Goal: Task Accomplishment & Management: Manage account settings

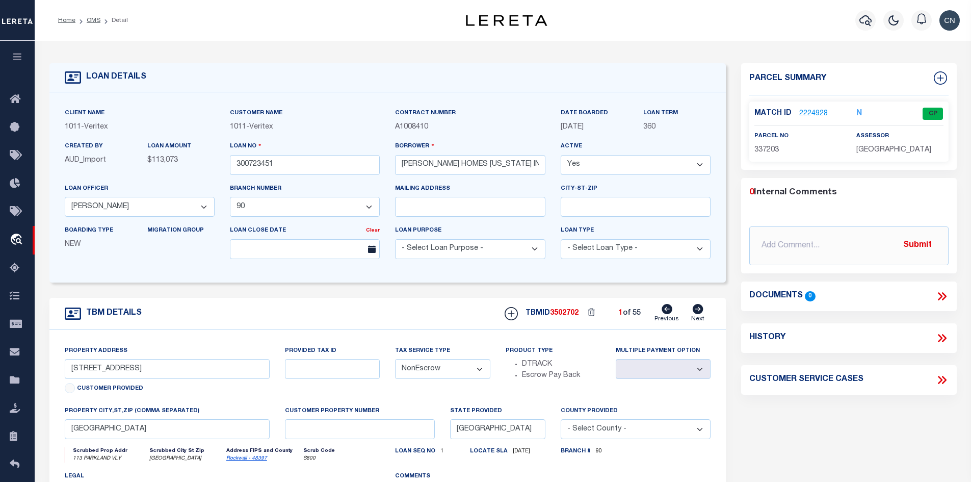
select select "127524"
select select "2096"
select select "NonEscrow"
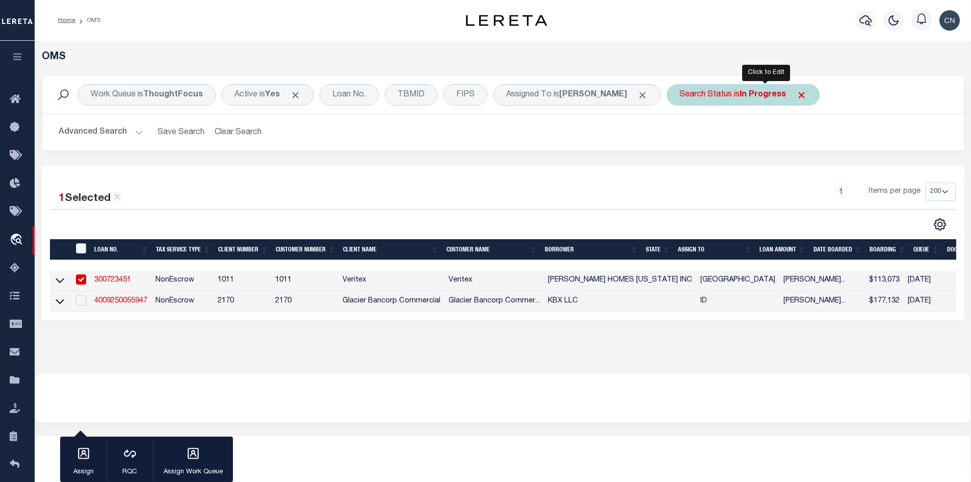
click at [764, 95] on b "In Progress" at bounding box center [762, 95] width 46 height 8
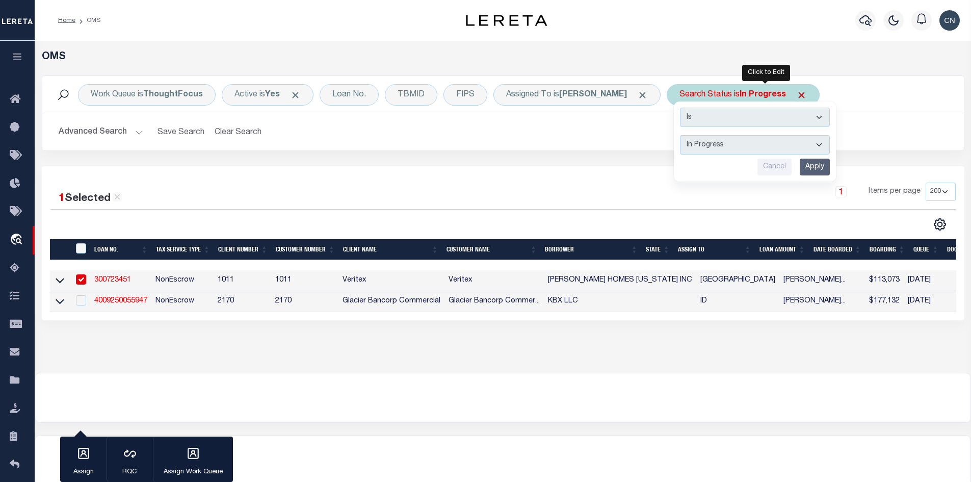
click at [764, 139] on select "Automated Search Bad Parcel Complete Duplicate Parcel High Dollar Reporting In …" at bounding box center [755, 144] width 150 height 19
select select "RD"
click at [702, 135] on select "Automated Search Bad Parcel Complete Duplicate Parcel High Dollar Reporting In …" at bounding box center [755, 144] width 150 height 19
click at [830, 170] on input "Apply" at bounding box center [815, 166] width 30 height 17
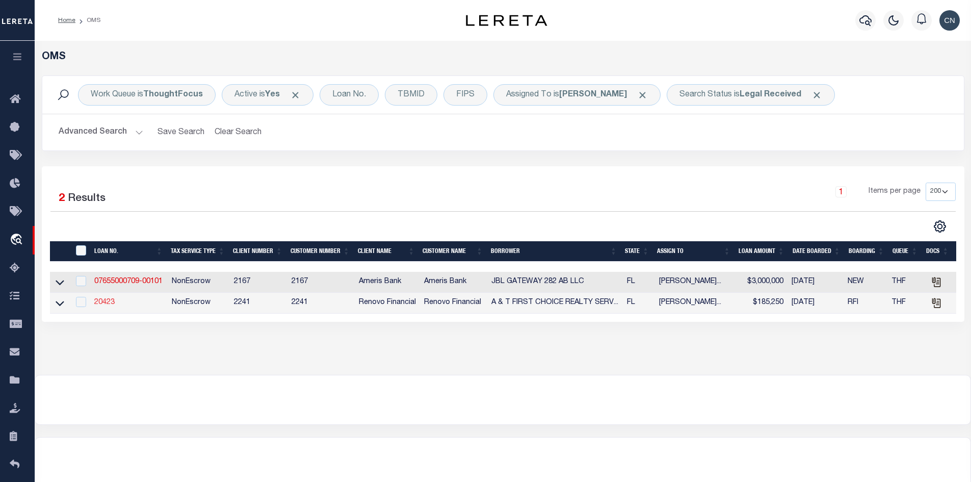
click at [100, 306] on link "20423" at bounding box center [104, 302] width 20 height 7
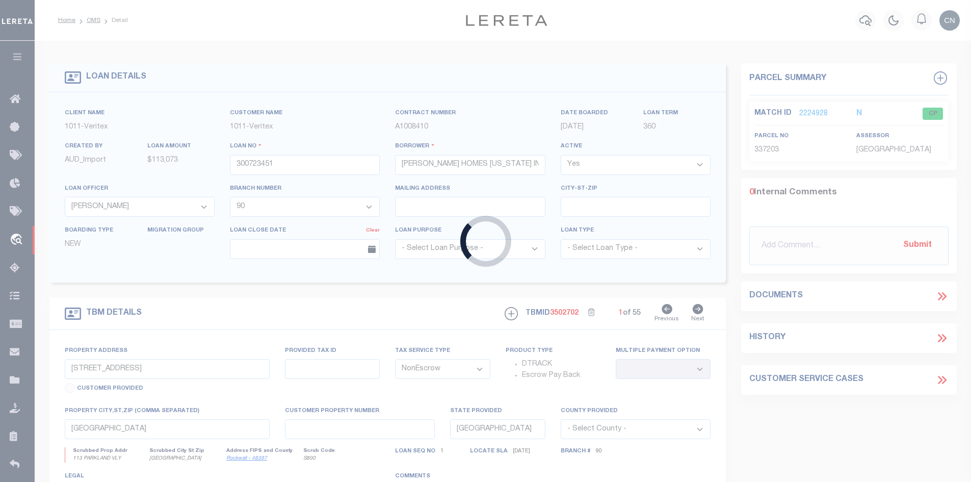
type input "20423"
type input "A & T FIRST CHOICE REALTY SERVICES, LLC"
select select
type input "[STREET_ADDRESS]"
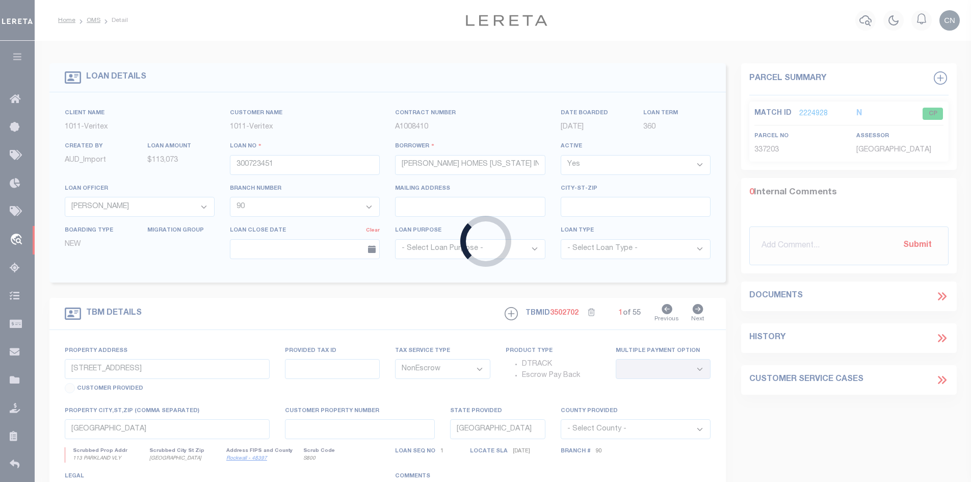
type input "[GEOGRAPHIC_DATA] FL 32226"
select select "400"
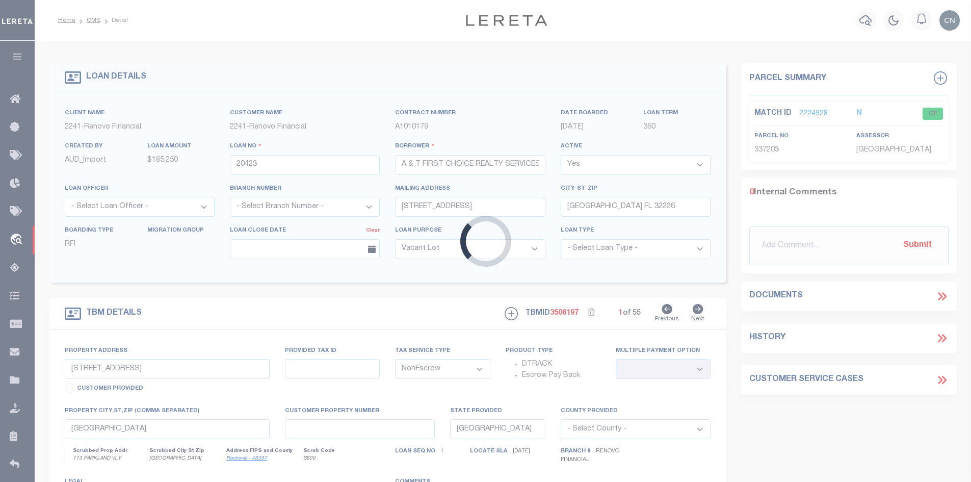
type input "[STREET_ADDRESS]"
select select
type input "[GEOGRAPHIC_DATA]"
type input "a0kUS00000Cprg5"
type input "FL"
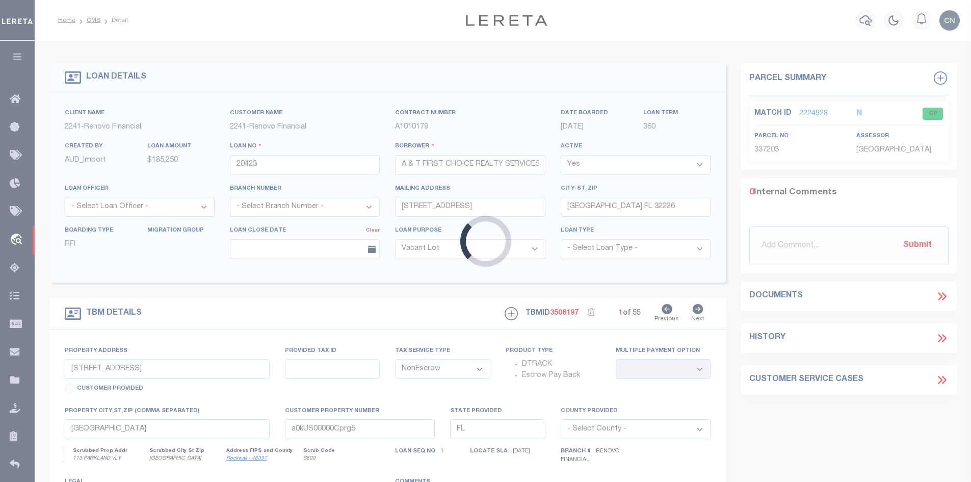
select select
type textarea "LEGAL REQUIRED"
select select "164194"
select select "25066"
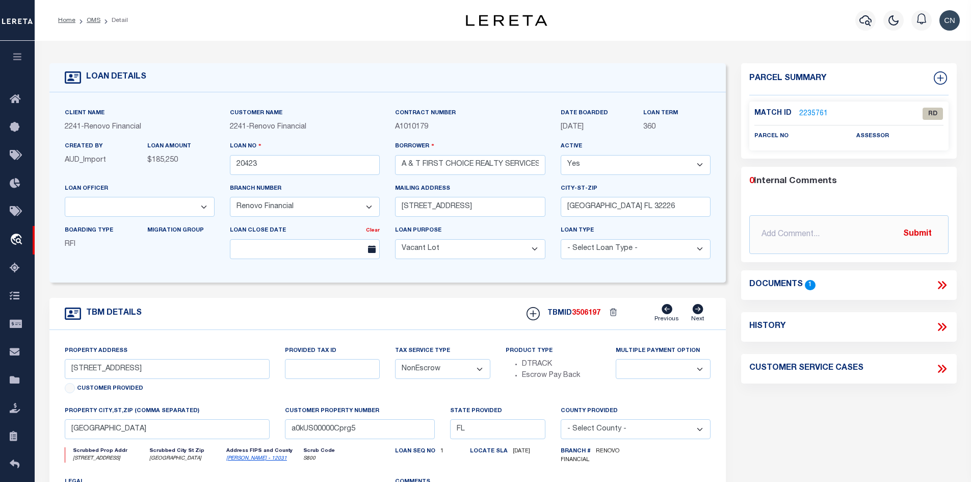
click at [810, 114] on link "2235761" at bounding box center [813, 114] width 29 height 11
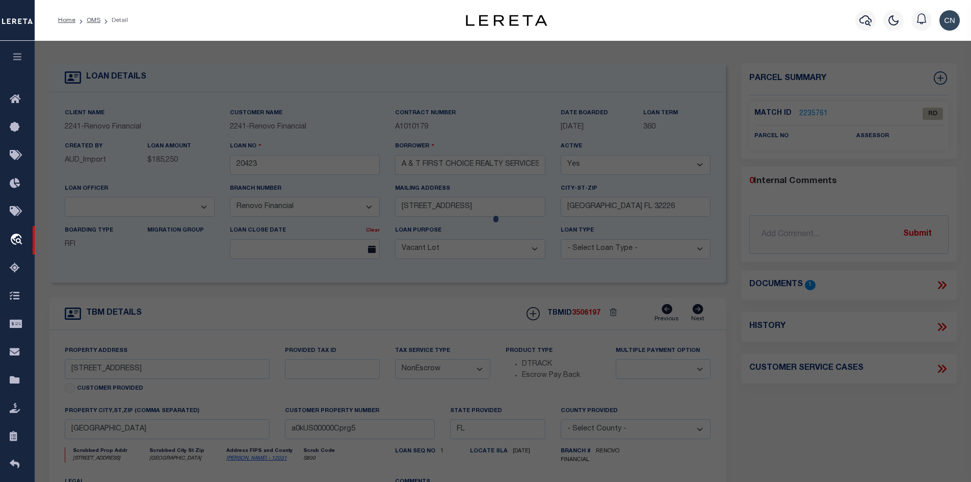
select select "AS"
checkbox input "false"
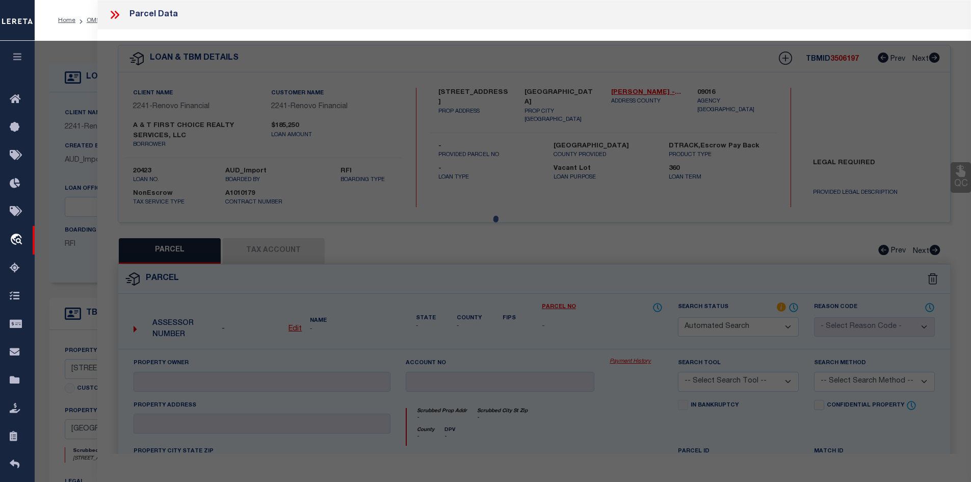
select select "RD"
checkbox input "false"
type textarea "Document uploaded that satisfies a legal requirement, changing from [GEOGRAPHIC…"
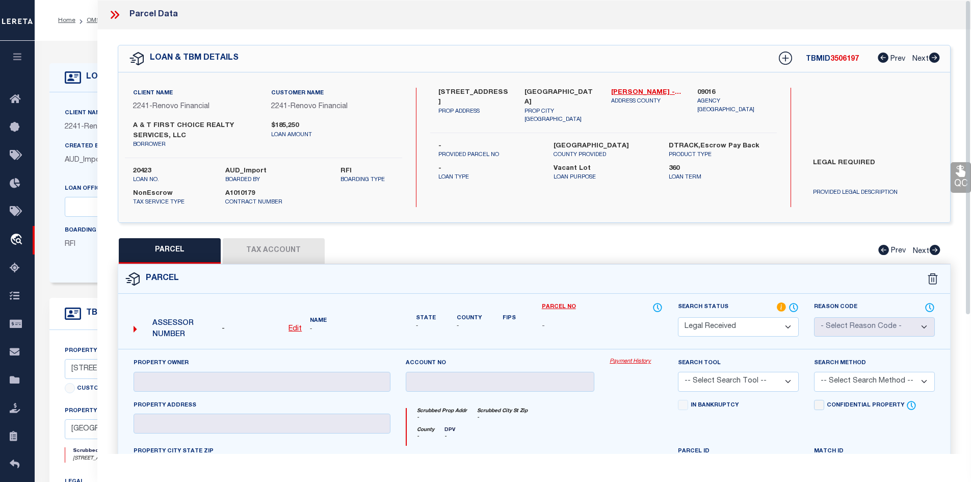
click at [119, 15] on icon at bounding box center [114, 14] width 13 height 13
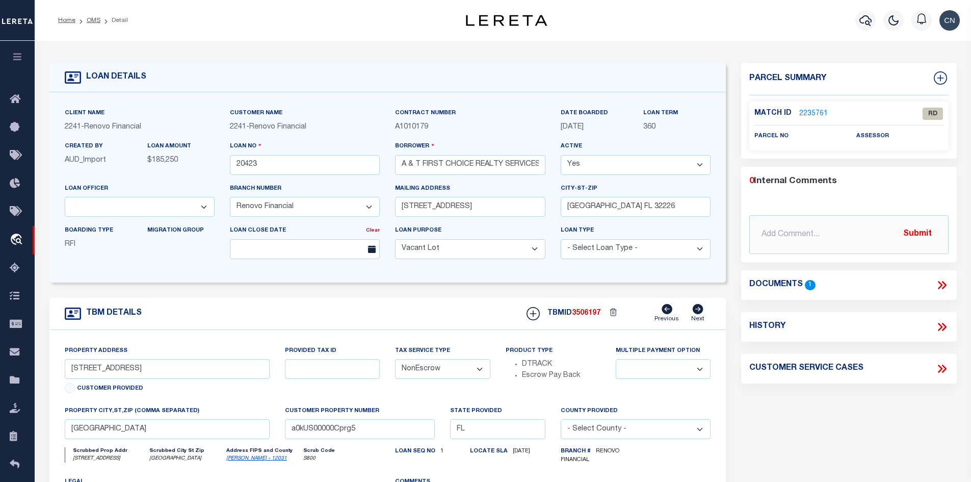
click at [944, 283] on icon at bounding box center [943, 285] width 5 height 8
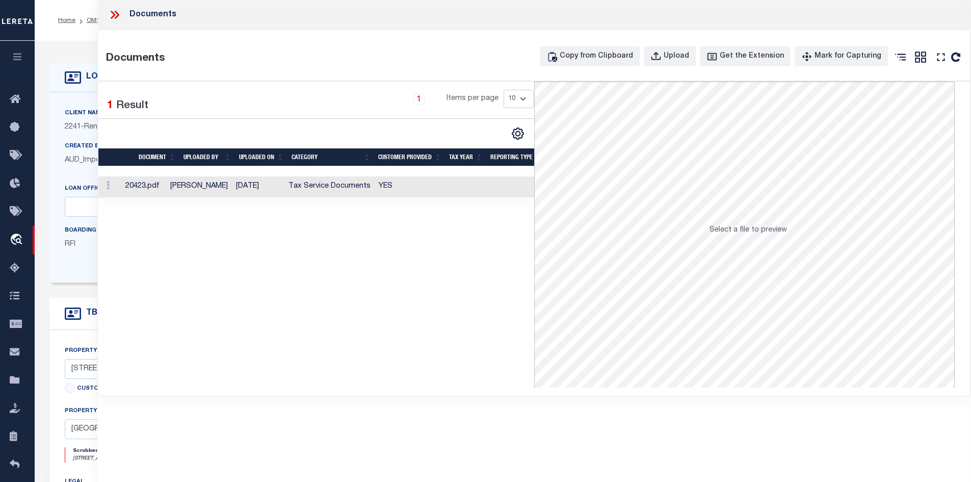
click at [265, 187] on td "[DATE]" at bounding box center [258, 186] width 52 height 21
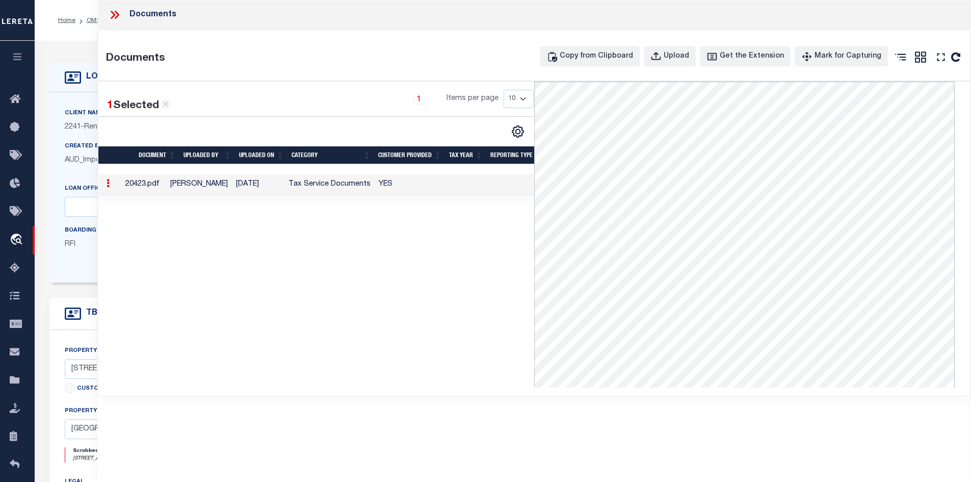
click at [115, 12] on icon at bounding box center [114, 14] width 13 height 13
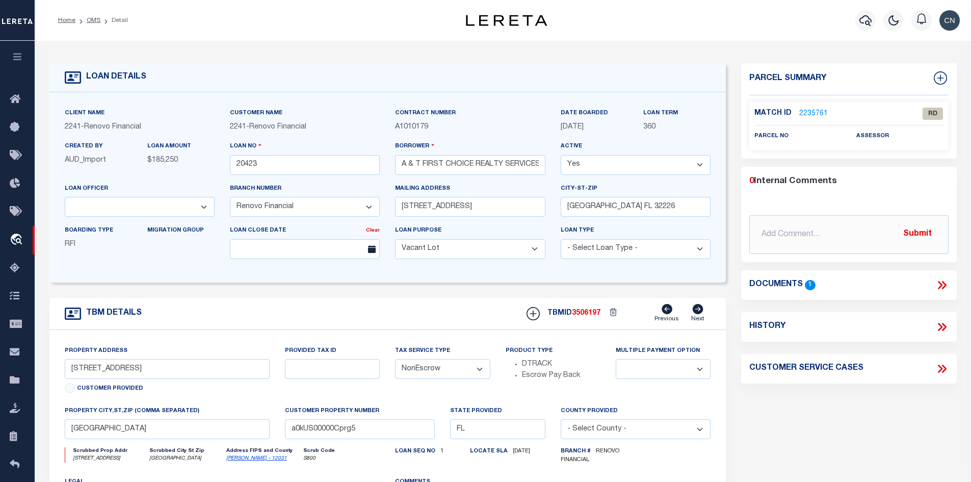
click at [813, 112] on link "2235761" at bounding box center [813, 114] width 29 height 11
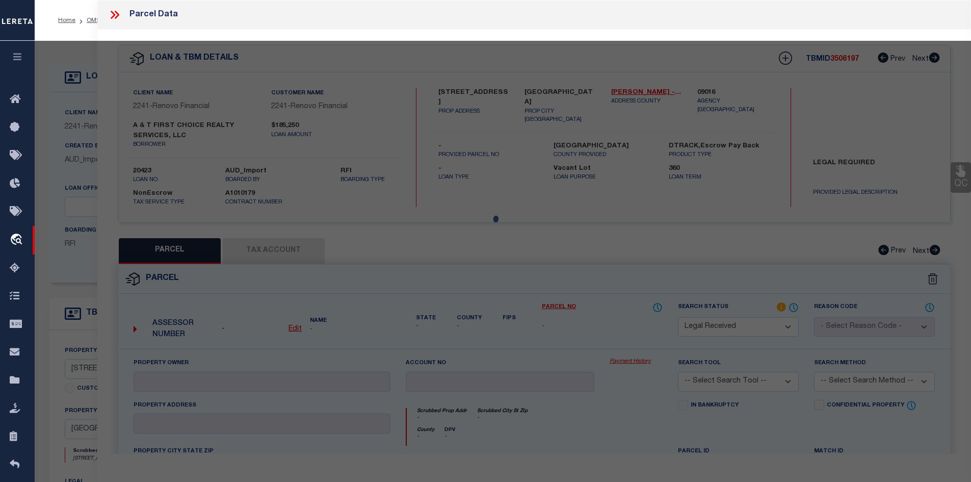
select select "AS"
checkbox input "false"
select select "RD"
checkbox input "false"
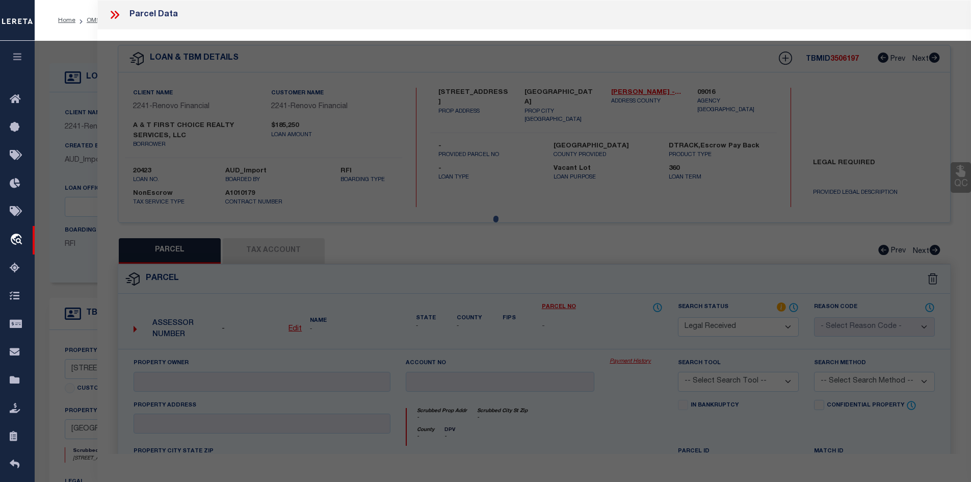
type textarea "Document uploaded that satisfies a legal requirement, changing from [GEOGRAPHIC…"
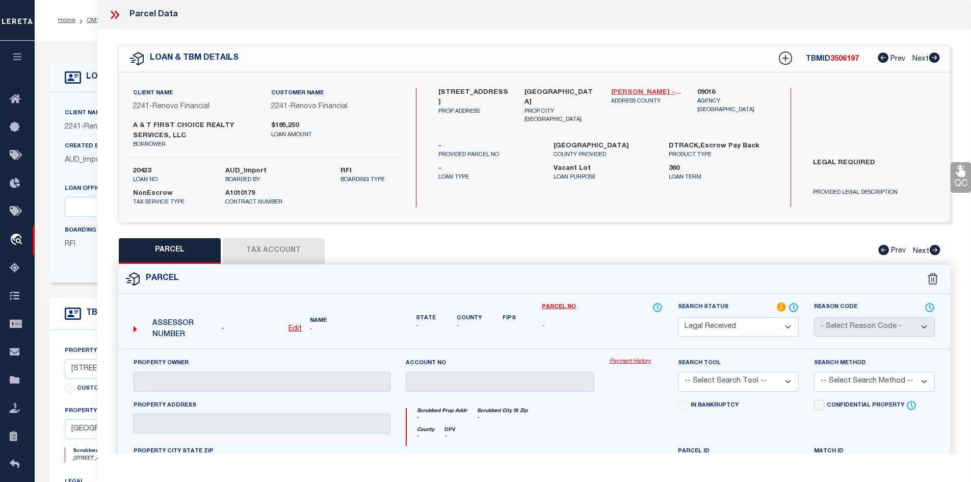
click at [629, 90] on link "[PERSON_NAME] - 12031" at bounding box center [646, 93] width 71 height 10
drag, startPoint x: 440, startPoint y: 90, endPoint x: 461, endPoint y: 90, distance: 20.9
click at [461, 90] on div "[STREET_ADDRESS] PROP ADDRESS" at bounding box center [474, 106] width 87 height 37
copy label "2965 P"
click at [113, 11] on icon at bounding box center [114, 14] width 13 height 13
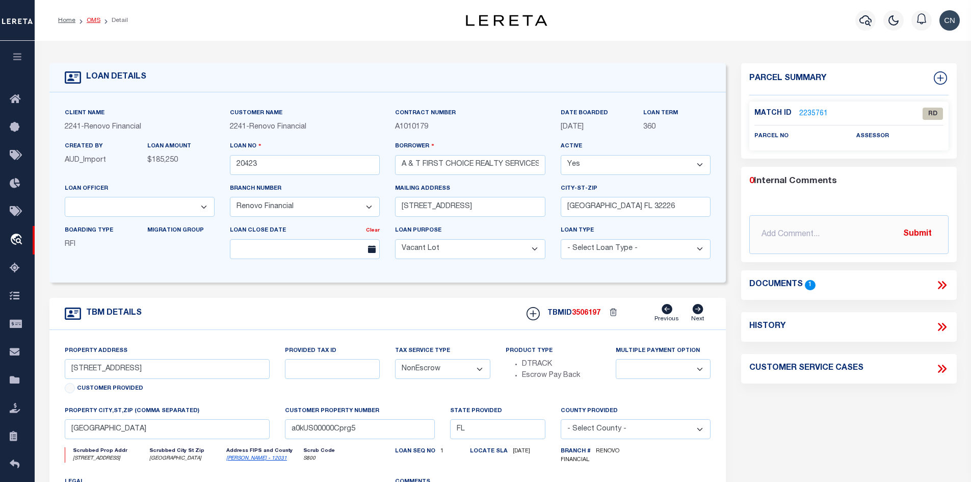
click at [90, 21] on link "OMS" at bounding box center [94, 20] width 14 height 6
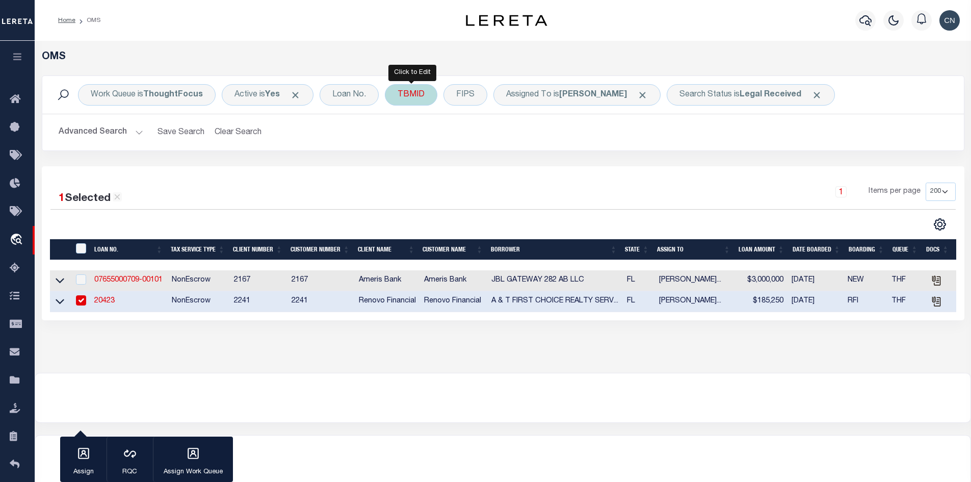
click at [405, 86] on div "TBMID" at bounding box center [411, 94] width 52 height 21
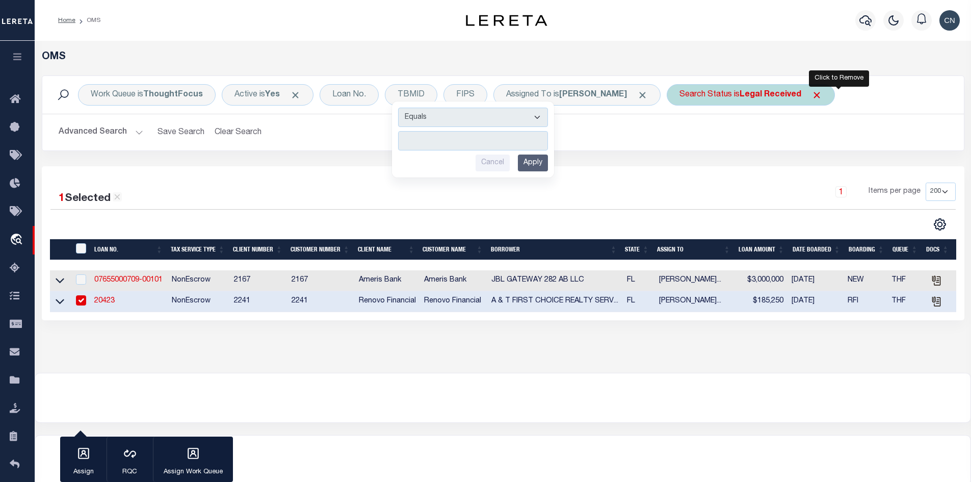
click at [822, 97] on span "Click to Remove" at bounding box center [816, 95] width 11 height 11
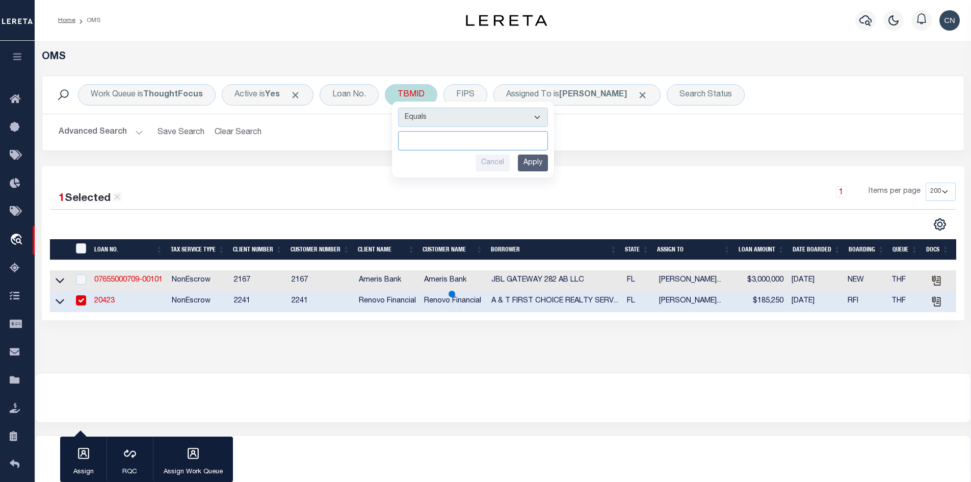
click at [465, 140] on input "number" at bounding box center [473, 140] width 150 height 19
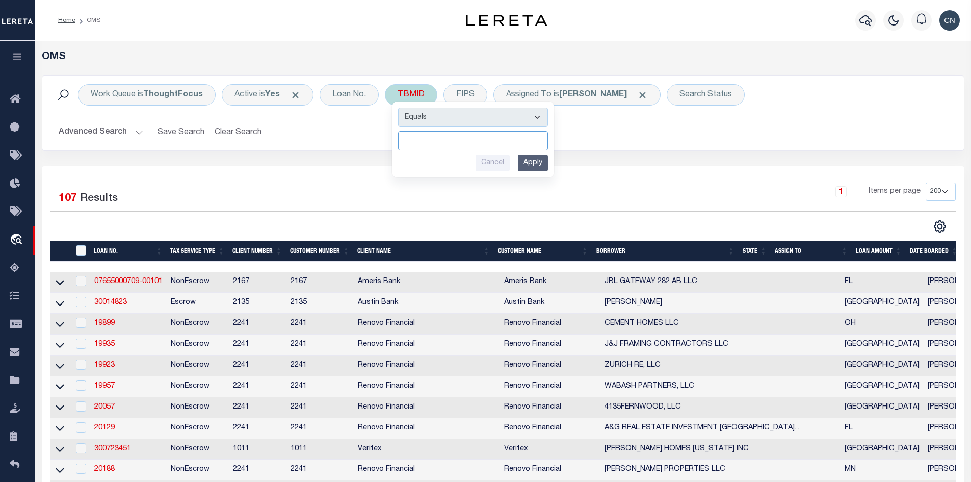
paste input "3522653"
type input "3522653"
click at [537, 162] on input "Apply" at bounding box center [533, 162] width 30 height 17
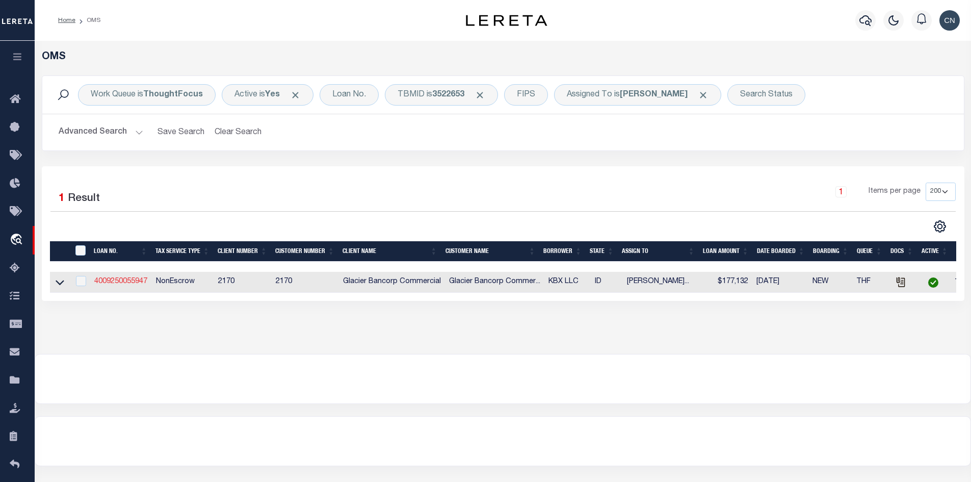
click at [125, 279] on link "4009250055947" at bounding box center [120, 281] width 53 height 7
type input "4009250055947"
type input "KBX LLC"
select select
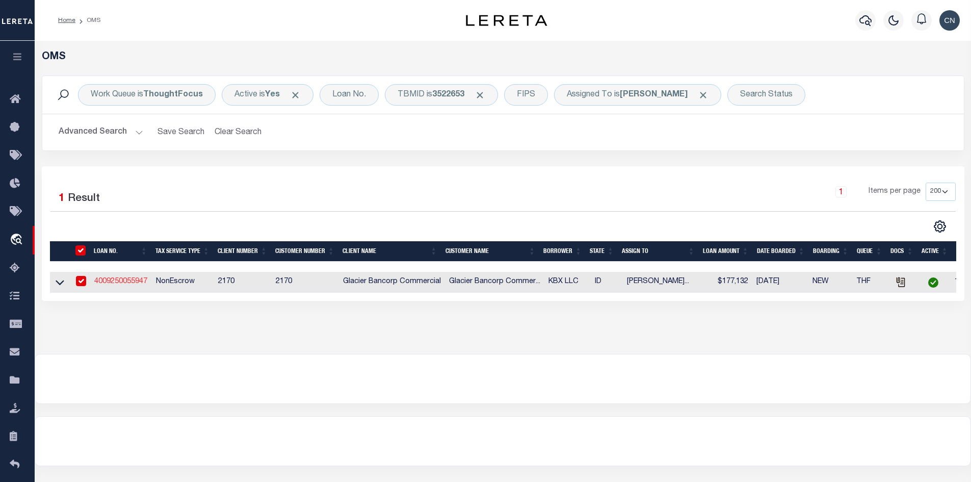
type input "[STREET_ADDRESS][PERSON_NAME]"
type input "[US_STATE][GEOGRAPHIC_DATA] 83401-5200"
type input "[DATE]"
select select "10"
select select "20"
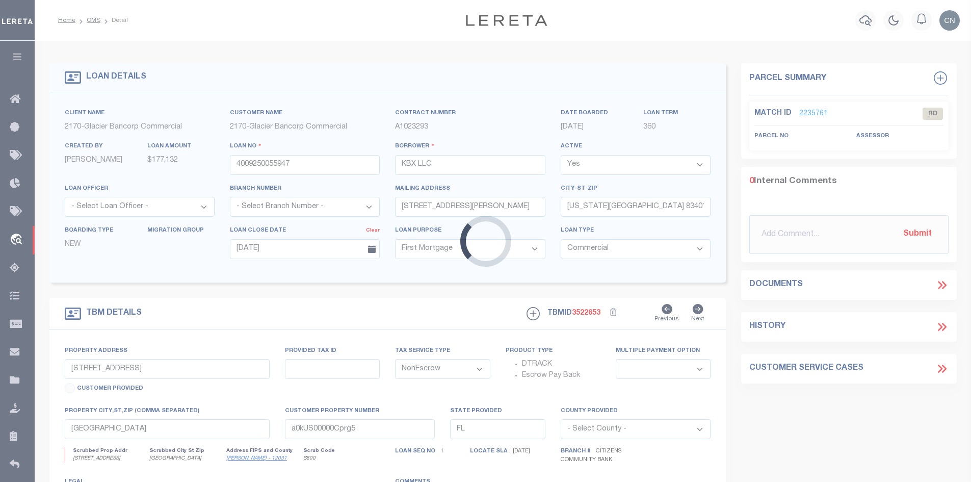
type input "[STREET_ADDRESS]"
type input "RPRRXB10390970"
select select
type input "REXBURG ID 83440-1916"
type input "ID"
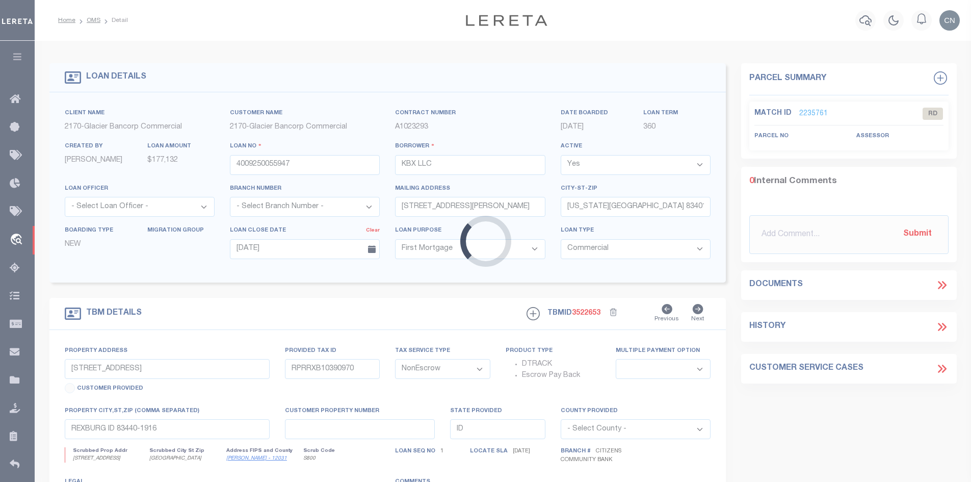
select select "4576"
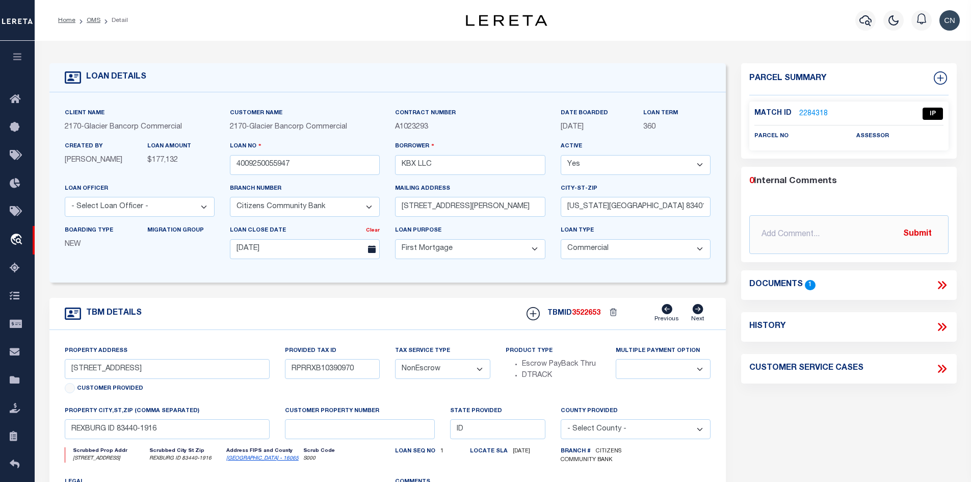
click at [807, 112] on link "2284318" at bounding box center [813, 114] width 29 height 11
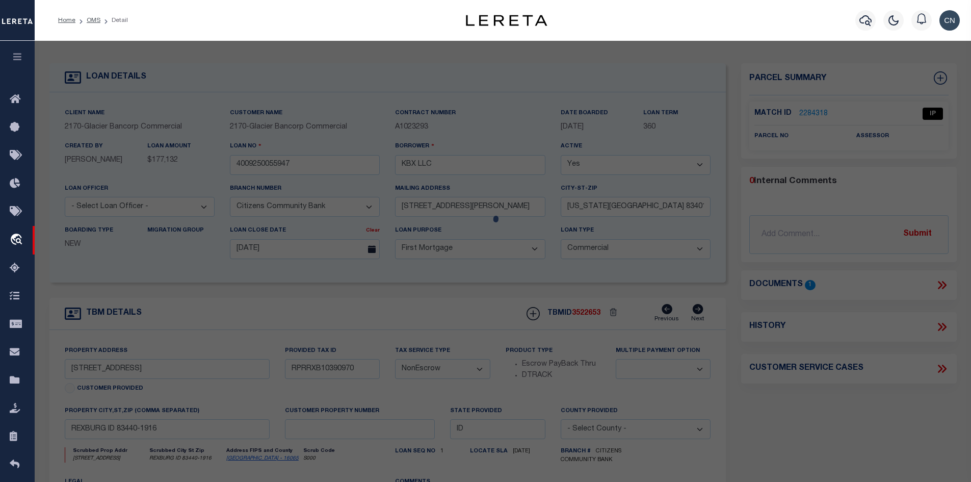
select select "AS"
checkbox input "false"
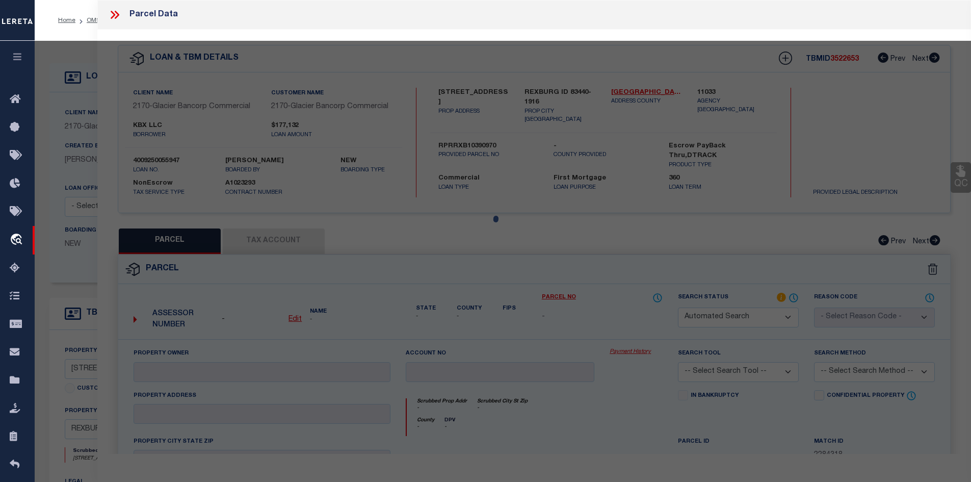
select select "IP"
checkbox input "false"
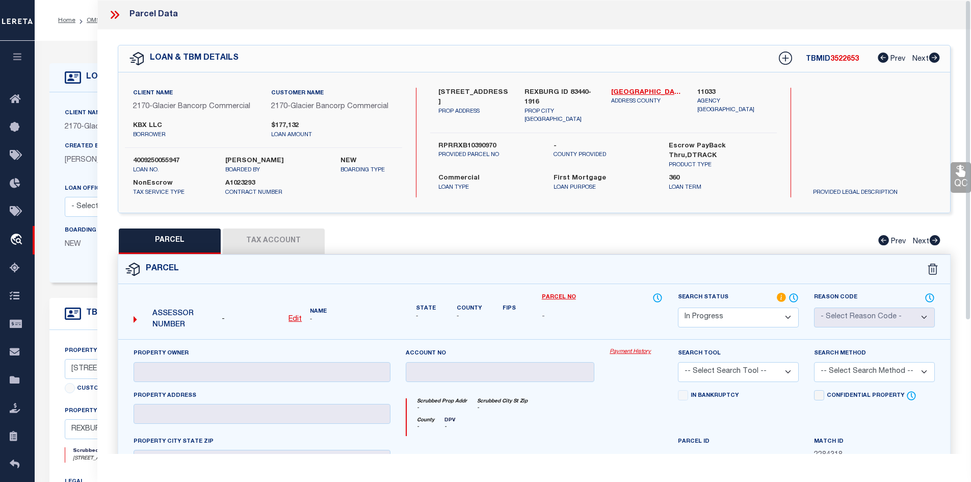
click at [114, 16] on icon at bounding box center [113, 15] width 5 height 8
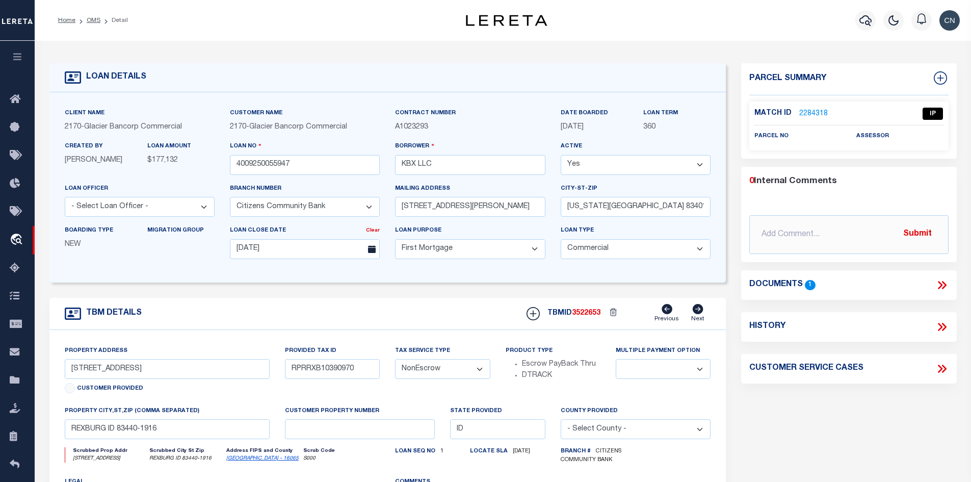
click at [938, 282] on icon at bounding box center [941, 284] width 13 height 13
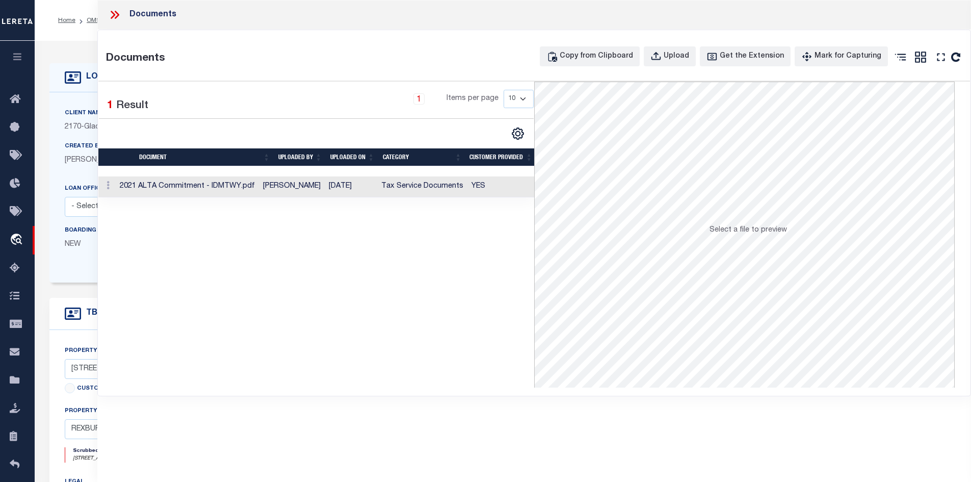
click at [259, 184] on td "2021 ALTA Commitment - IDMTWY.pdf" at bounding box center [187, 186] width 143 height 21
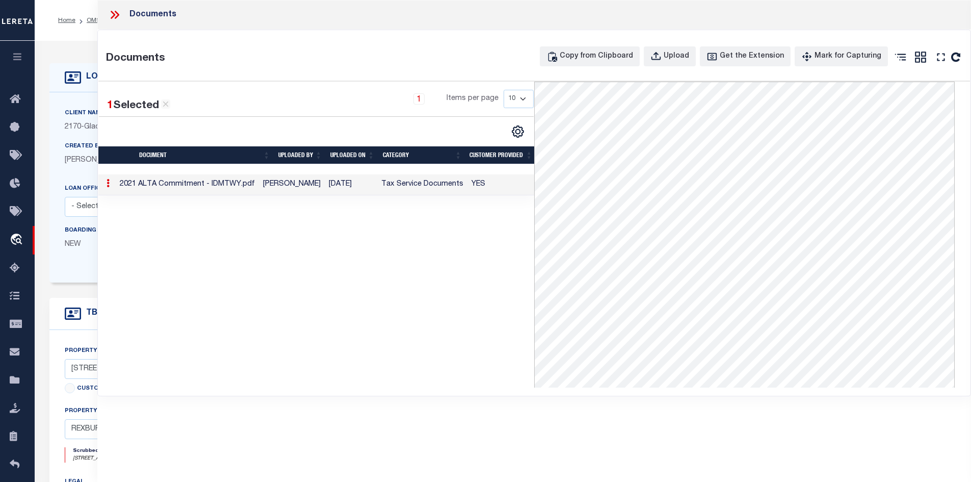
click at [114, 13] on icon at bounding box center [114, 14] width 13 height 13
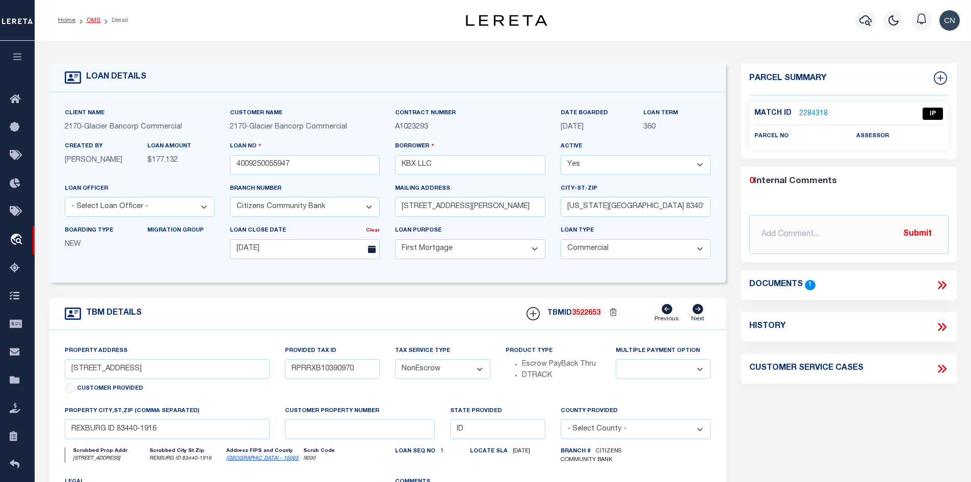
click at [88, 17] on link "OMS" at bounding box center [94, 20] width 14 height 6
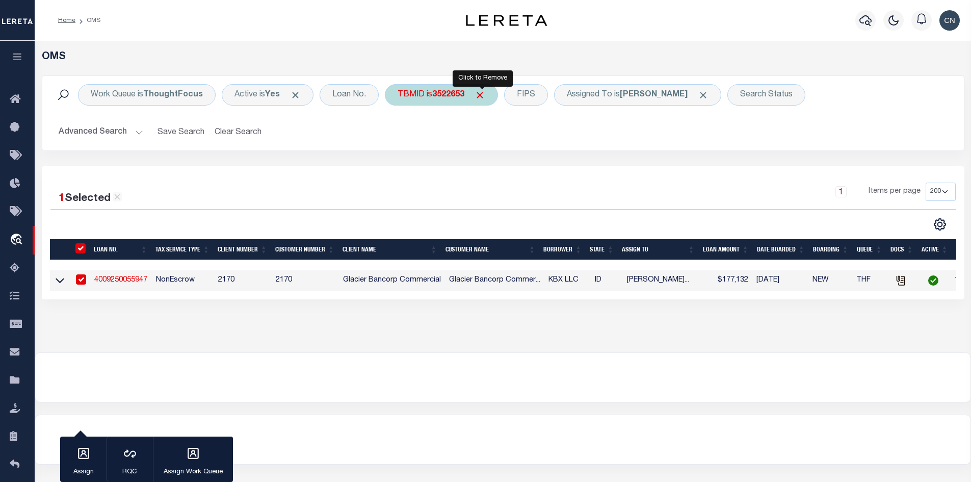
click at [479, 94] on span "Click to Remove" at bounding box center [479, 95] width 11 height 11
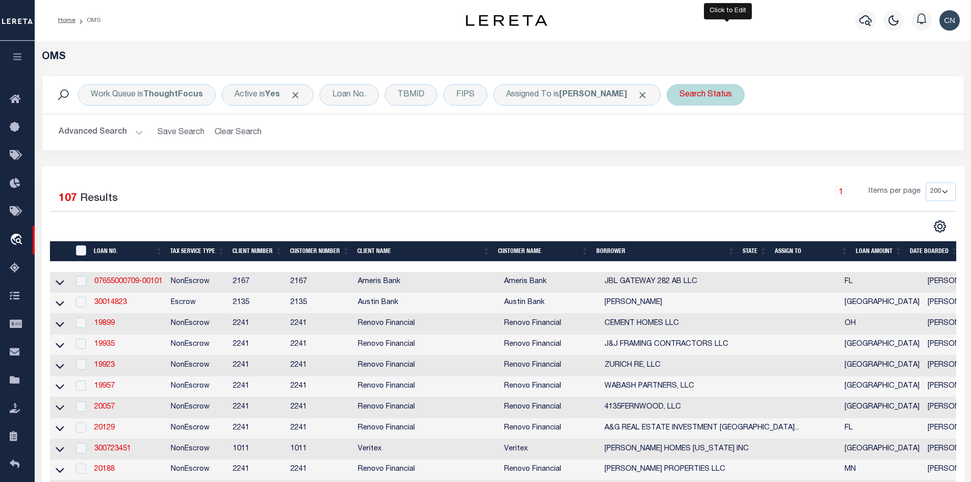
click at [726, 95] on div "Search Status" at bounding box center [706, 94] width 78 height 21
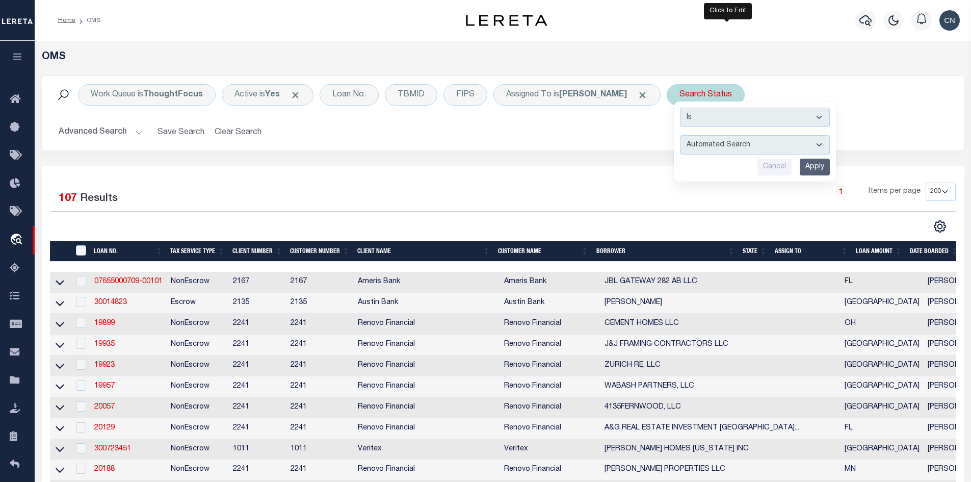
click at [734, 140] on select "Automated Search Bad Parcel Complete Duplicate Parcel High Dollar Reporting In …" at bounding box center [755, 144] width 150 height 19
select select "RD"
click at [702, 135] on select "Automated Search Bad Parcel Complete Duplicate Parcel High Dollar Reporting In …" at bounding box center [755, 144] width 150 height 19
click at [830, 163] on input "Apply" at bounding box center [815, 166] width 30 height 17
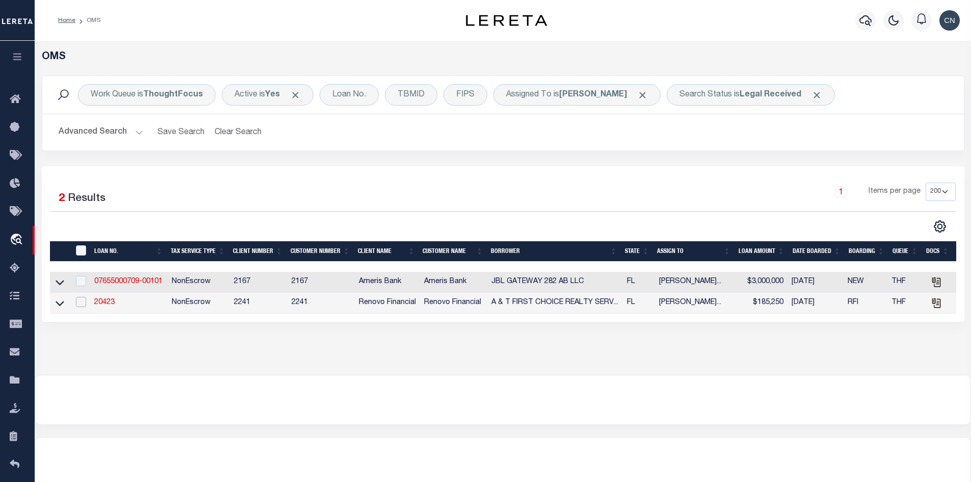
click at [81, 304] on input "checkbox" at bounding box center [81, 302] width 10 height 10
checkbox input "true"
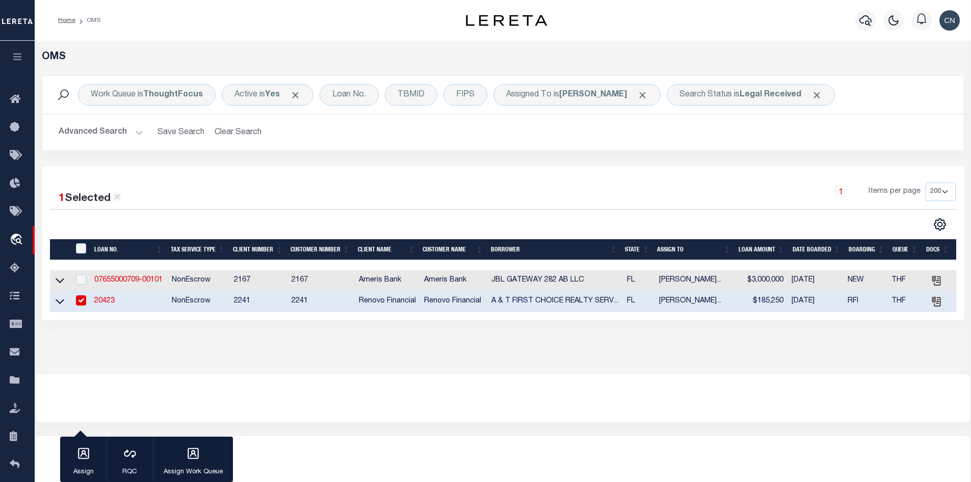
click at [104, 303] on link "20423" at bounding box center [104, 300] width 20 height 7
type input "20423"
type input "A & T FIRST CHOICE REALTY SERVICES, LLC"
select select
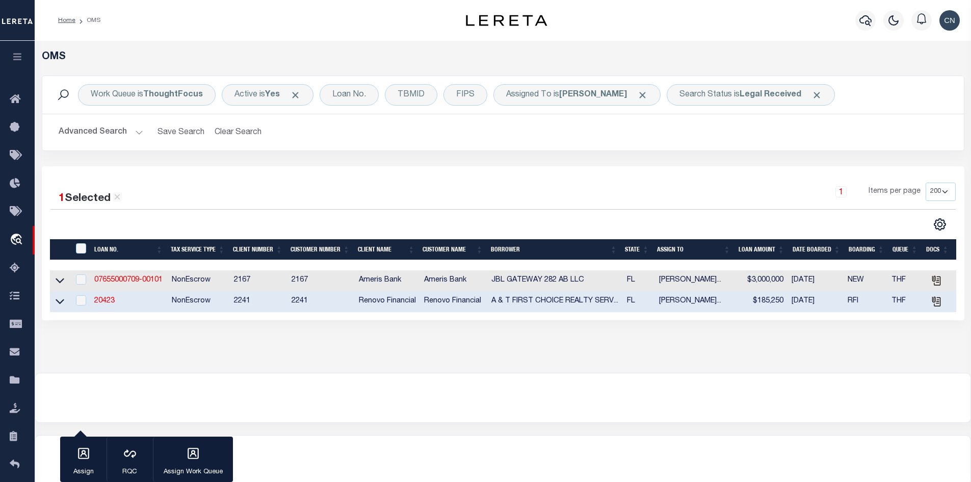
type input "[STREET_ADDRESS]"
type input "[GEOGRAPHIC_DATA] FL 32226"
select select "400"
select select
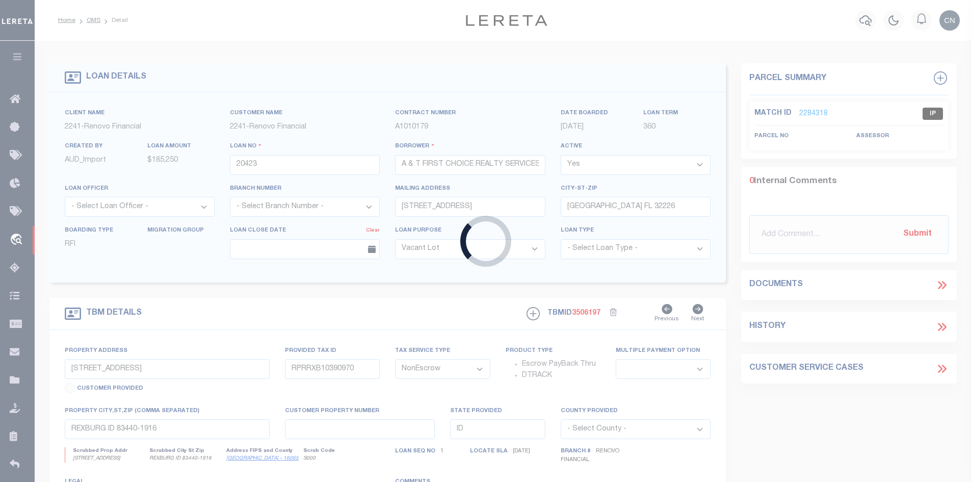
type input "[STREET_ADDRESS]"
select select
type input "[GEOGRAPHIC_DATA]"
type input "a0kUS00000Cprg5"
type input "FL"
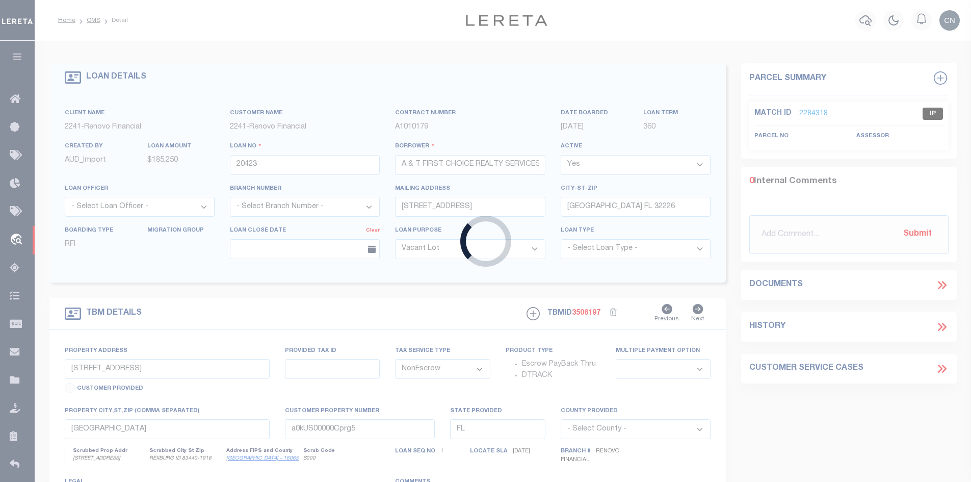
select select
type textarea "LEGAL REQUIRED"
select select "164194"
select select "25066"
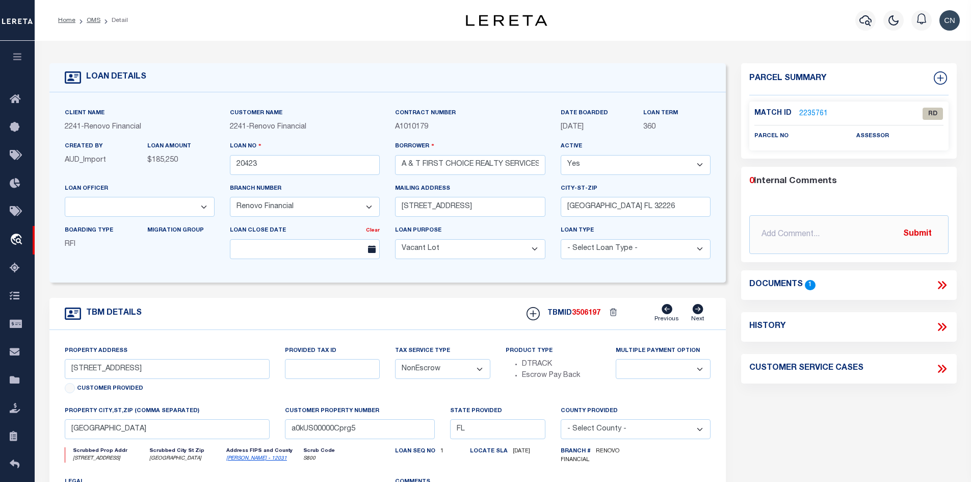
click at [942, 282] on icon at bounding box center [941, 284] width 13 height 13
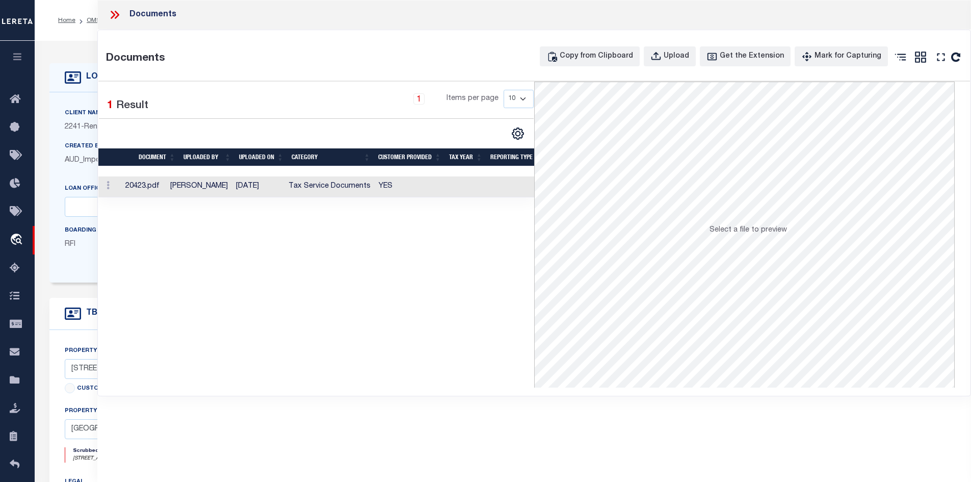
click at [303, 190] on td "Tax Service Documents" at bounding box center [329, 186] width 90 height 21
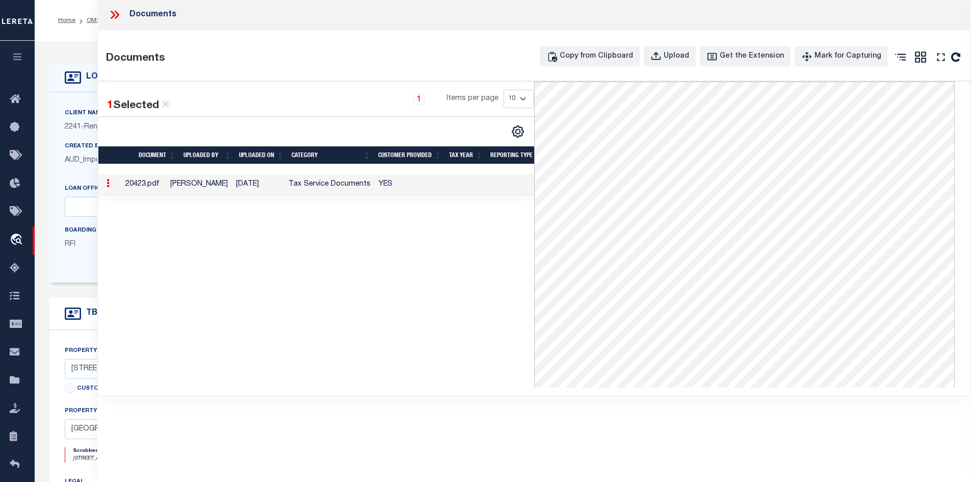
click at [116, 14] on icon at bounding box center [114, 14] width 13 height 13
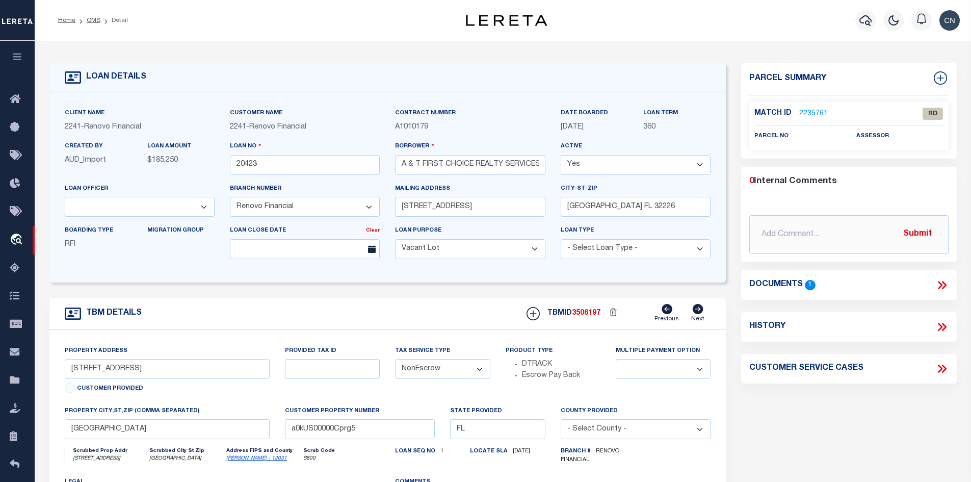
click at [811, 112] on link "2235761" at bounding box center [813, 114] width 29 height 11
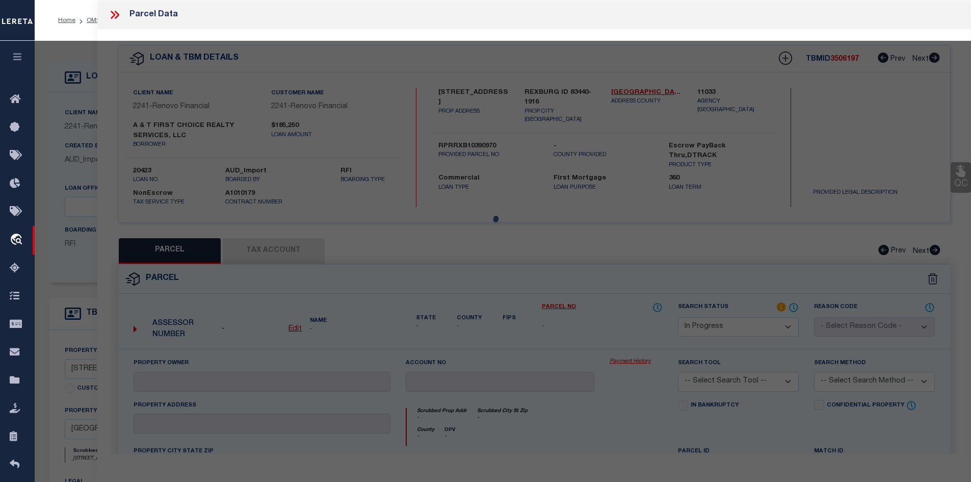
select select "AS"
checkbox input "false"
select select "RD"
checkbox input "false"
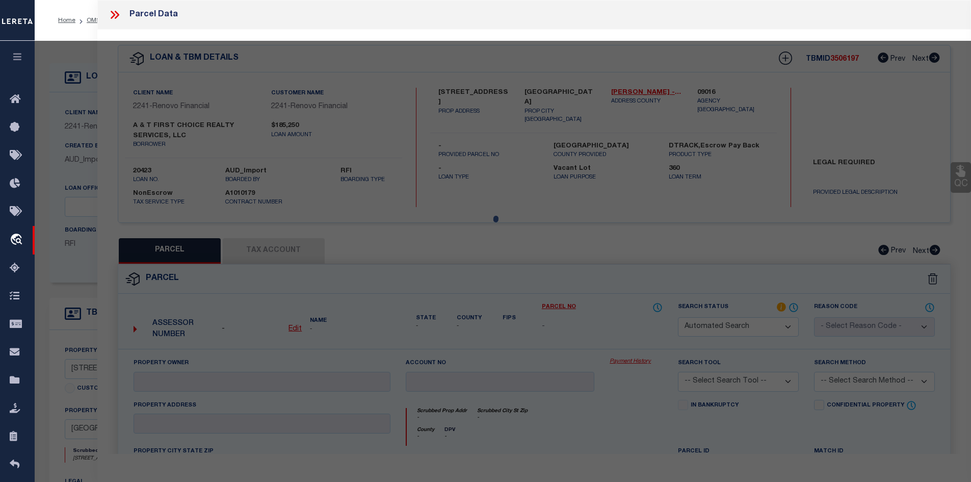
type textarea "Document uploaded that satisfies a legal requirement, changing from [GEOGRAPHIC…"
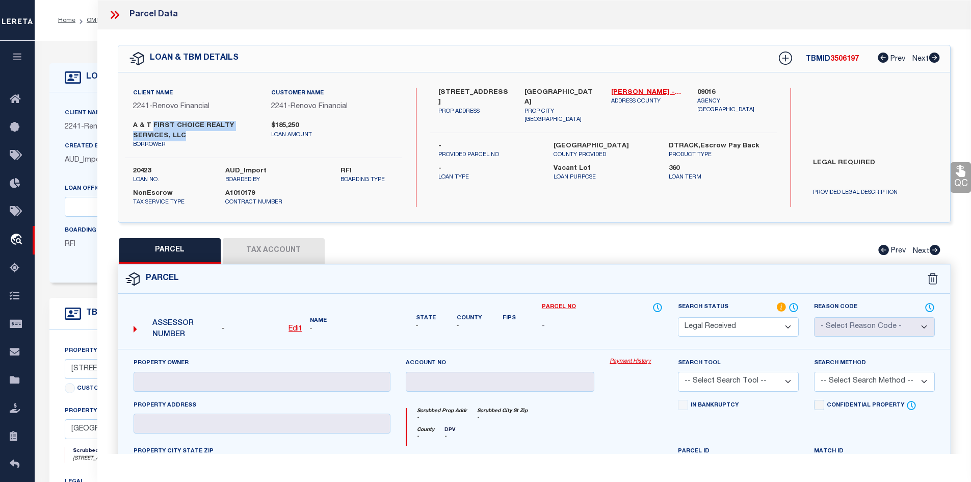
drag, startPoint x: 152, startPoint y: 122, endPoint x: 228, endPoint y: 130, distance: 76.3
click at [228, 130] on label "A & T FIRST CHOICE REALTY SERVICES, LLC" at bounding box center [194, 131] width 123 height 20
copy label "FIRST CHOICE REALTY SERVICES, LLC"
drag, startPoint x: 134, startPoint y: 122, endPoint x: 166, endPoint y: 134, distance: 34.0
click at [166, 134] on label "A & T FIRST CHOICE REALTY SERVICES, LLC" at bounding box center [194, 131] width 123 height 20
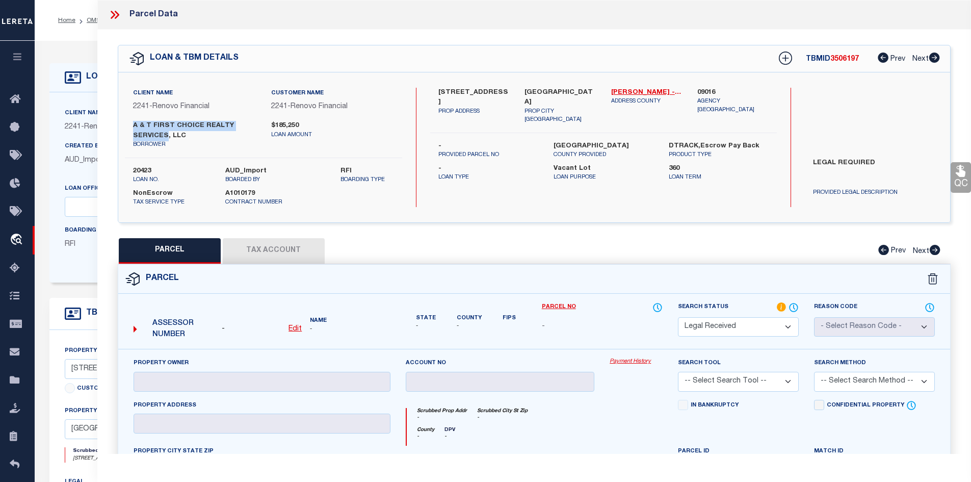
copy label "A & T FIRST CHOICE REALTY SERVICES"
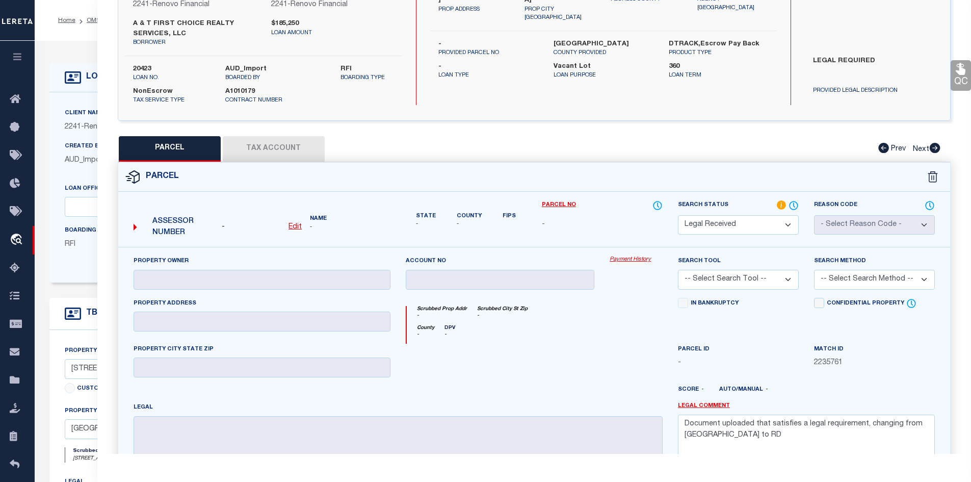
click at [295, 226] on u "Edit" at bounding box center [294, 226] width 13 height 7
select select "RD"
type textarea "-"
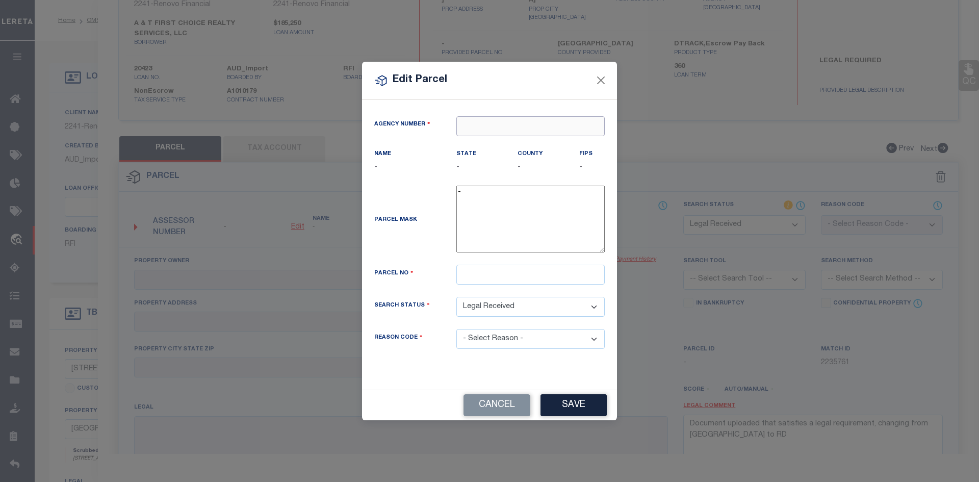
click at [474, 130] on input "text" at bounding box center [530, 126] width 148 height 20
click at [495, 408] on button "Cancel" at bounding box center [496, 405] width 67 height 22
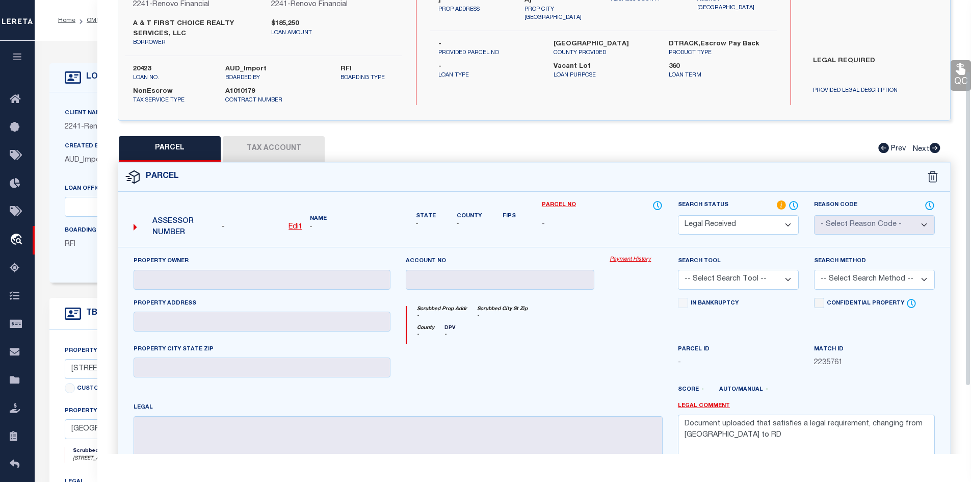
scroll to position [0, 0]
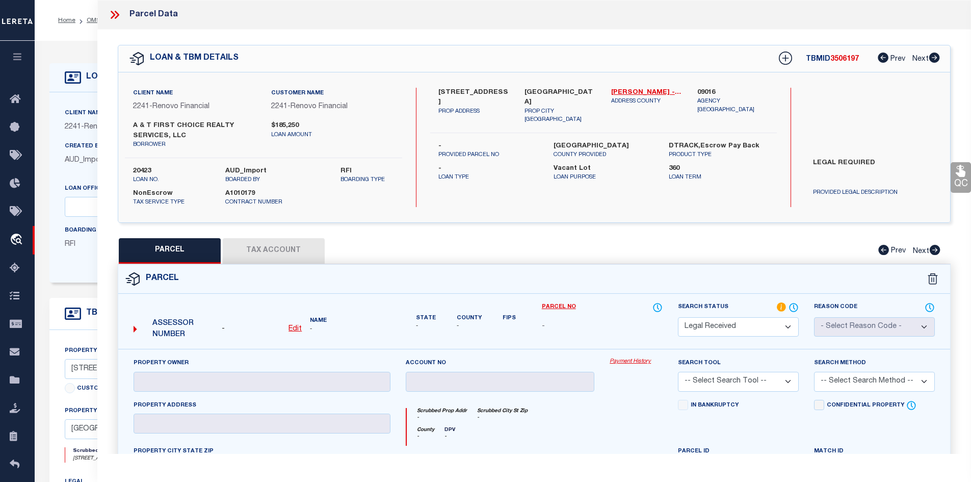
click at [297, 328] on u "Edit" at bounding box center [294, 328] width 13 height 7
select select "RD"
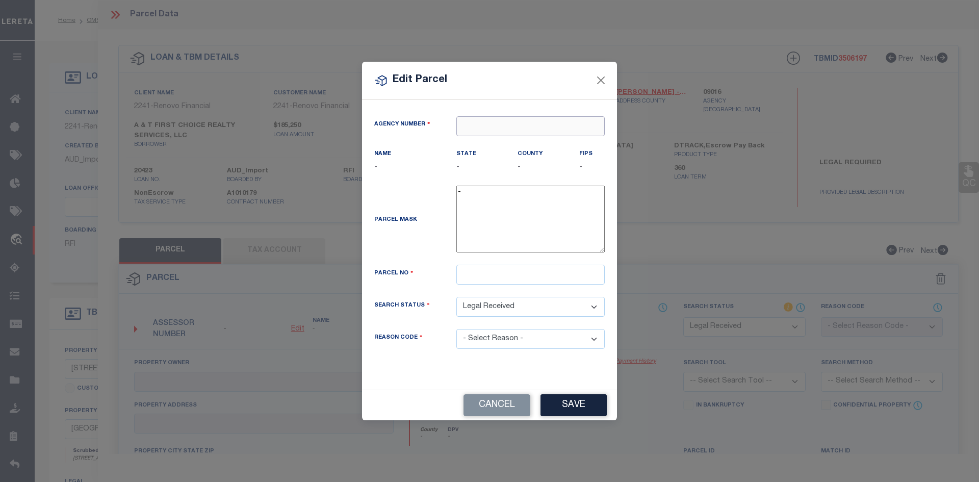
click at [479, 118] on input "text" at bounding box center [530, 126] width 148 height 20
click at [524, 147] on div "090160000 : [GEOGRAPHIC_DATA]" at bounding box center [530, 151] width 147 height 29
type input "090160000"
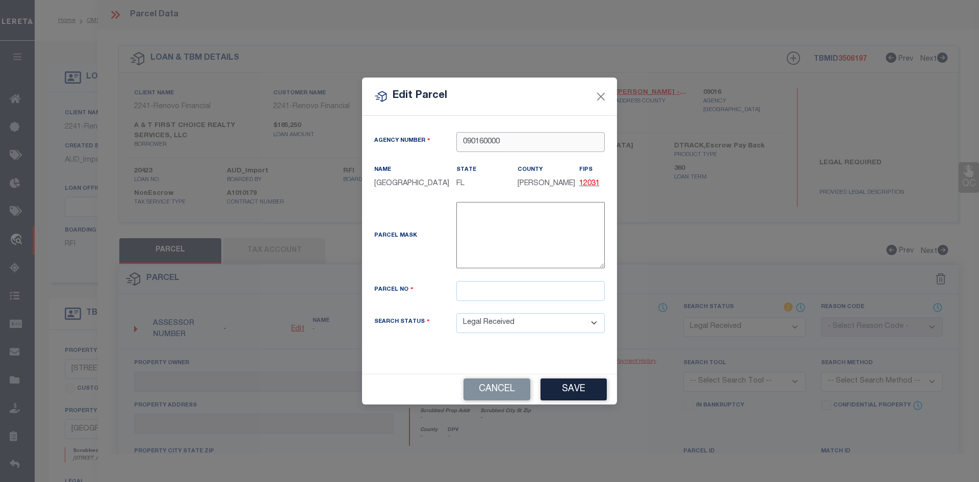
type input "090160000"
drag, startPoint x: 520, startPoint y: 91, endPoint x: 447, endPoint y: 82, distance: 72.9
click at [447, 82] on div "Edit Parcel" at bounding box center [489, 96] width 255 height 38
drag, startPoint x: 508, startPoint y: 88, endPoint x: 437, endPoint y: 80, distance: 70.8
click at [437, 80] on div "Edit Parcel" at bounding box center [489, 96] width 255 height 38
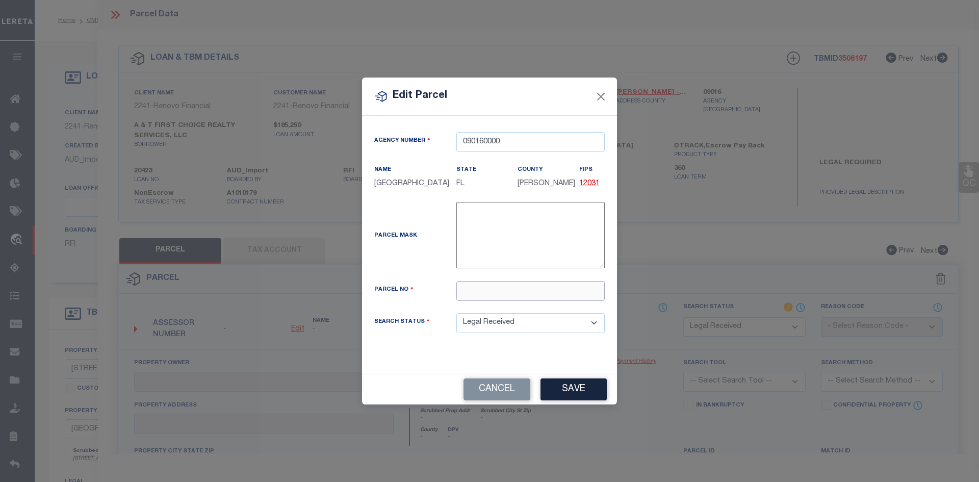
click at [479, 292] on input "text" at bounding box center [530, 291] width 148 height 20
click at [475, 287] on input "text" at bounding box center [530, 291] width 148 height 20
paste input "025790-0010"
type input "025790-0010"
click at [558, 388] on button "Save" at bounding box center [573, 389] width 66 height 22
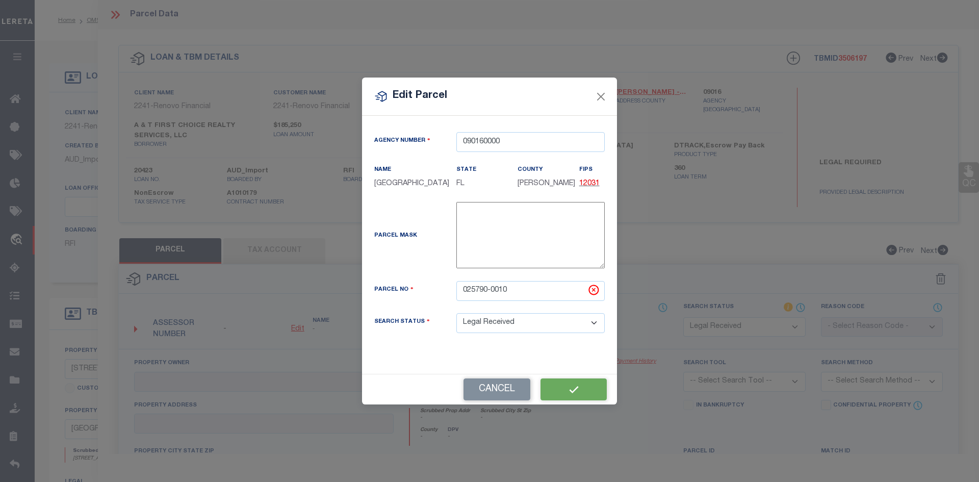
select select "RD"
checkbox input "false"
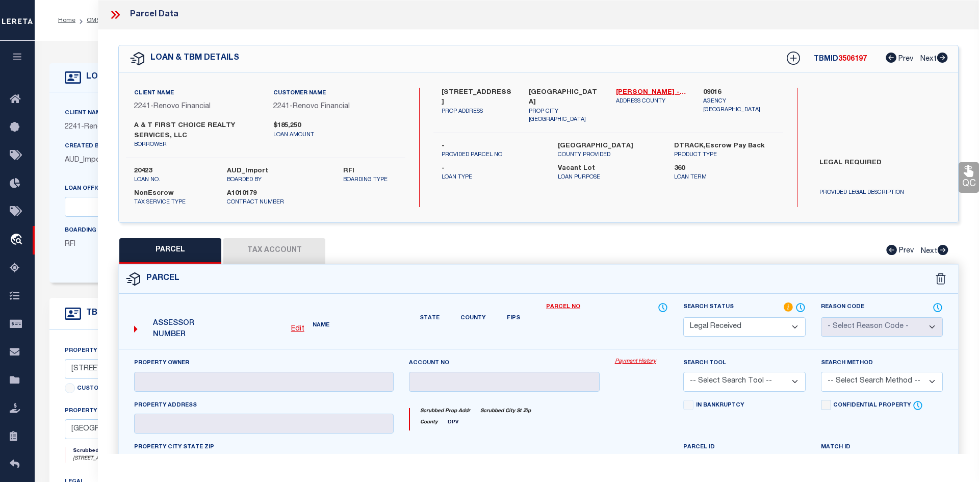
checkbox input "false"
type textarea "Document uploaded that satisfies a legal requirement, changing from [GEOGRAPHIC…"
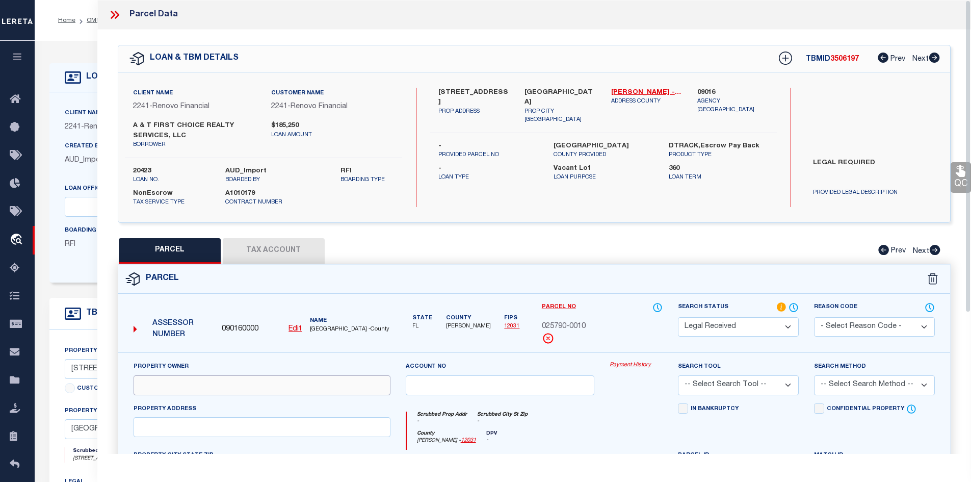
click at [298, 393] on input "text" at bounding box center [262, 385] width 257 height 20
paste input "A & T FIRST CHOICE REALTY SERVICES LLC"
type input "A & T FIRST CHOICE REALTY SERVICES LLC"
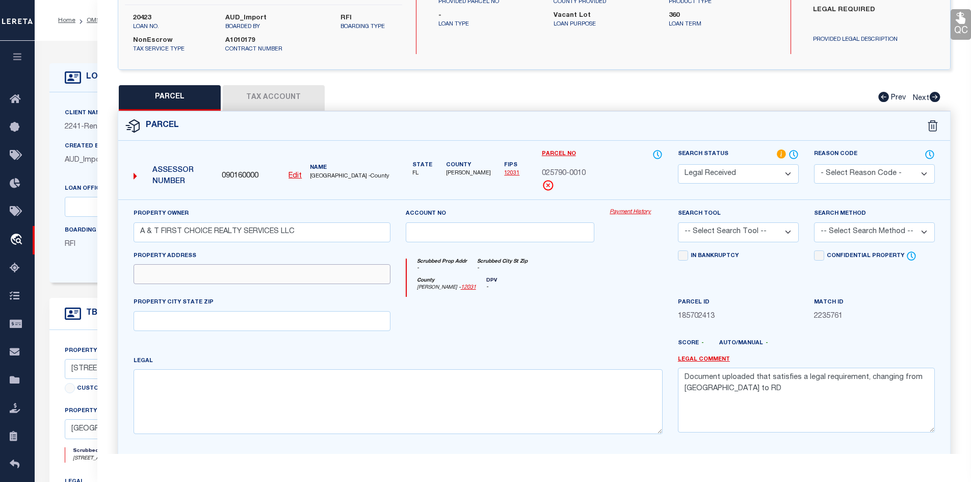
click at [235, 275] on input "text" at bounding box center [262, 274] width 257 height 20
paste input "[STREET_ADDRESS][PERSON_NAME]"
drag, startPoint x: 206, startPoint y: 276, endPoint x: 282, endPoint y: 276, distance: 76.4
click at [282, 276] on input "[STREET_ADDRESS][PERSON_NAME]" at bounding box center [262, 274] width 257 height 20
type input "[STREET_ADDRESS][PERSON_NAME]"
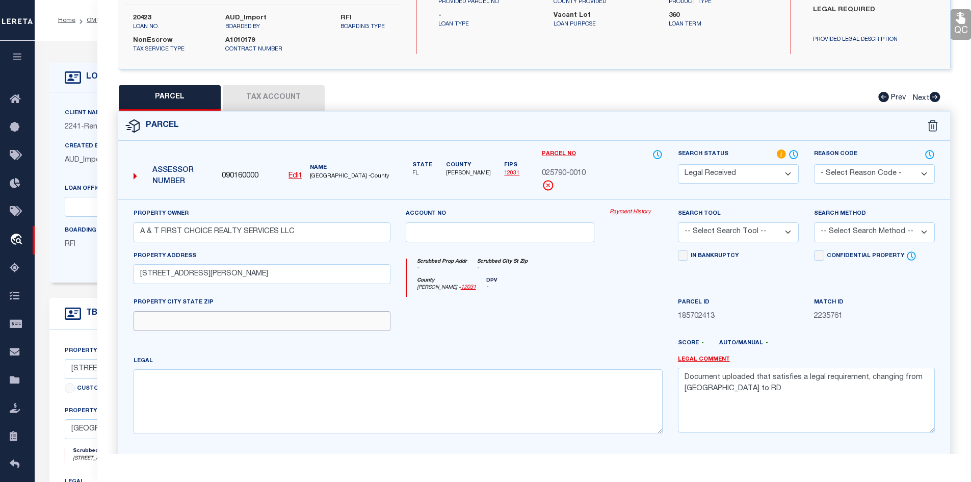
click at [154, 318] on input "text" at bounding box center [262, 321] width 257 height 20
paste input "[GEOGRAPHIC_DATA] FL 32208"
type input "[GEOGRAPHIC_DATA] FL 32208"
click at [232, 385] on textarea at bounding box center [398, 401] width 529 height 64
paste textarea "1 25-2 39-1S-26E .28 2 [PERSON_NAME] MANOR 3 LOTS 19, 20 RECD 4 O/R 21571-2382"
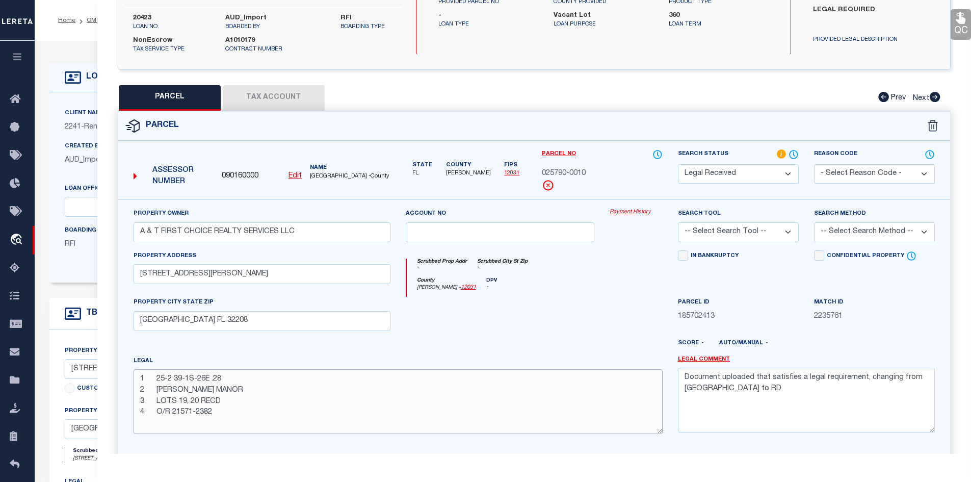
scroll to position [234, 0]
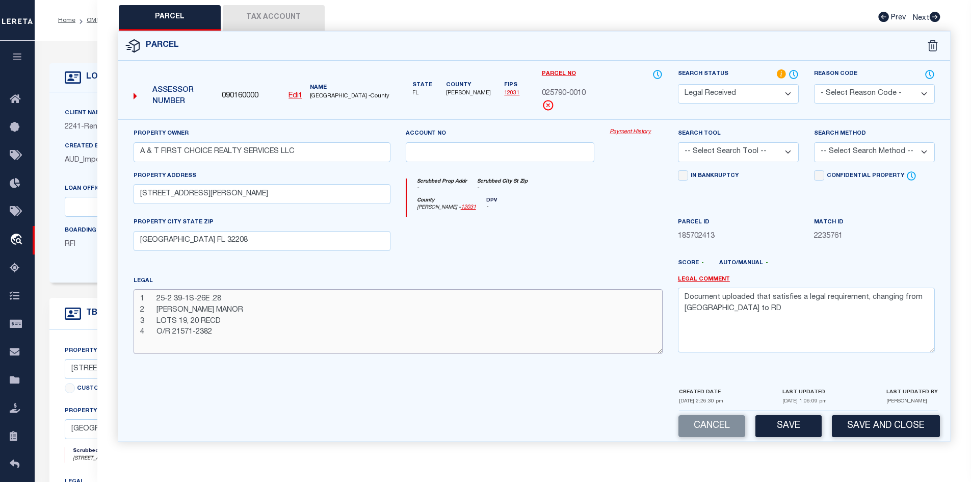
click at [147, 312] on textarea "1 25-2 39-1S-26E .28 2 [PERSON_NAME] MANOR 3 LOTS 19, 20 RECD 4 O/R 21571-2382" at bounding box center [398, 321] width 529 height 64
click at [158, 311] on textarea "1 25-2 39-1S-26E .28 2 [PERSON_NAME] MANOR 3 LOTS 19, 20 RECD 4 O/R 21571-2382" at bounding box center [398, 321] width 529 height 64
click at [155, 320] on textarea "1 25-2 39-1S-26E .28GIBSON MANOR 3 LOTS 19, 20 RECD 4 O/R 21571-2382" at bounding box center [398, 321] width 529 height 64
click at [153, 310] on textarea "1 25-2 39-1S-26E .28GIBSON MANOR 3 LOTS 19, 20 RECD O/R 21571-2382" at bounding box center [398, 321] width 529 height 64
click at [222, 298] on textarea "1 25-2 39-1S-26E .28GIBSON MANOR LOTS 19, 20 RECD O/R 21571-2382" at bounding box center [398, 321] width 529 height 64
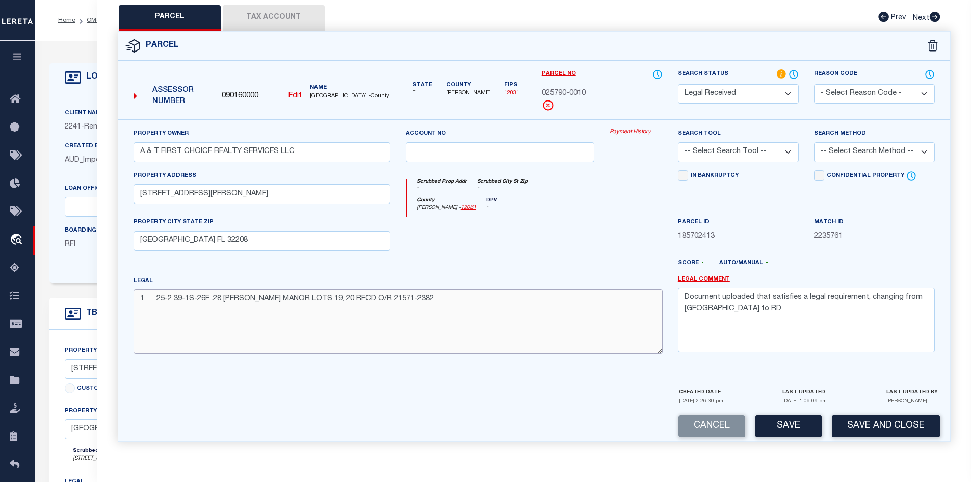
click at [156, 297] on textarea "1 25-2 39-1S-26E .28 [PERSON_NAME] MANOR LOTS 19, 20 RECD O/R 21571-2382" at bounding box center [398, 321] width 529 height 64
type textarea "25-2 39-1S-26E .28 [PERSON_NAME] MANOR LOTS 19, 20 RECD O/R 21571-2382"
drag, startPoint x: 684, startPoint y: 295, endPoint x: 745, endPoint y: 331, distance: 70.2
click at [745, 331] on textarea "Document uploaded that satisfies a legal requirement, changing from [GEOGRAPHIC…" at bounding box center [806, 319] width 257 height 64
click at [776, 426] on button "Save" at bounding box center [788, 426] width 66 height 22
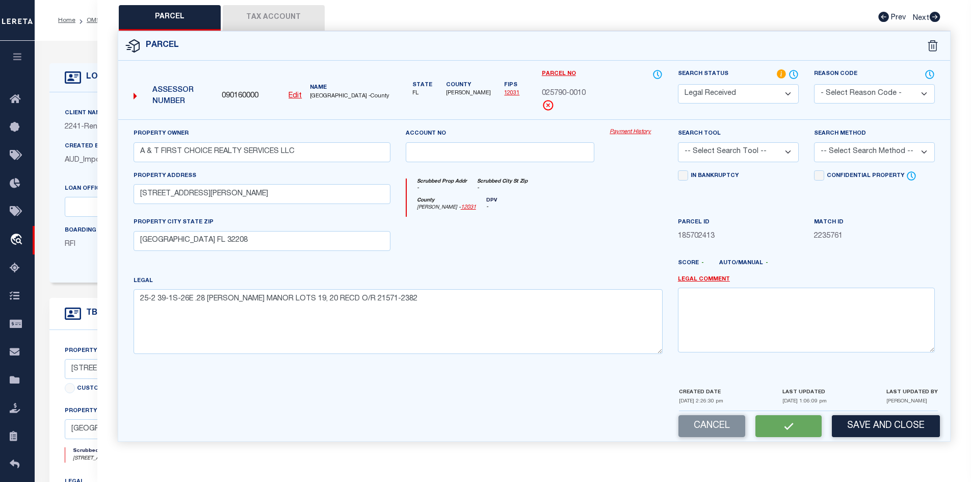
click at [788, 151] on select "-- Select Search Tool -- 3rd Party Website Agency File Agency Website ATLS CNV-…" at bounding box center [738, 152] width 121 height 20
select select "AS"
checkbox input "false"
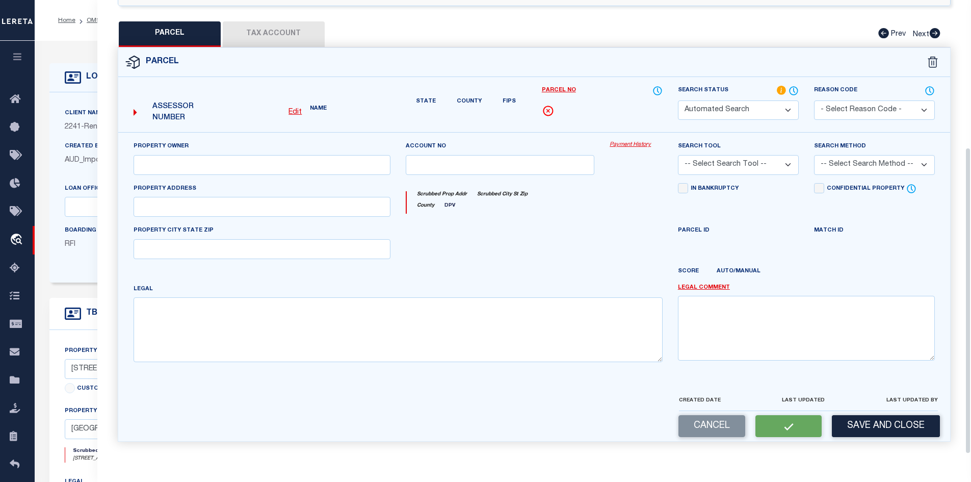
select select "RD"
type input "A & T FIRST CHOICE REALTY SERVICES LLC"
type input "[STREET_ADDRESS][PERSON_NAME]"
type input "[GEOGRAPHIC_DATA] FL 32208"
type textarea "25-2 39-1S-26E .28 [PERSON_NAME] MANOR LOTS 19, 20 RECD O/R 21571-2382"
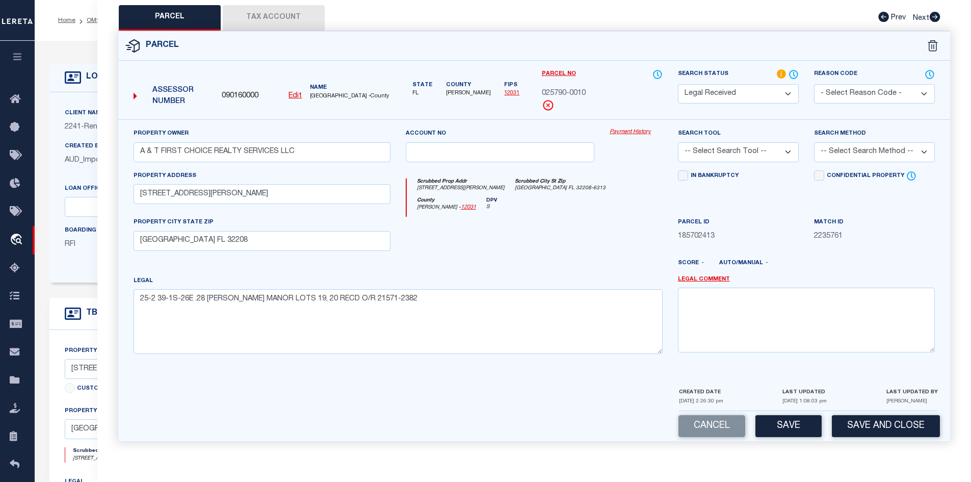
select select "AGW"
click at [678, 142] on select "-- Select Search Tool -- 3rd Party Website Agency File Agency Website ATLS CNV-…" at bounding box center [738, 152] width 121 height 20
click at [255, 10] on button "Tax Account" at bounding box center [274, 17] width 102 height 25
select select "100"
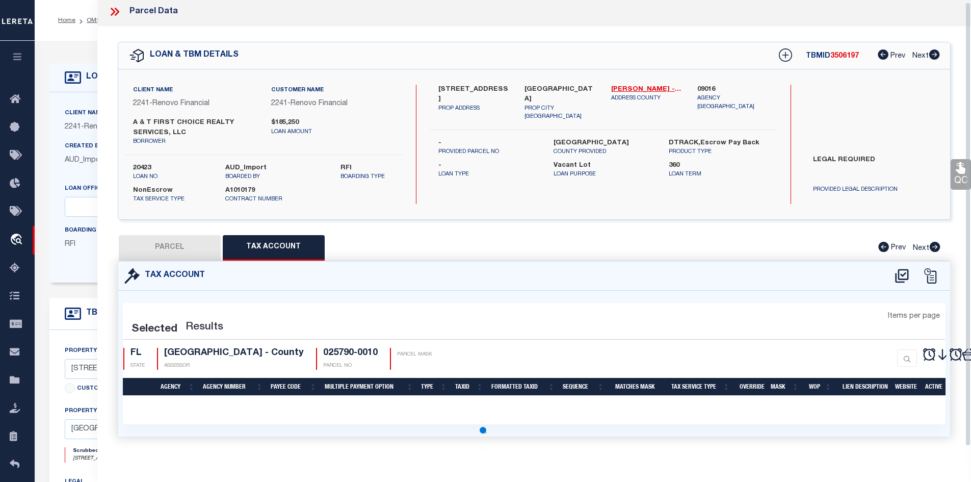
scroll to position [2, 0]
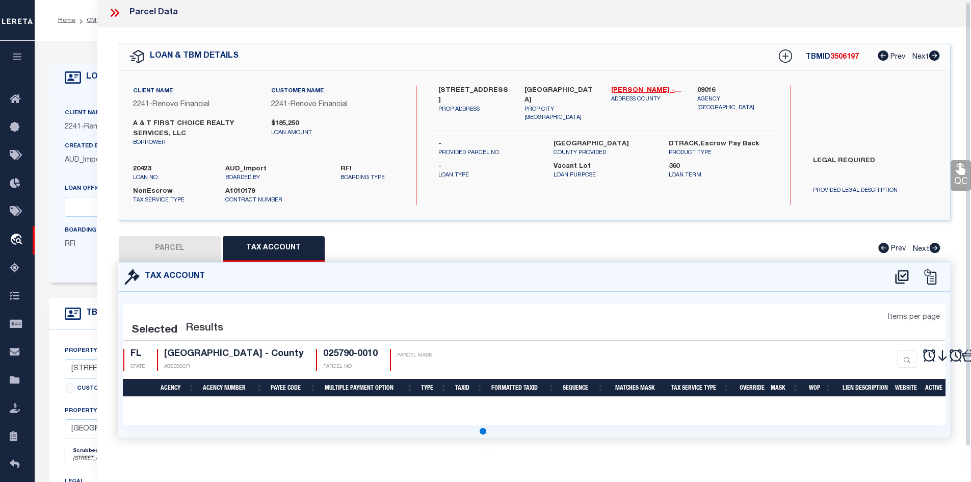
select select "100"
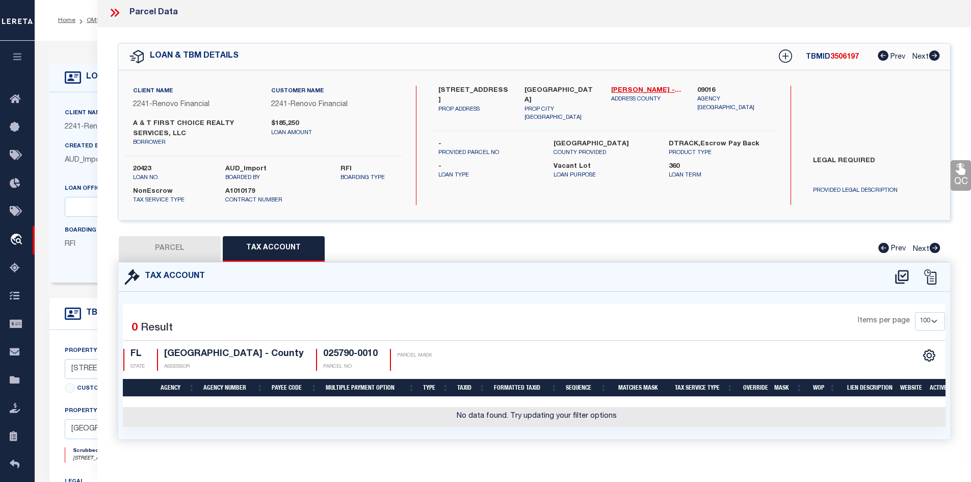
scroll to position [0, 0]
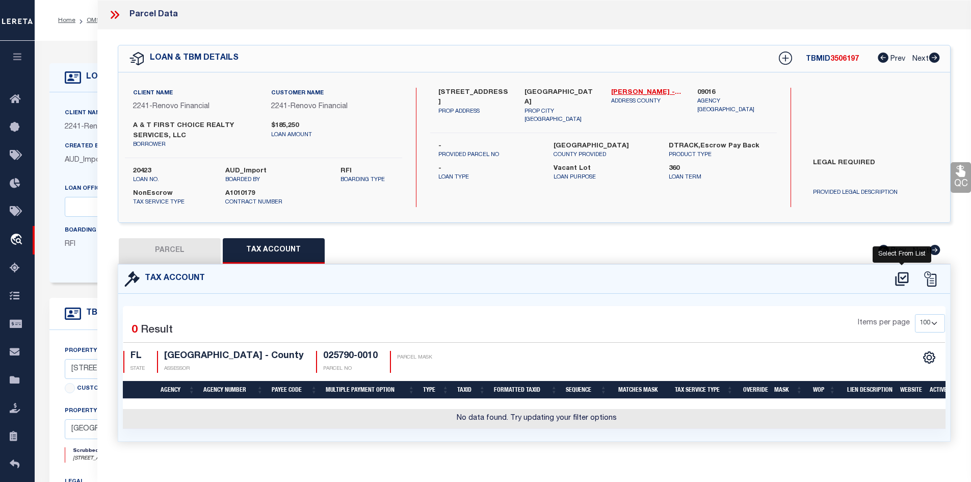
click at [901, 279] on icon at bounding box center [901, 279] width 17 height 16
select select "100"
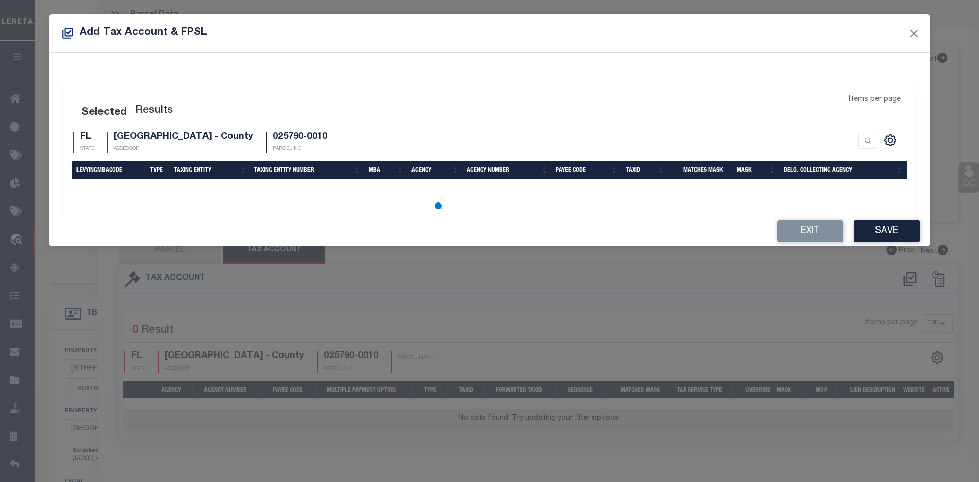
select select "100"
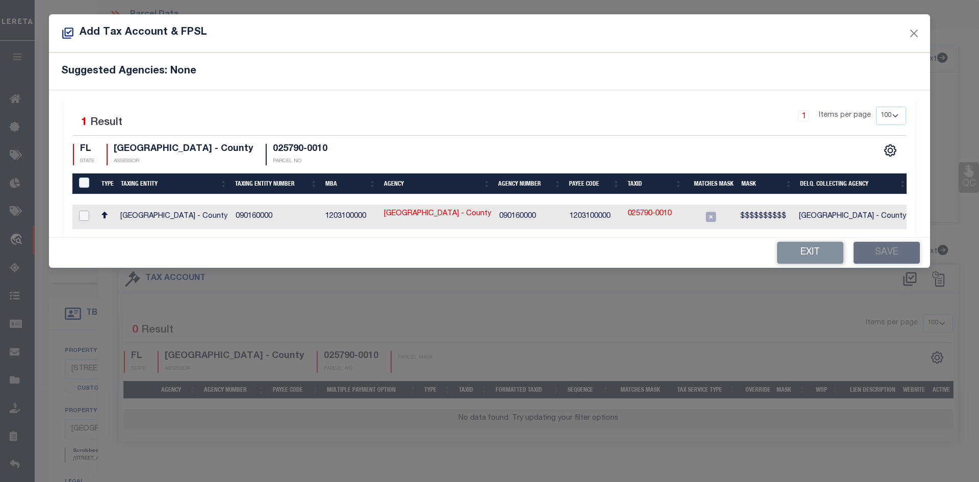
click at [81, 212] on input "checkbox" at bounding box center [84, 215] width 10 height 10
checkbox input "true"
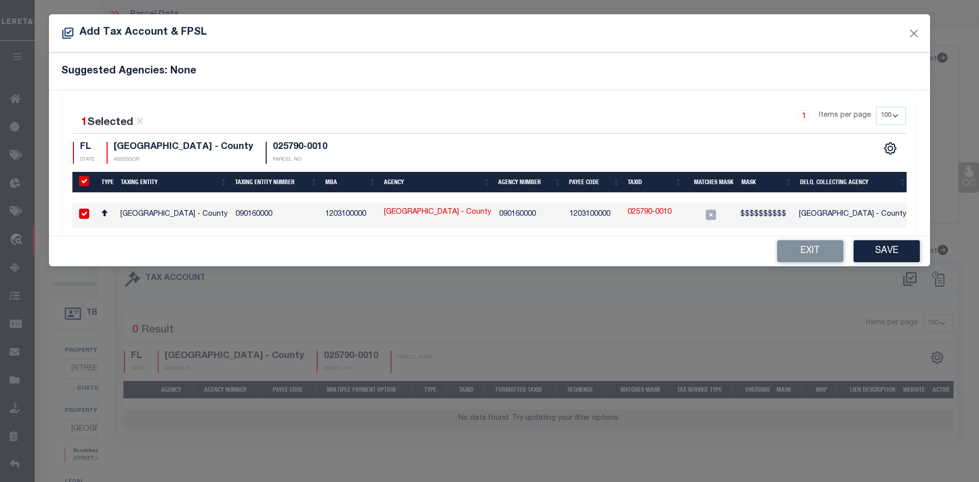
click at [651, 213] on link "025790-0010" at bounding box center [649, 212] width 44 height 11
type input "025790-0010"
type textarea "$$$$$$$$$$"
checkbox input "false"
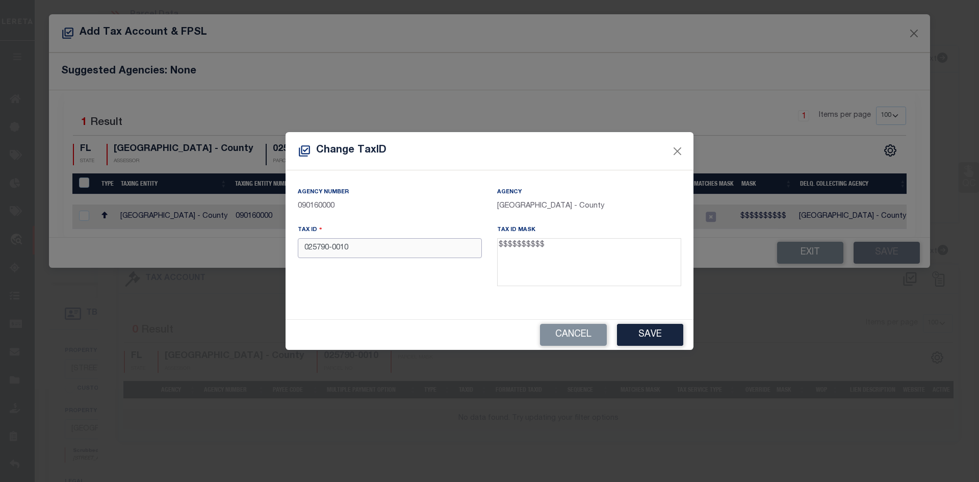
click at [332, 249] on input "025790-0010" at bounding box center [390, 248] width 184 height 20
type input "0257900010"
click at [637, 332] on button "Save" at bounding box center [650, 335] width 66 height 22
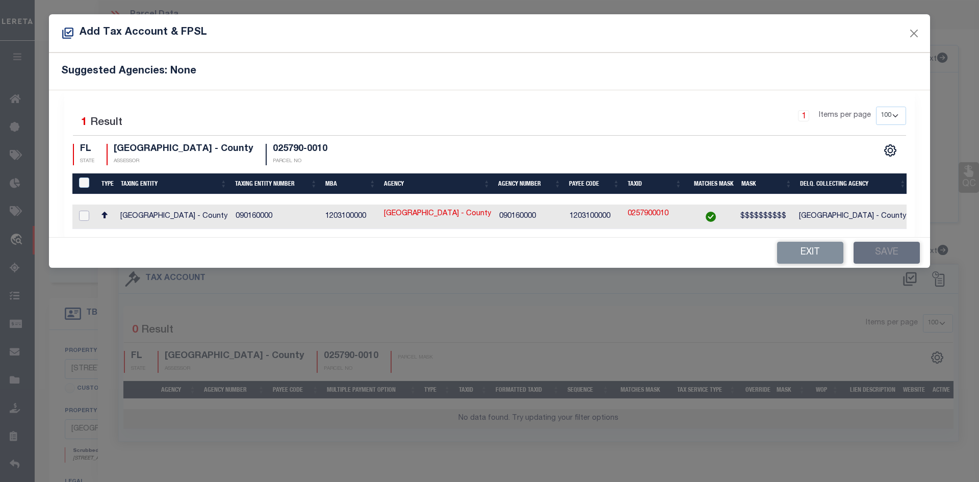
click at [88, 213] on input "checkbox" at bounding box center [84, 215] width 10 height 10
checkbox input "true"
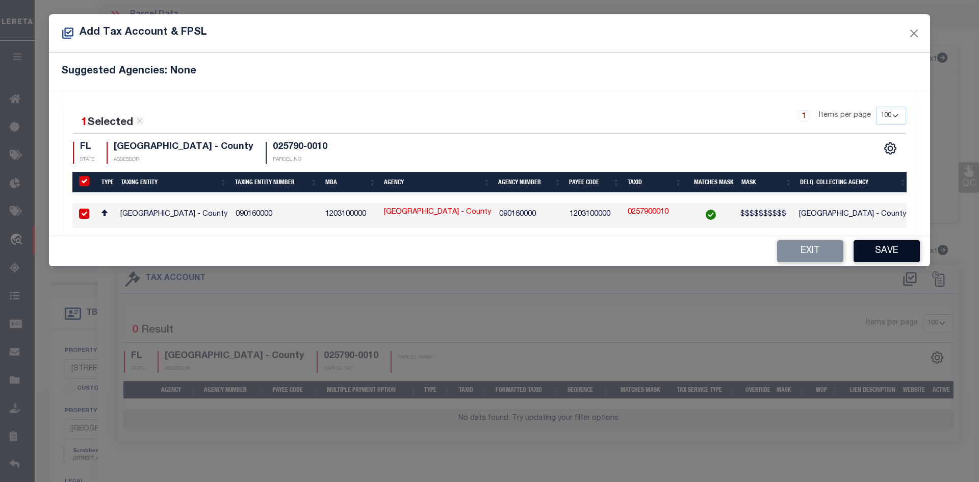
click at [890, 259] on button "Save" at bounding box center [886, 251] width 66 height 22
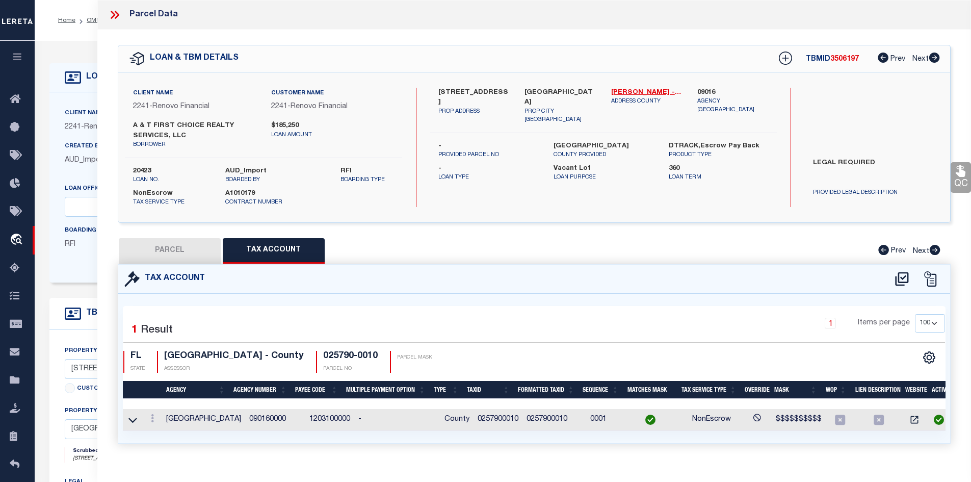
scroll to position [20, 0]
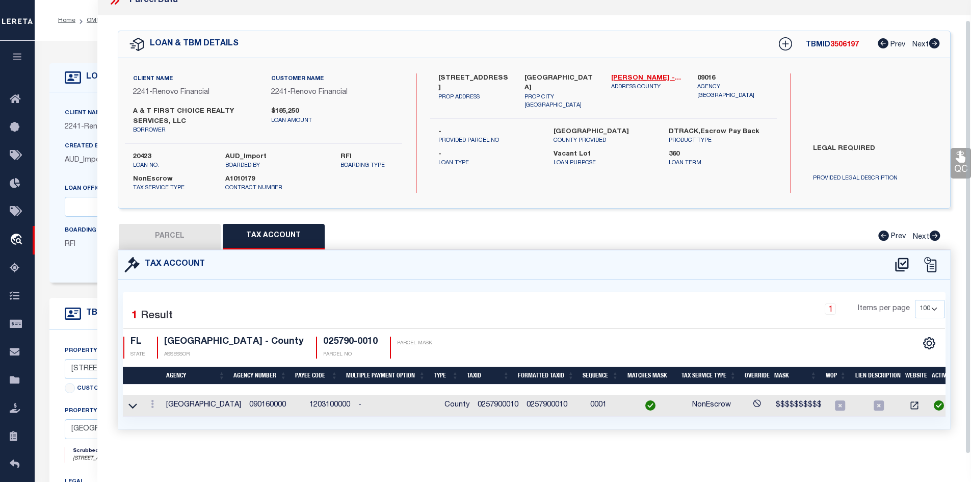
click at [181, 229] on button "PARCEL" at bounding box center [170, 236] width 102 height 25
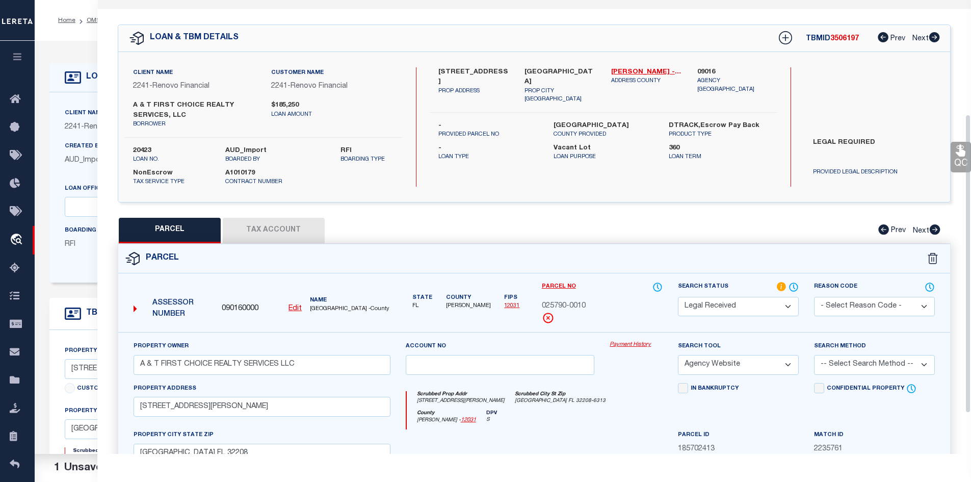
scroll to position [173, 0]
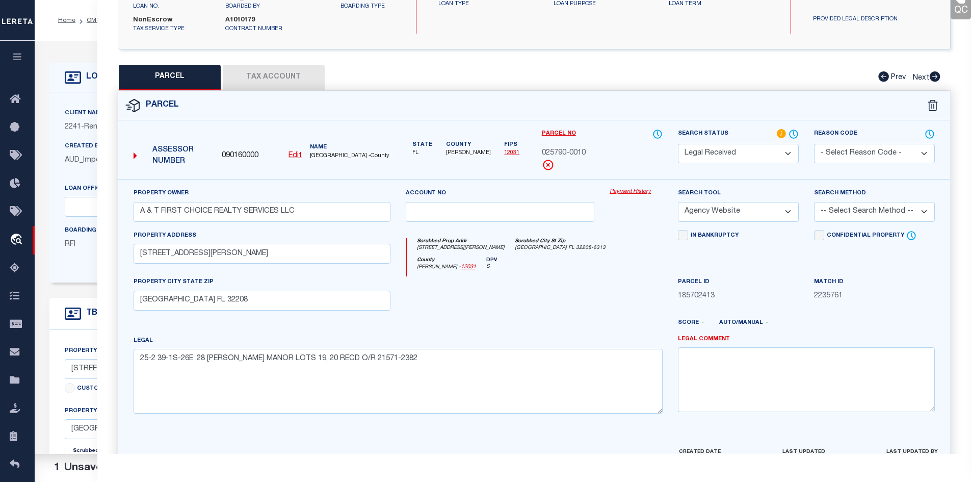
click at [918, 208] on select "-- Select Search Method -- Property Address Legal Liability Info Provided" at bounding box center [874, 212] width 121 height 20
select select "LEG"
click at [814, 202] on select "-- Select Search Method -- Property Address Legal Liability Info Provided" at bounding box center [874, 212] width 121 height 20
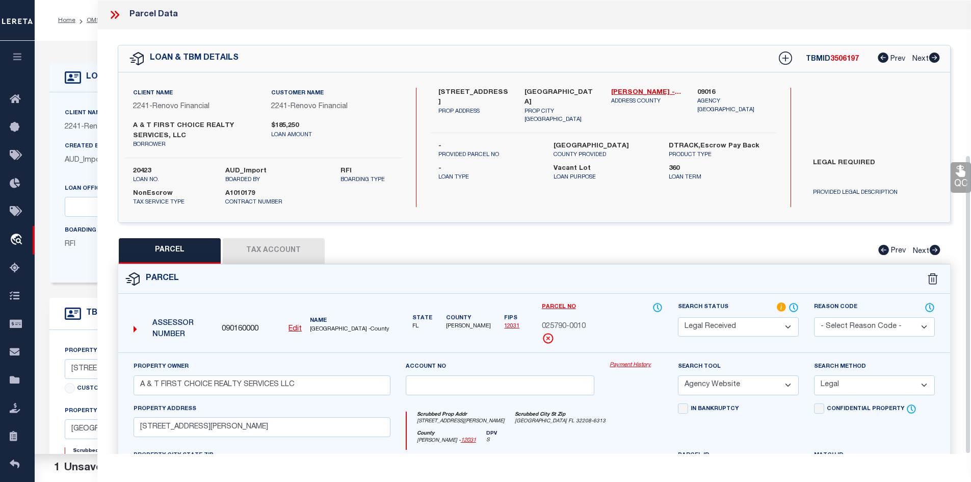
scroll to position [234, 0]
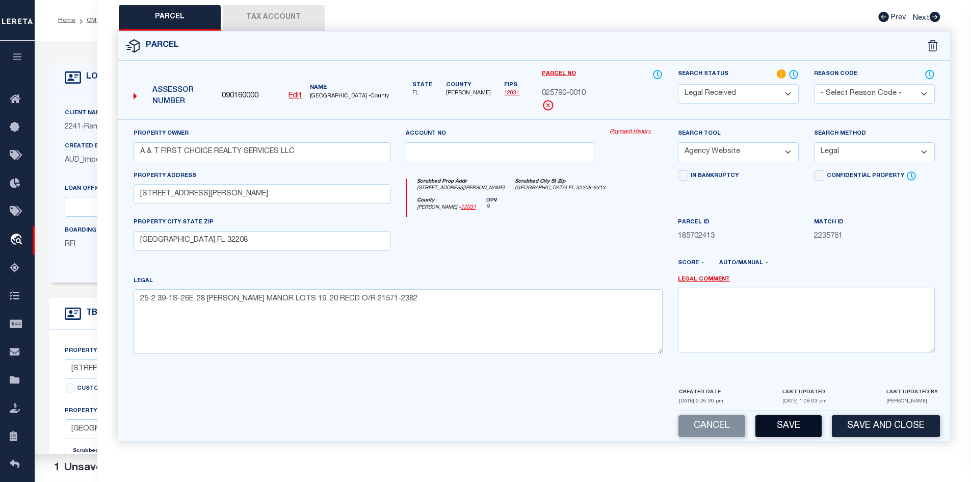
click at [791, 424] on button "Save" at bounding box center [788, 426] width 66 height 22
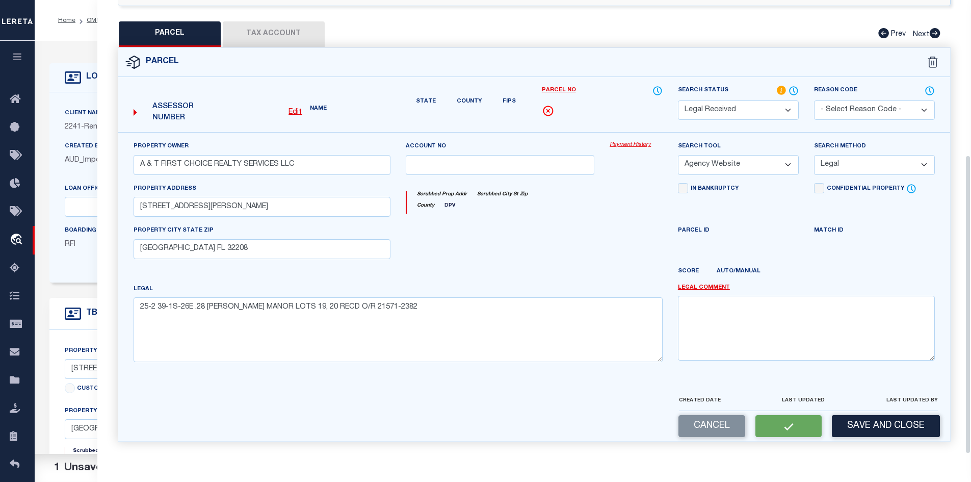
select select "AS"
select select
checkbox input "false"
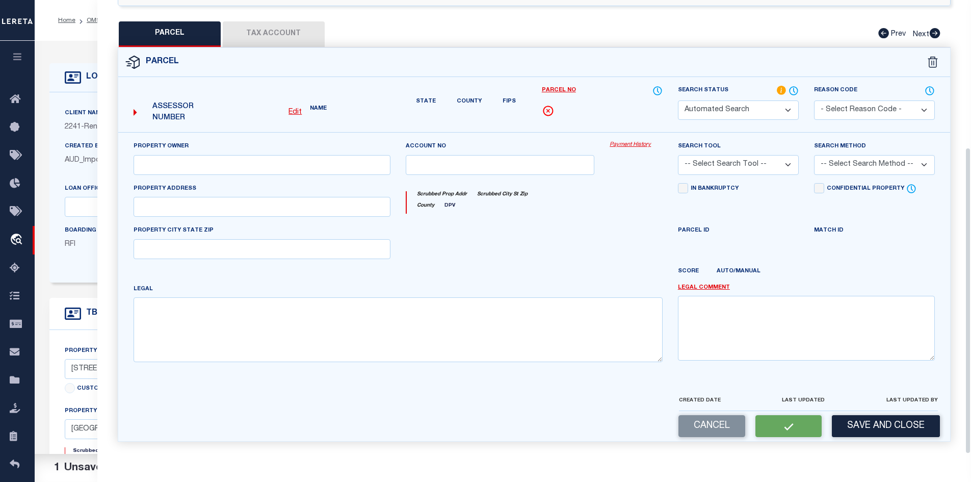
select select "RD"
type input "A & T FIRST CHOICE REALTY SERVICES LLC"
select select "AGW"
select select "LEG"
type input "[STREET_ADDRESS][PERSON_NAME]"
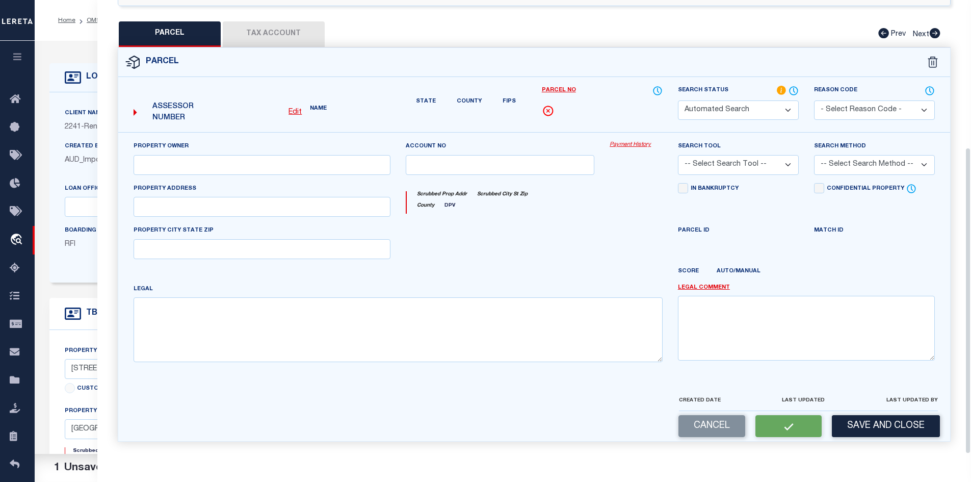
type input "[GEOGRAPHIC_DATA] FL 32208"
type textarea "25-2 39-1S-26E .28 [PERSON_NAME] MANOR LOTS 19, 20 RECD O/R 21571-2382"
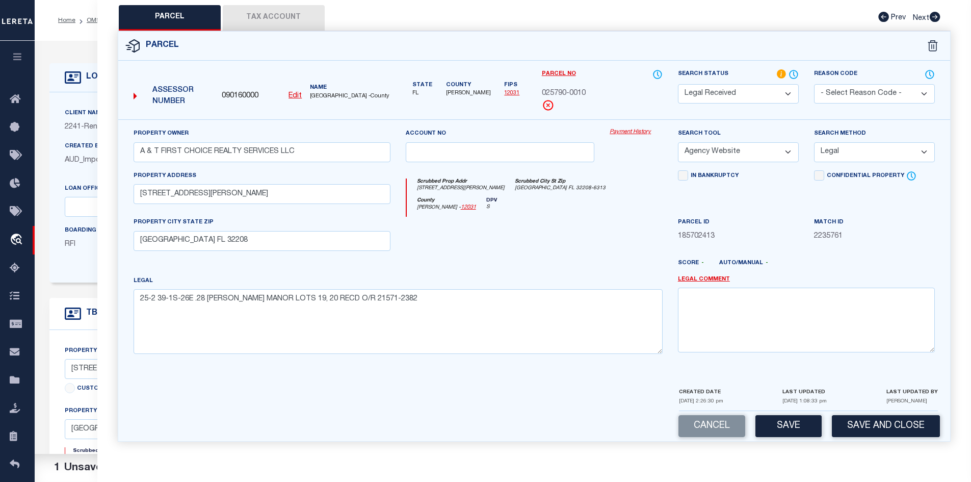
click at [787, 148] on select "-- Select Search Tool -- 3rd Party Website Agency File Agency Website ATLS CNV-…" at bounding box center [738, 152] width 121 height 20
click at [790, 423] on button "Save" at bounding box center [788, 426] width 66 height 22
select select "AS"
select select
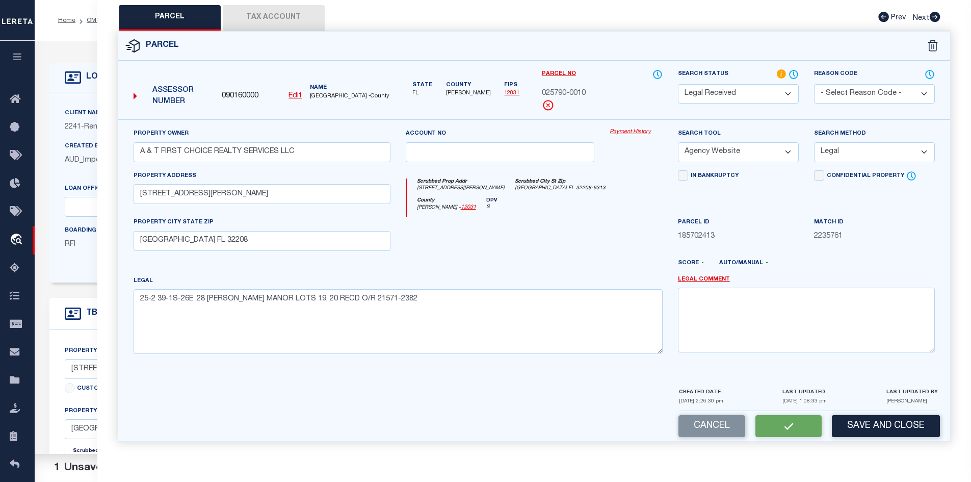
checkbox input "false"
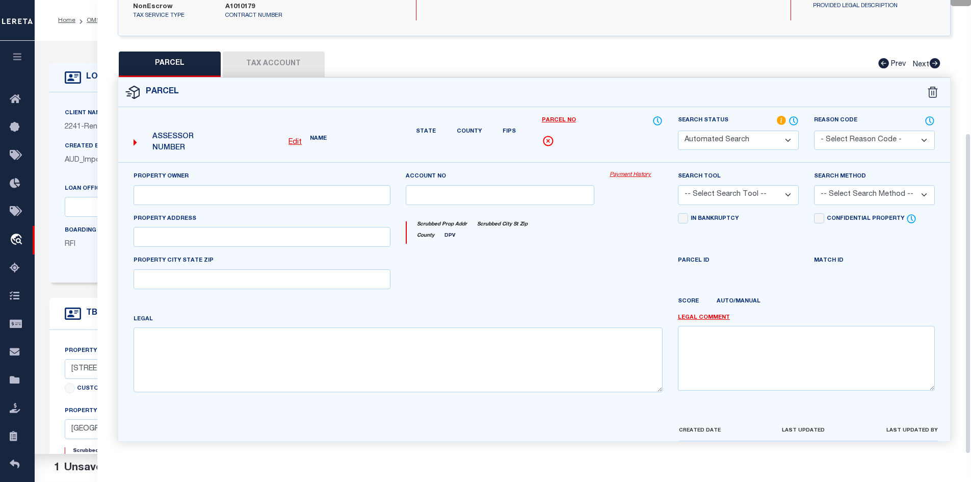
select select "RD"
type input "A & T FIRST CHOICE REALTY SERVICES LLC"
select select "AGW"
select select "LEG"
type input "[STREET_ADDRESS][PERSON_NAME]"
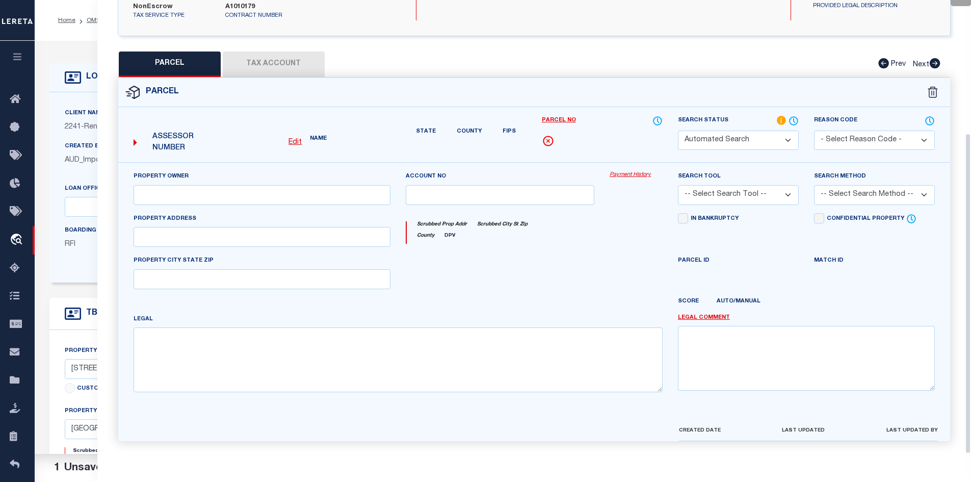
type input "[GEOGRAPHIC_DATA] FL 32208"
type textarea "25-2 39-1S-26E .28 [PERSON_NAME] MANOR LOTS 19, 20 RECD O/R 21571-2382"
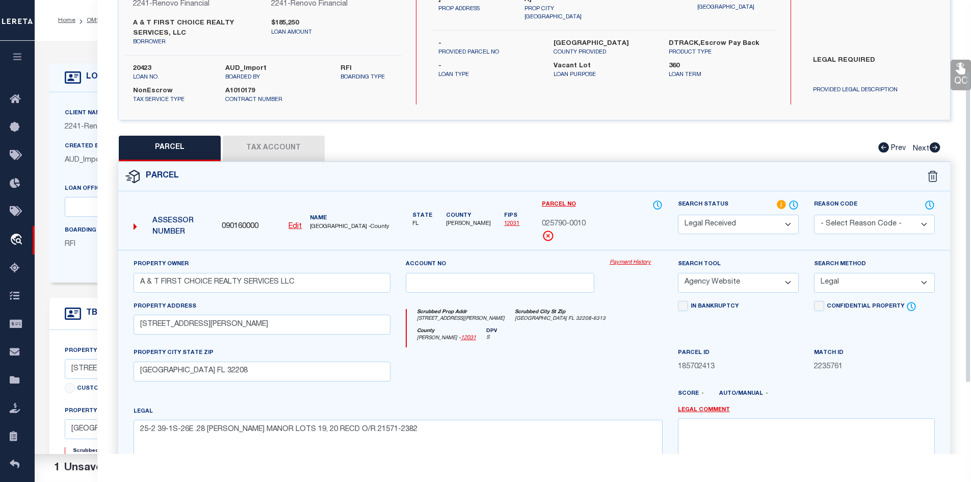
scroll to position [0, 0]
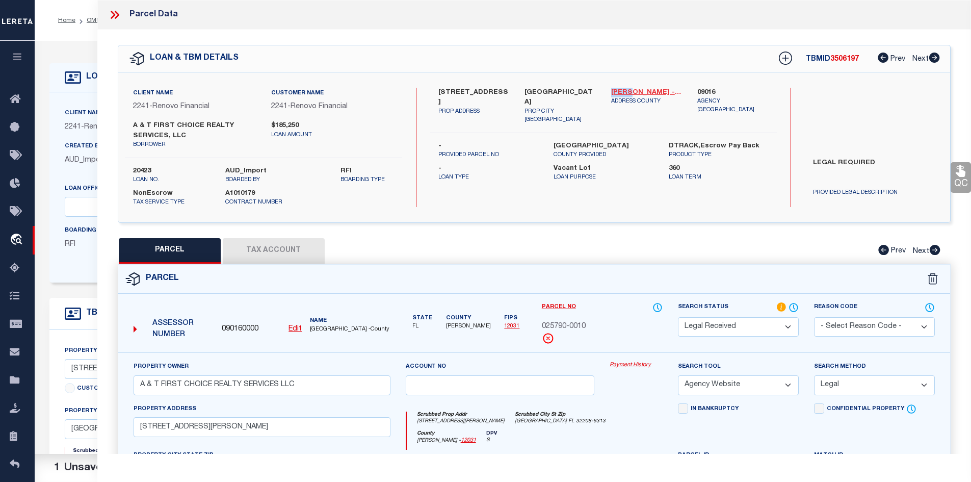
drag, startPoint x: 608, startPoint y: 90, endPoint x: 629, endPoint y: 89, distance: 21.5
click at [629, 89] on div "[PERSON_NAME] - 12031 ADDRESS COUNTY" at bounding box center [646, 106] width 87 height 37
copy link "[PERSON_NAME]"
drag, startPoint x: 831, startPoint y: 57, endPoint x: 855, endPoint y: 57, distance: 24.0
click at [855, 57] on span "3506197" at bounding box center [844, 59] width 29 height 7
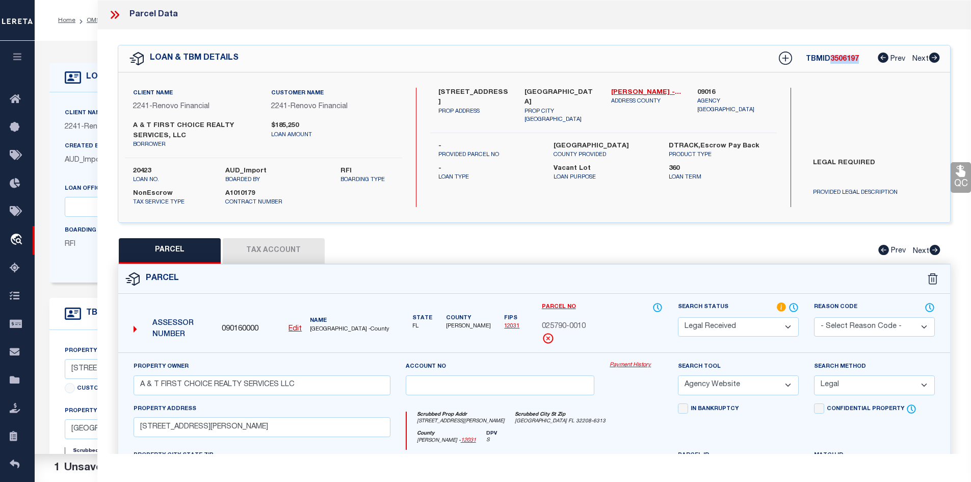
copy span "3506197"
click at [142, 168] on label "20423" at bounding box center [171, 171] width 77 height 10
copy label "20423"
drag, startPoint x: 608, startPoint y: 89, endPoint x: 632, endPoint y: 89, distance: 24.0
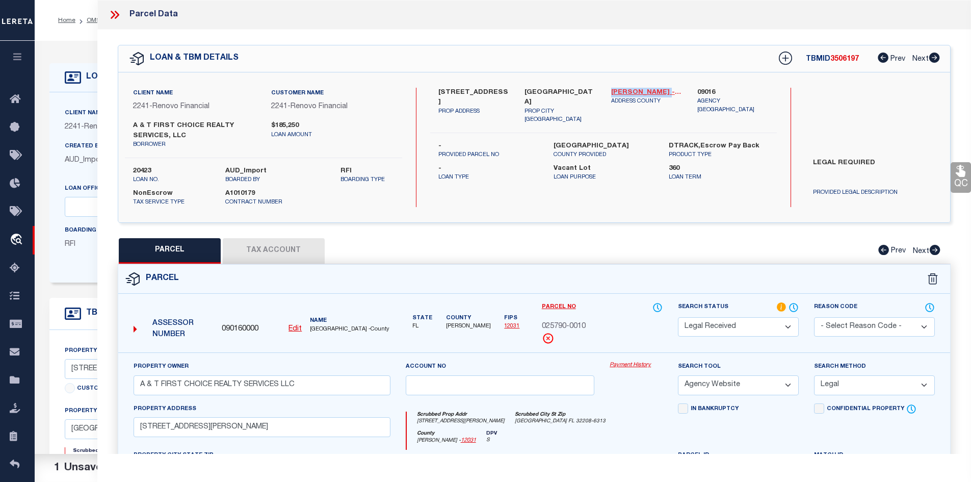
click at [632, 89] on div "[PERSON_NAME] - 12031 ADDRESS COUNTY" at bounding box center [646, 106] width 87 height 37
copy link "[PERSON_NAME] -"
drag, startPoint x: 252, startPoint y: 253, endPoint x: 245, endPoint y: 253, distance: 7.2
click at [252, 253] on button "Tax Account" at bounding box center [274, 250] width 102 height 25
select select "100"
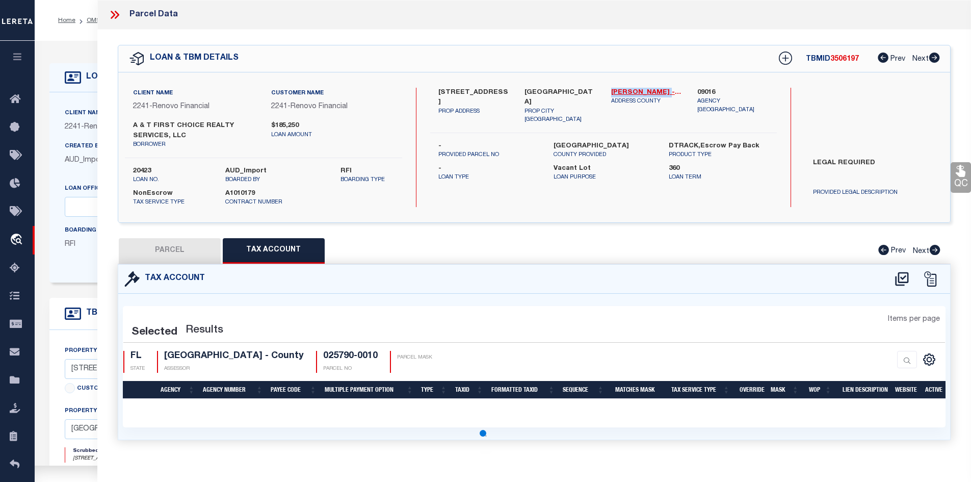
select select "100"
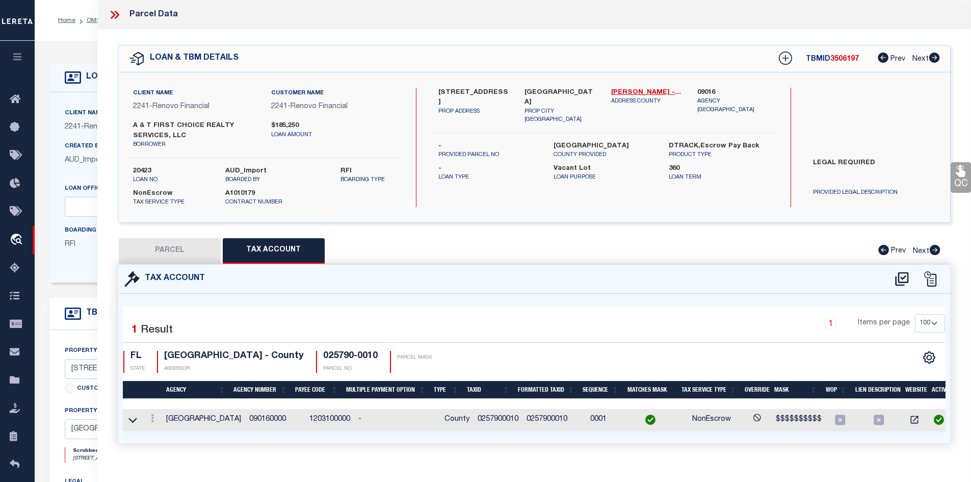
click at [479, 416] on td "0257900010" at bounding box center [497, 420] width 49 height 22
copy td "0257900010"
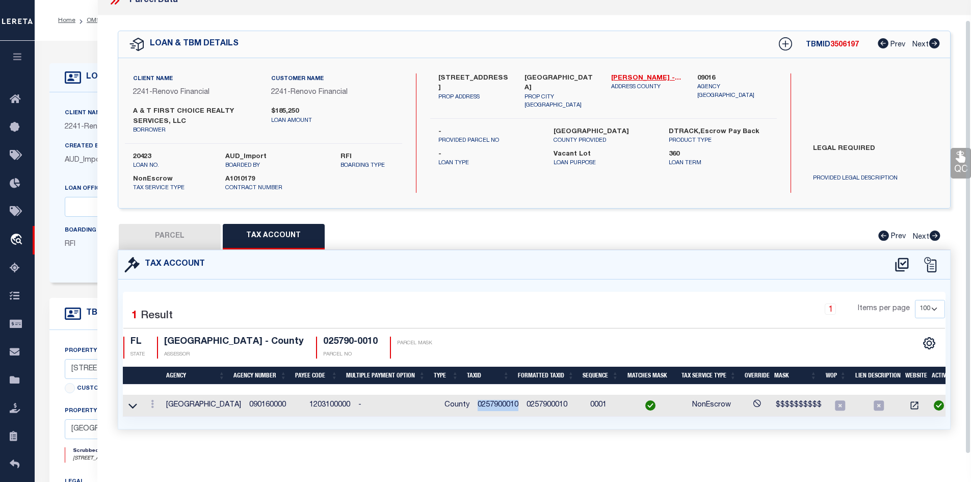
click at [192, 225] on button "PARCEL" at bounding box center [170, 236] width 102 height 25
select select "AS"
select select
checkbox input "false"
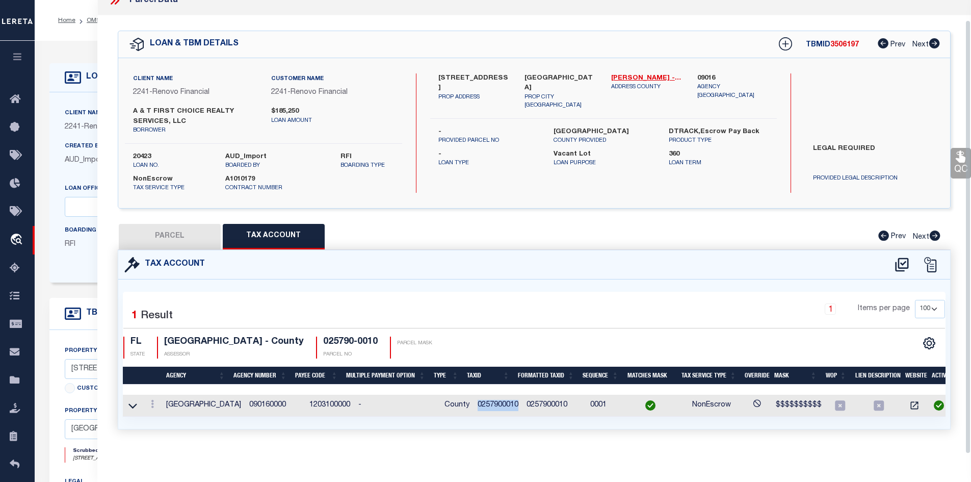
checkbox input "false"
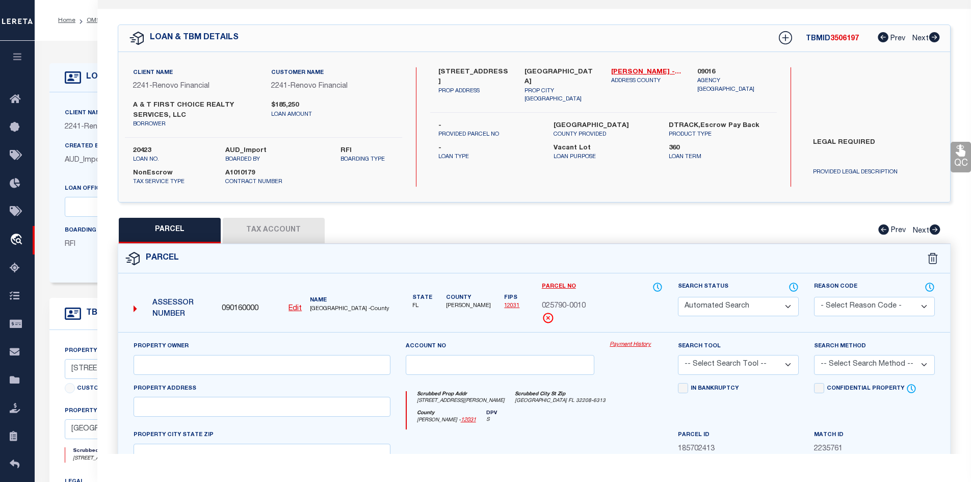
select select "CP"
type input "A & T FIRST CHOICE REALTY SERVICES LLC"
select select "AGW"
select select "LEG"
type input "[STREET_ADDRESS][PERSON_NAME]"
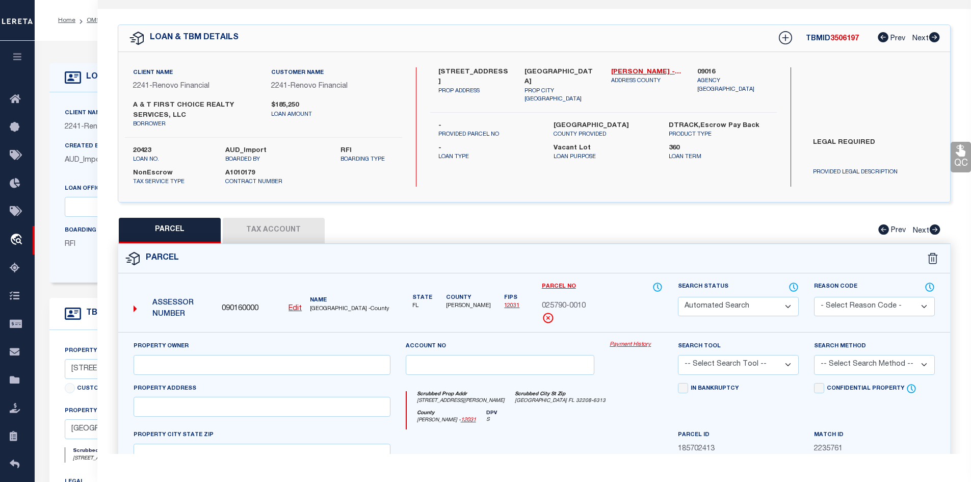
type input "[GEOGRAPHIC_DATA] FL 32208"
type textarea "25-2 39-1S-26E .28 [PERSON_NAME] MANOR LOTS 19, 20 RECD O/R 21571-2382"
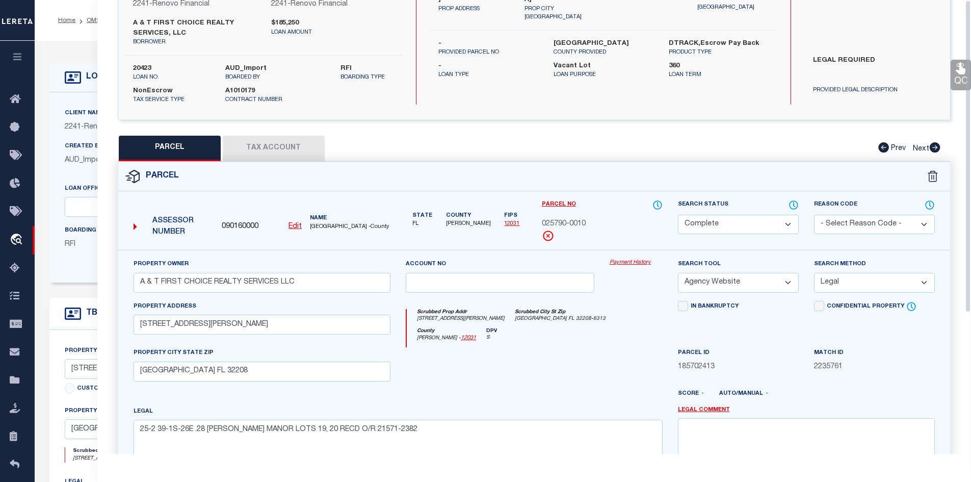
scroll to position [0, 0]
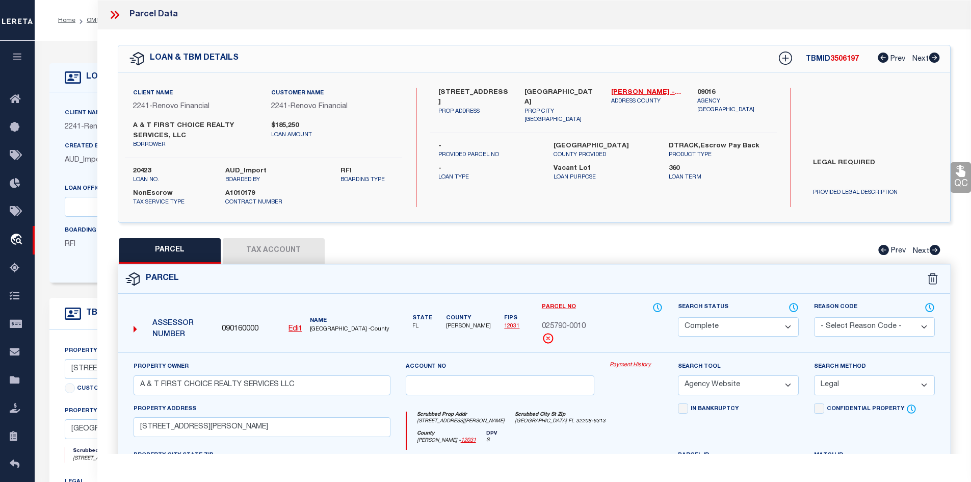
click at [115, 13] on icon at bounding box center [114, 14] width 13 height 13
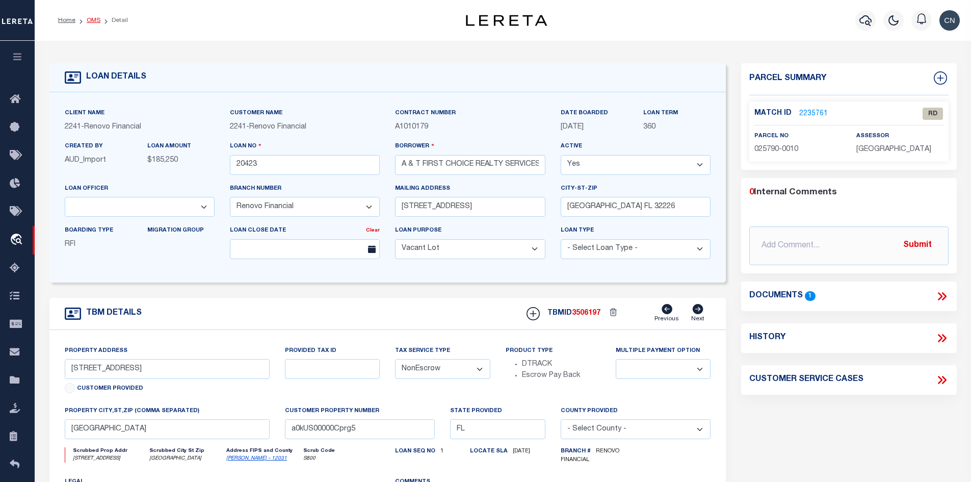
click at [90, 20] on link "OMS" at bounding box center [94, 20] width 14 height 6
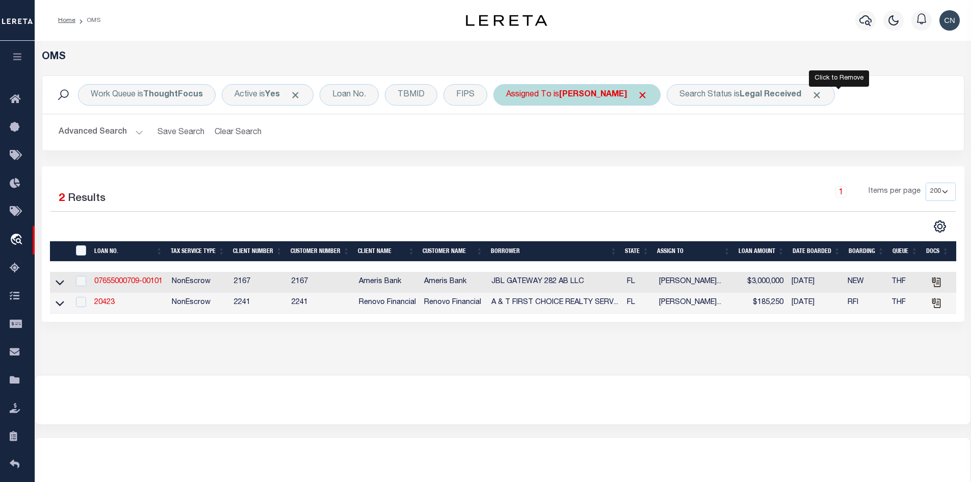
drag, startPoint x: 836, startPoint y: 94, endPoint x: 599, endPoint y: 88, distance: 237.1
click at [824, 94] on div "Search Status is Legal Received" at bounding box center [751, 94] width 168 height 21
select select "RD"
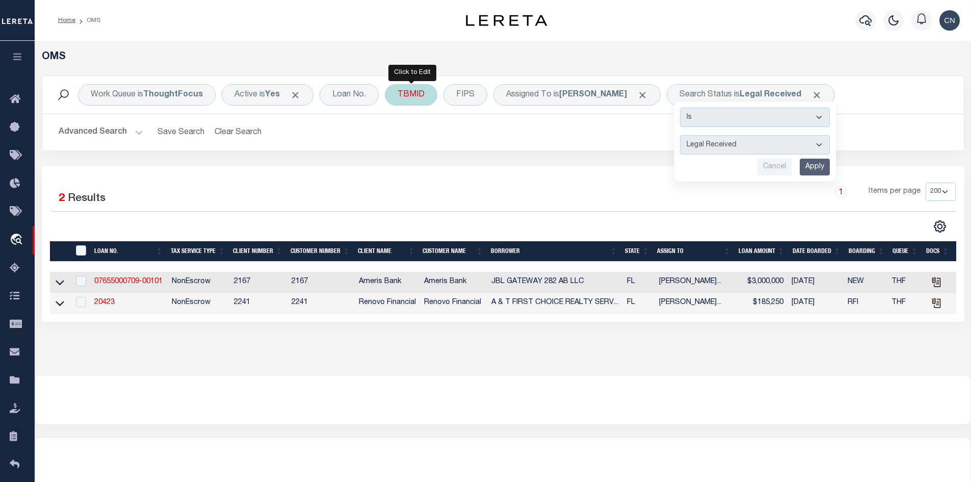
click at [412, 94] on div "TBMID" at bounding box center [411, 94] width 52 height 21
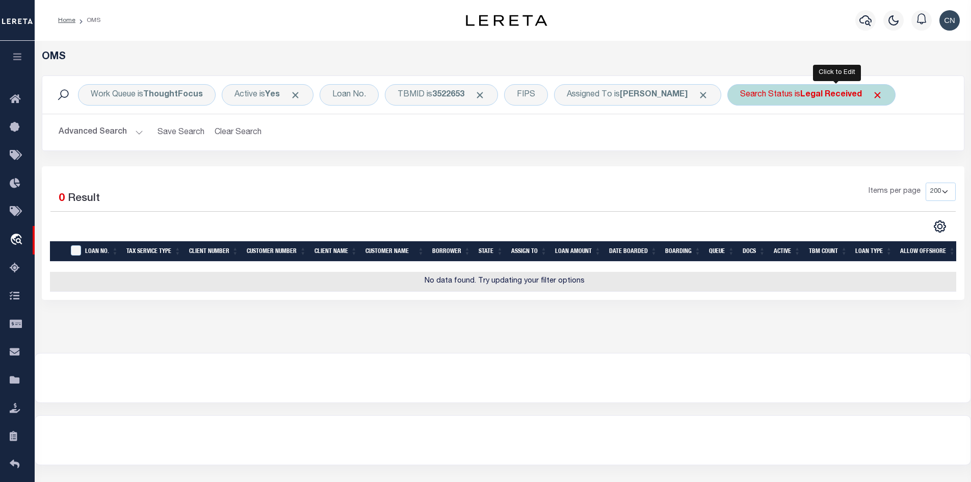
click at [895, 95] on div "Search Status is Legal Received" at bounding box center [811, 94] width 168 height 21
select select "RD"
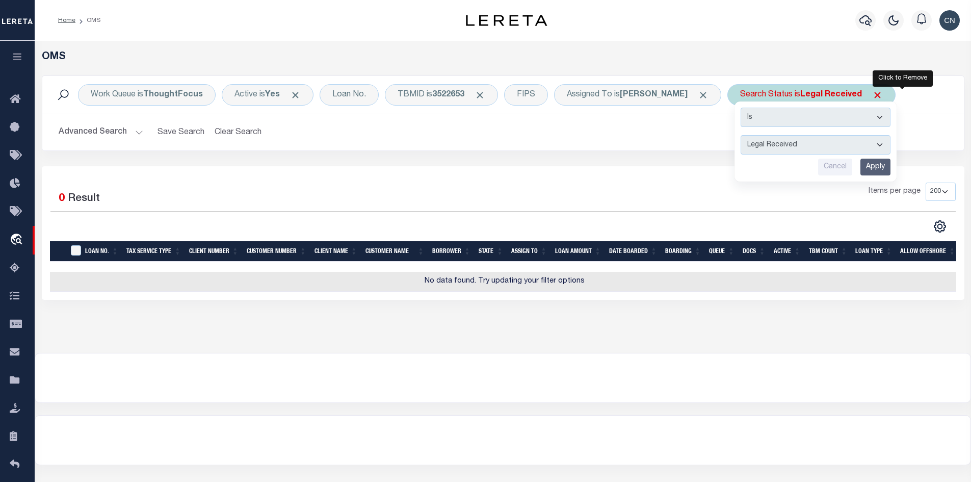
click at [883, 96] on span "Click to Remove" at bounding box center [877, 95] width 11 height 11
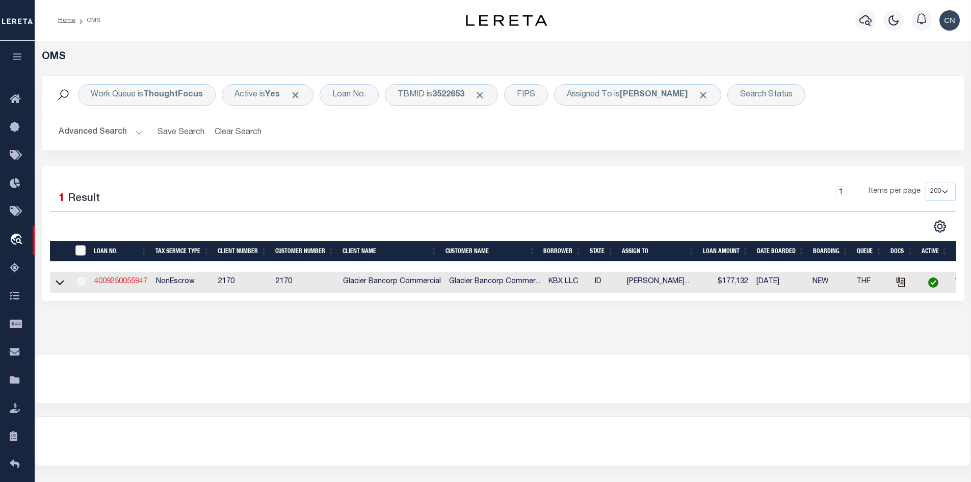
click at [131, 283] on link "4009250055947" at bounding box center [120, 281] width 53 height 7
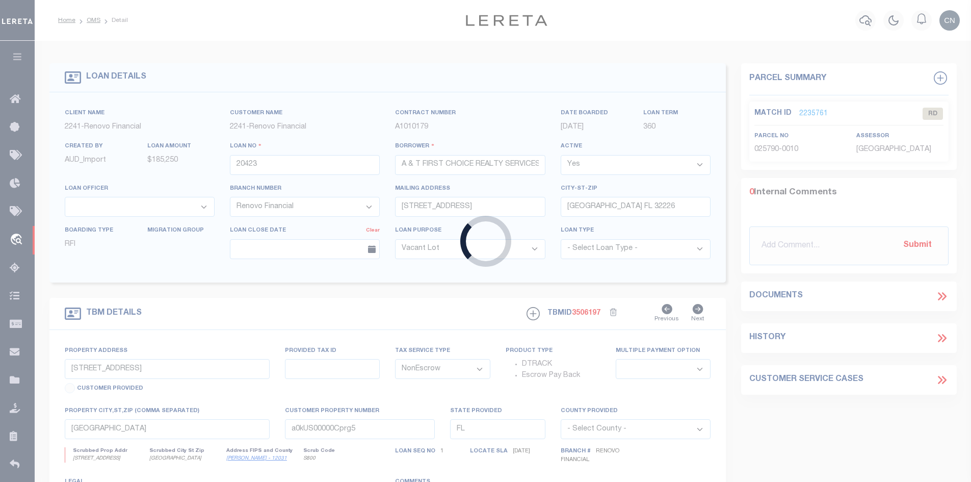
type input "4009250055947"
type input "KBX LLC"
select select
type input "[STREET_ADDRESS][PERSON_NAME]"
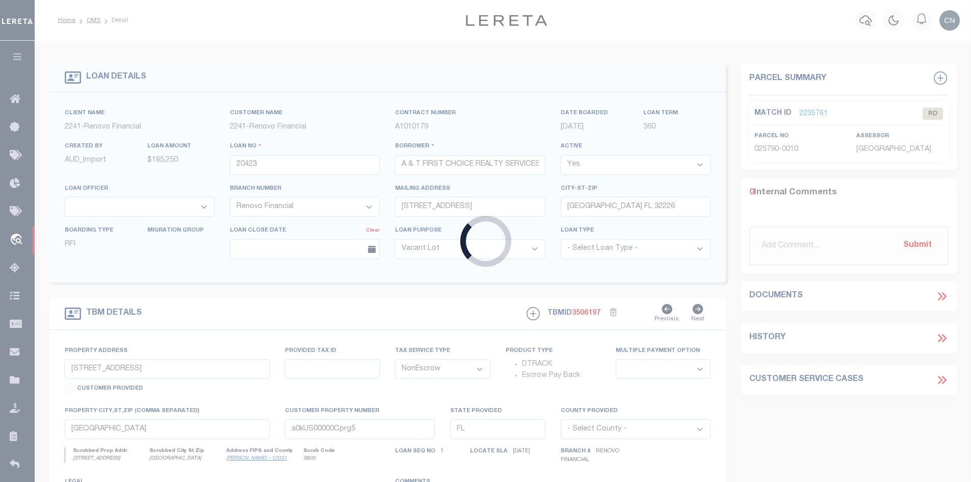
type input "[US_STATE][GEOGRAPHIC_DATA] 83401-5200"
type input "[DATE]"
select select "10"
select select "20"
type input "[STREET_ADDRESS]"
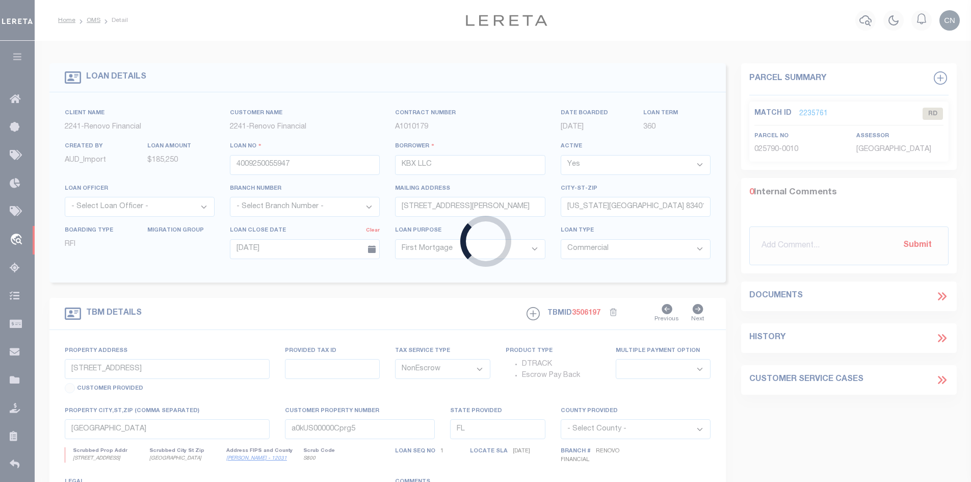
type input "RPRRXB10390970"
select select
type input "REXBURG ID 83440-1916"
type input "ID"
select select "4576"
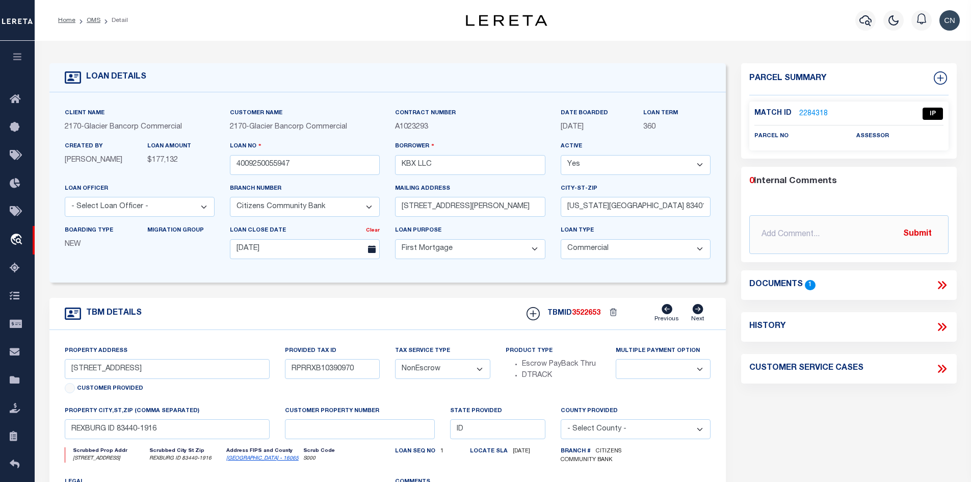
click at [942, 283] on icon at bounding box center [941, 284] width 13 height 13
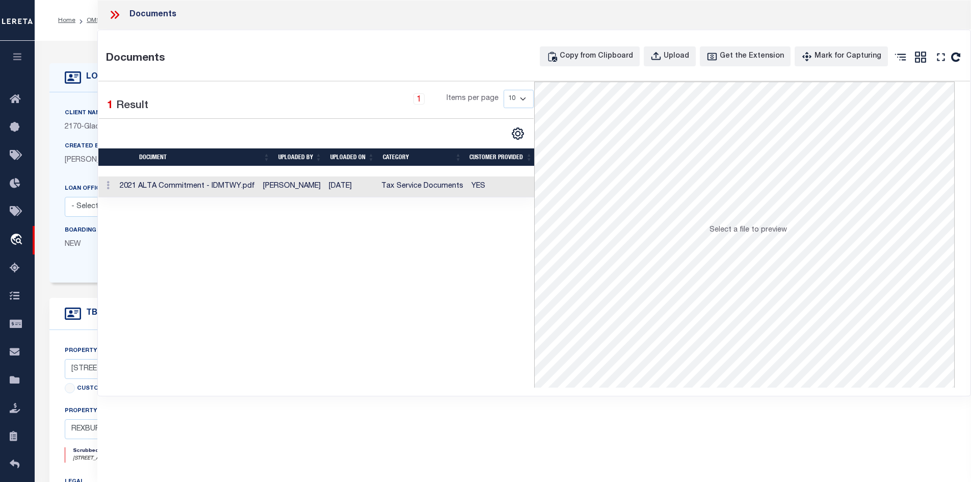
click at [368, 188] on td "[DATE]" at bounding box center [351, 186] width 52 height 21
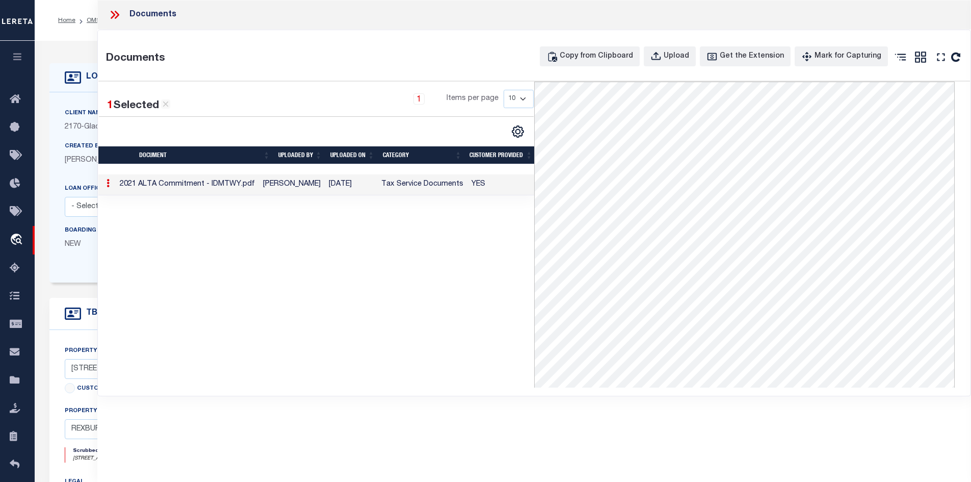
click at [113, 16] on icon at bounding box center [113, 15] width 5 height 8
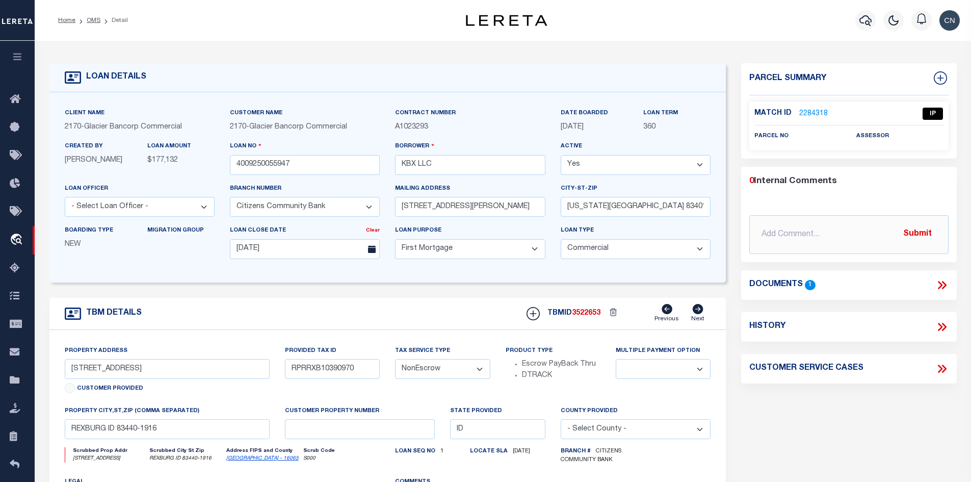
click at [814, 112] on link "2284318" at bounding box center [813, 114] width 29 height 11
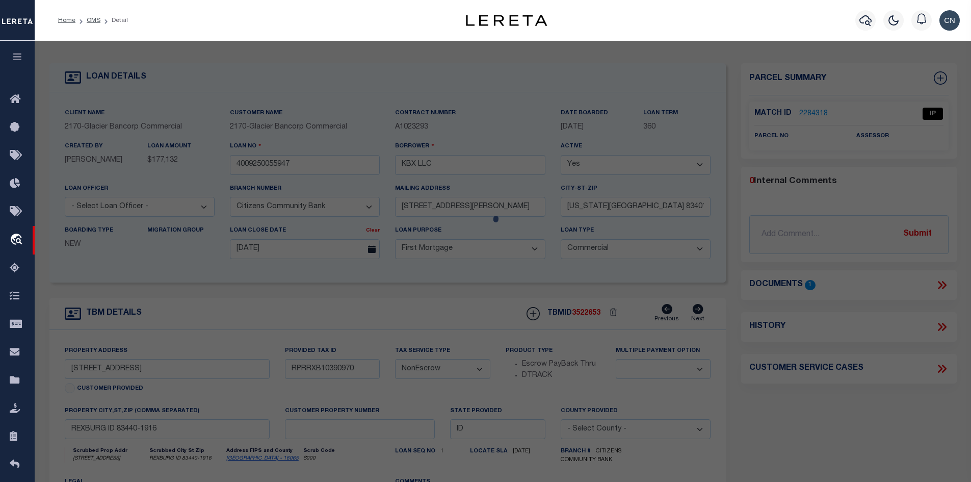
select select "AS"
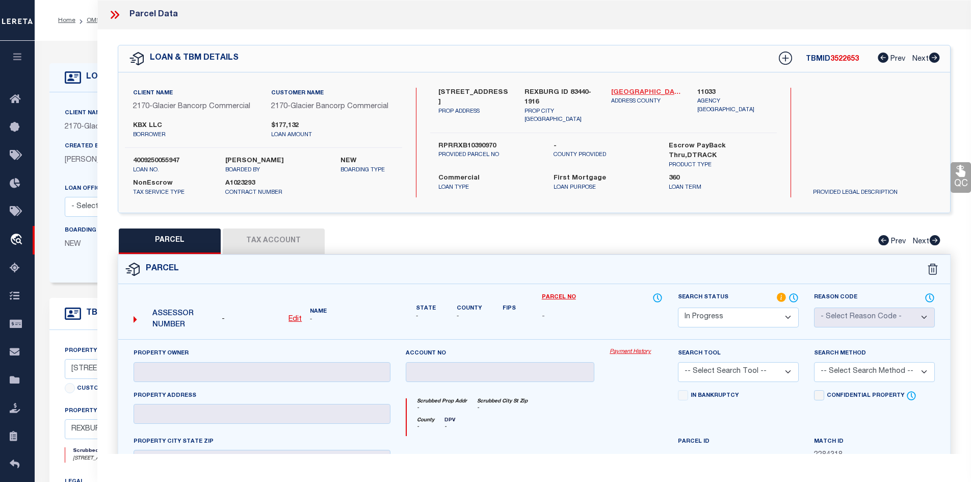
click at [635, 93] on link "[GEOGRAPHIC_DATA] - 16065" at bounding box center [646, 93] width 71 height 10
click at [458, 141] on label "RPRRXB10390970" at bounding box center [488, 146] width 100 height 10
copy label "RPRRXB10390970"
drag, startPoint x: 455, startPoint y: 88, endPoint x: 490, endPoint y: 93, distance: 35.5
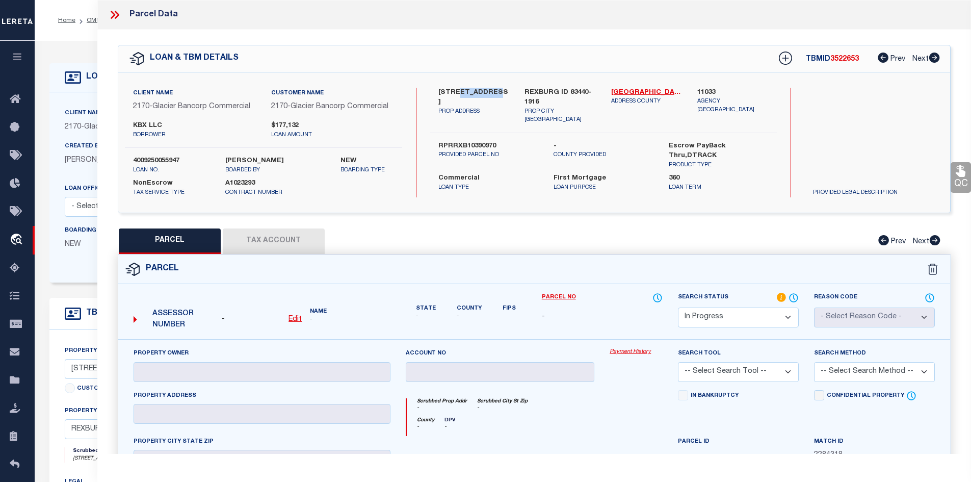
click at [490, 93] on label "[STREET_ADDRESS]" at bounding box center [473, 98] width 71 height 20
copy label "CENTER ST"
click at [515, 183] on p "Loan Type" at bounding box center [488, 187] width 100 height 9
click at [459, 141] on label "RPRRXB10390970" at bounding box center [488, 146] width 100 height 10
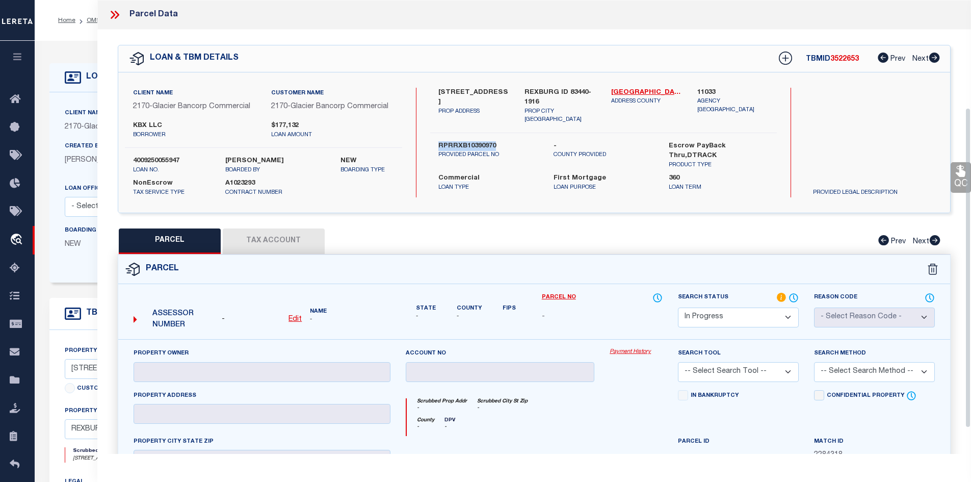
scroll to position [153, 0]
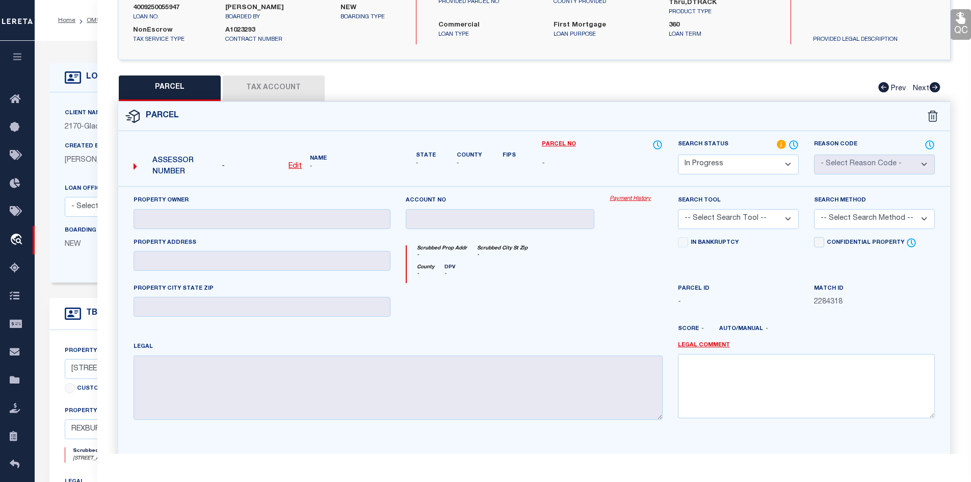
click at [295, 165] on u "Edit" at bounding box center [294, 166] width 13 height 7
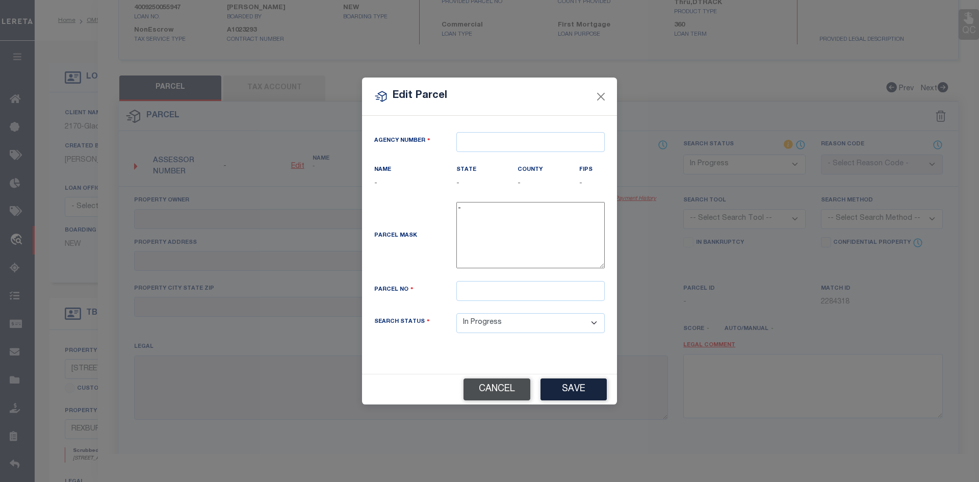
click at [486, 389] on button "Cancel" at bounding box center [496, 389] width 67 height 22
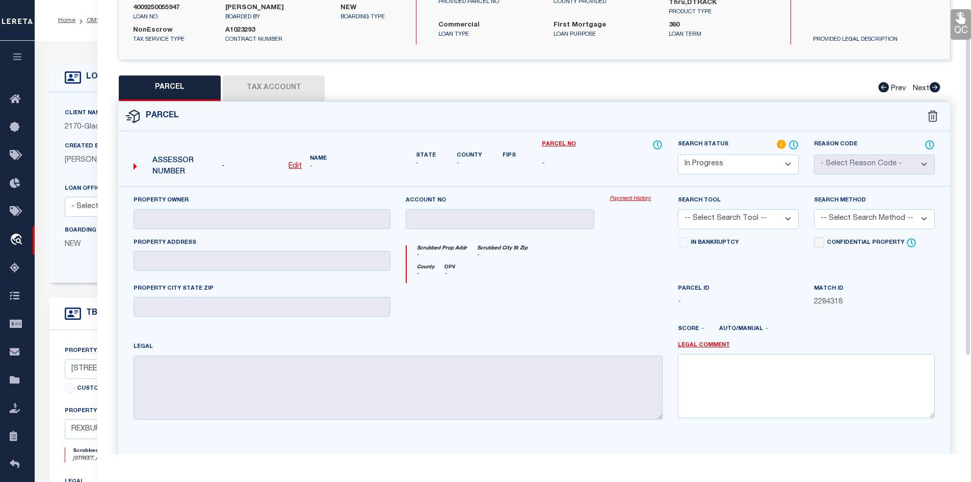
scroll to position [0, 0]
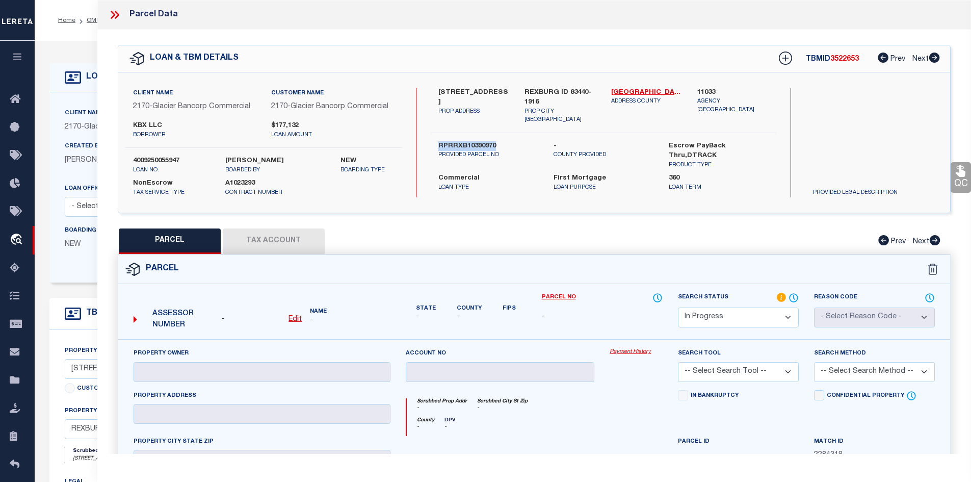
click at [295, 318] on u "Edit" at bounding box center [294, 318] width 13 height 7
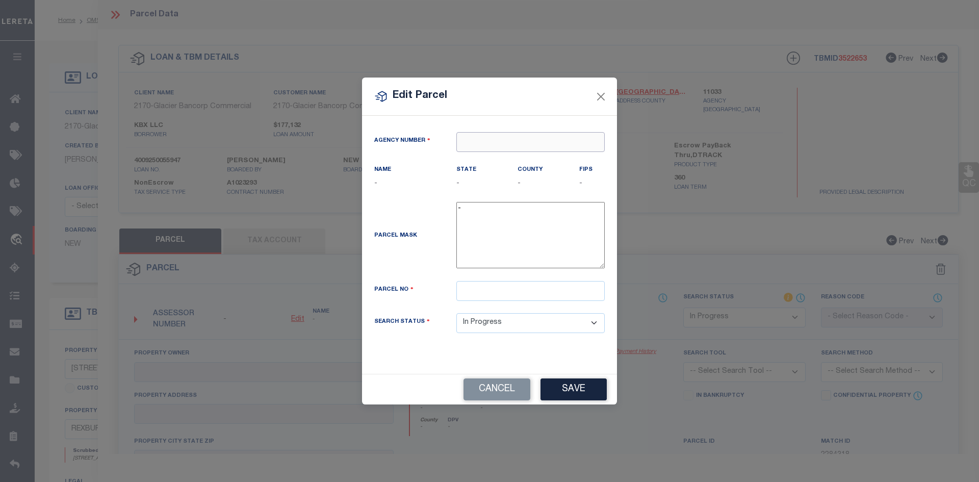
click at [473, 145] on input "text" at bounding box center [530, 142] width 148 height 20
click at [522, 157] on div "110330000 : [GEOGRAPHIC_DATA]" at bounding box center [530, 167] width 147 height 29
click at [471, 297] on input "text" at bounding box center [530, 291] width 148 height 20
paste input "RPRRXB10390970"
click at [576, 388] on button "Save" at bounding box center [573, 389] width 66 height 22
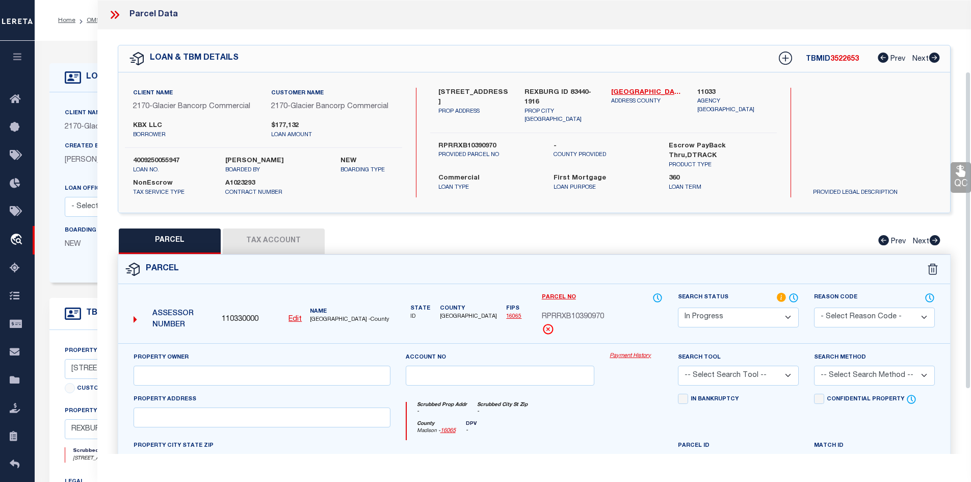
scroll to position [102, 0]
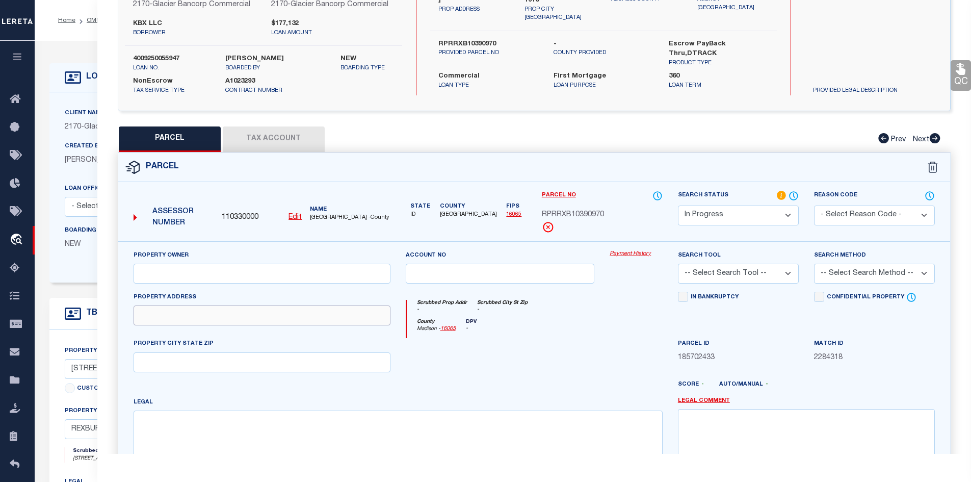
click at [157, 316] on input "text" at bounding box center [262, 315] width 257 height 20
paste input "[STREET_ADDRESS]"
click at [163, 278] on input "text" at bounding box center [262, 273] width 257 height 20
paste input "WALNUT LANE FARM, LLC"
click at [200, 362] on input "text" at bounding box center [262, 362] width 257 height 20
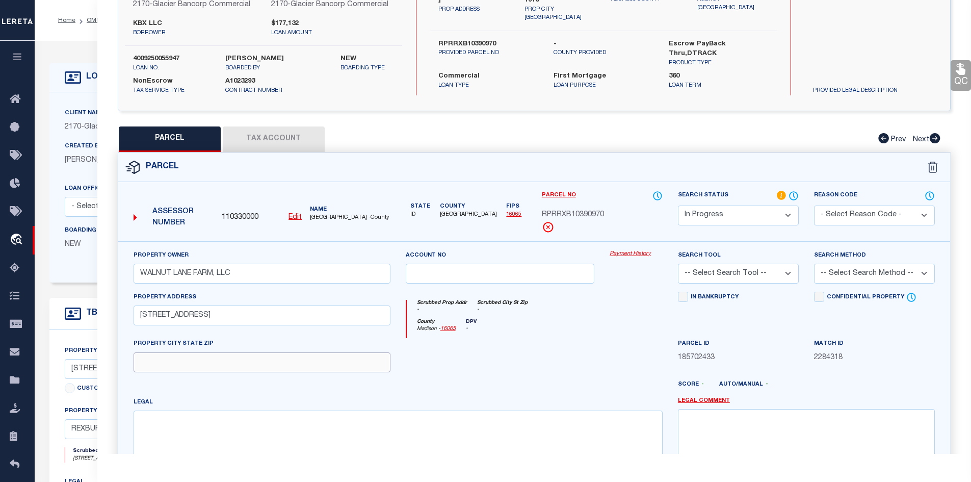
paste input "L1 B39 CITY OF [GEOGRAPHIC_DATA]"
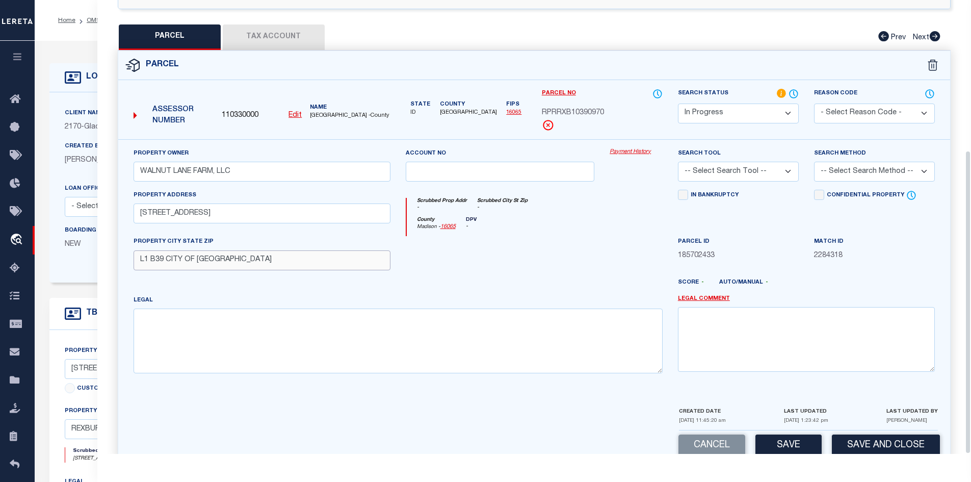
scroll to position [224, 0]
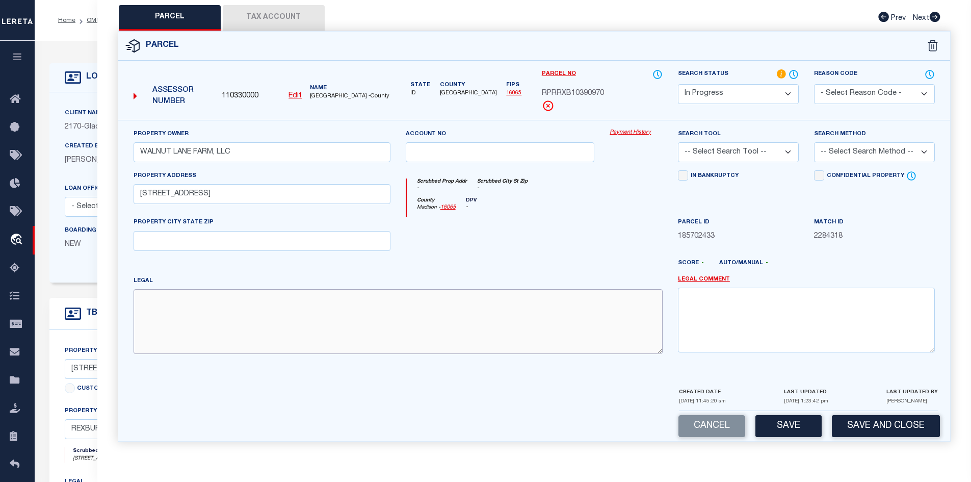
click at [200, 305] on textarea at bounding box center [398, 321] width 529 height 64
paste textarea "L1 B39 CITY OF [GEOGRAPHIC_DATA]"
click at [782, 426] on button "Save" at bounding box center [788, 426] width 66 height 22
click at [266, 15] on button "Tax Account" at bounding box center [274, 17] width 102 height 25
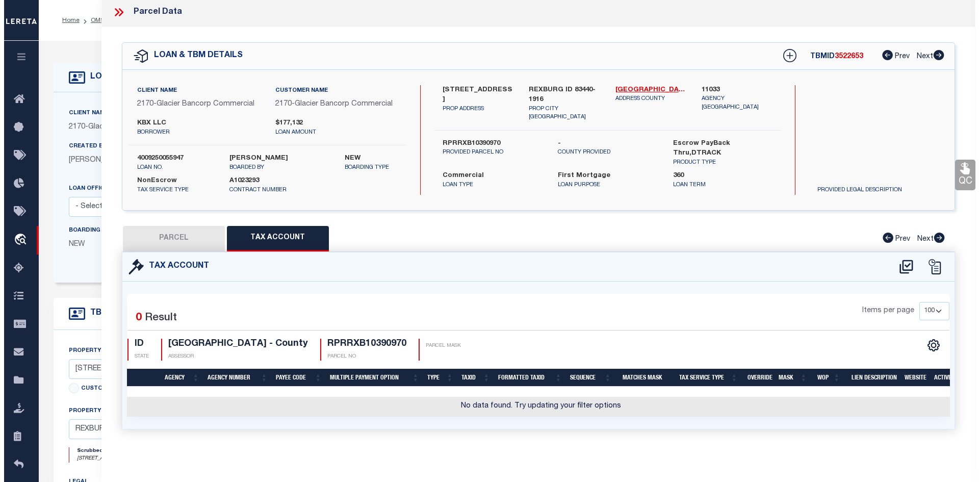
scroll to position [0, 0]
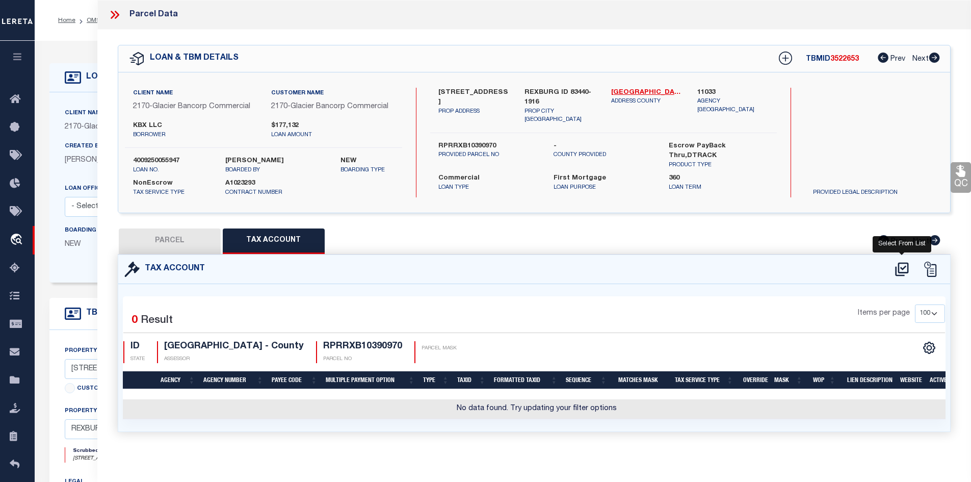
click at [898, 270] on icon at bounding box center [901, 269] width 13 height 14
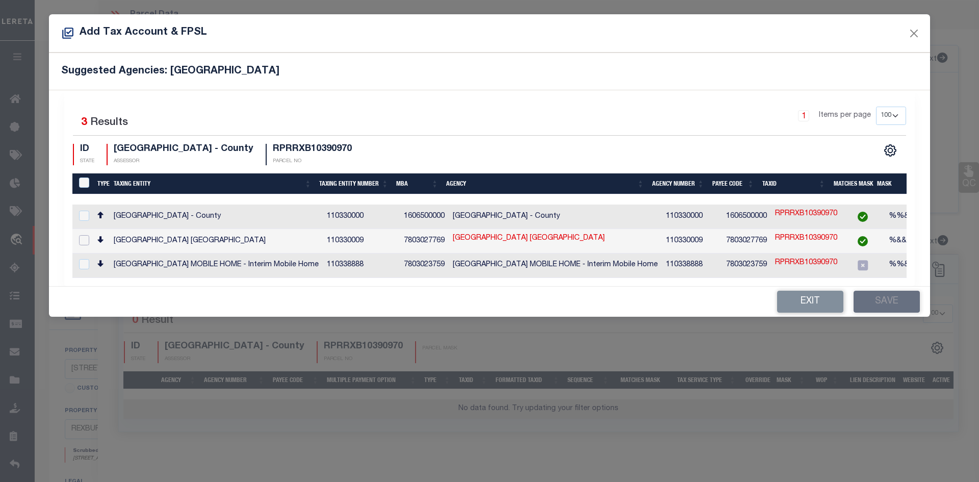
click at [81, 239] on input "checkbox" at bounding box center [84, 240] width 10 height 10
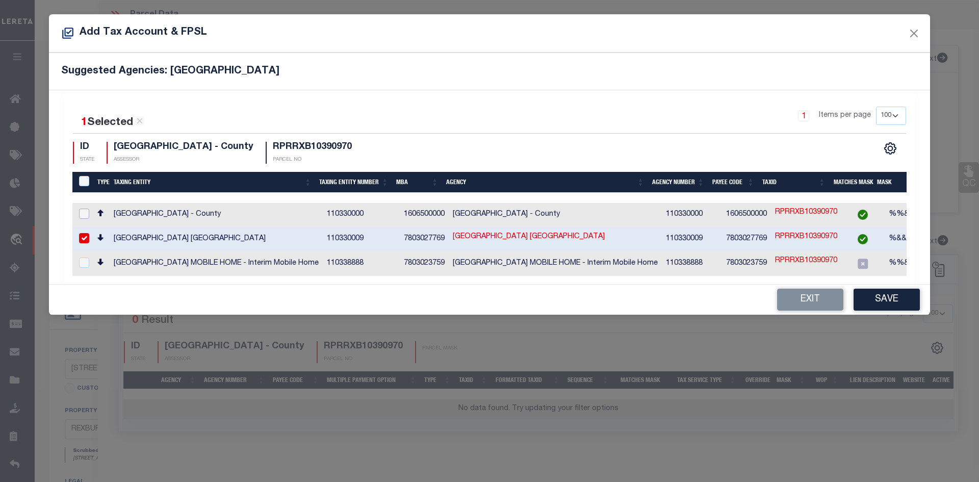
click at [85, 211] on input "checkbox" at bounding box center [84, 213] width 10 height 10
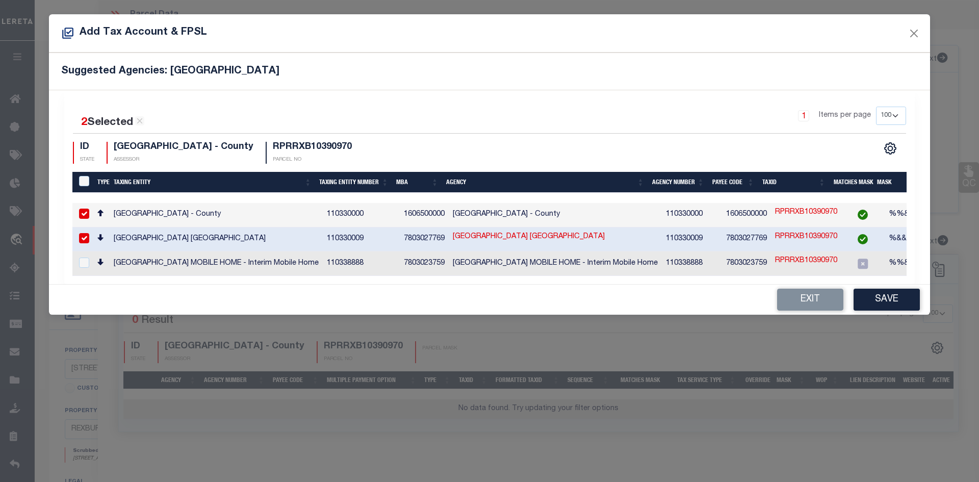
click at [84, 236] on input "checkbox" at bounding box center [84, 238] width 10 height 10
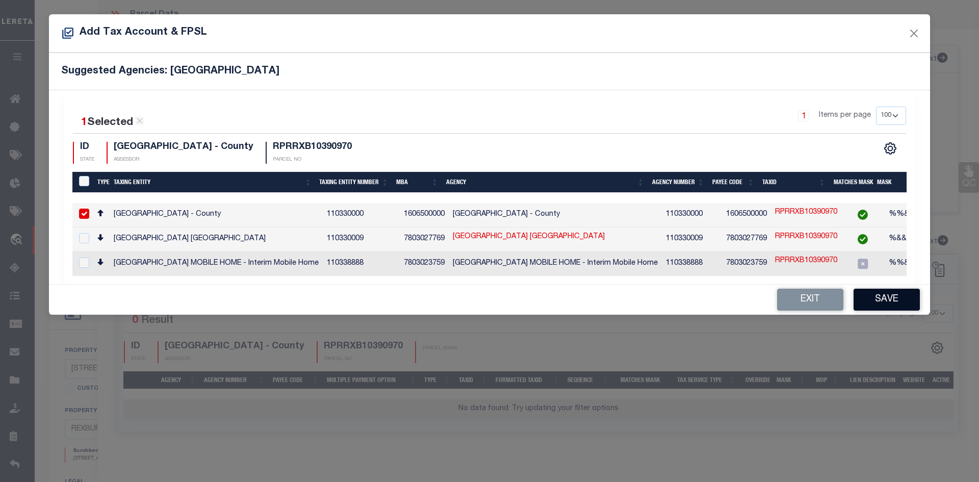
click at [886, 304] on button "Save" at bounding box center [886, 299] width 66 height 22
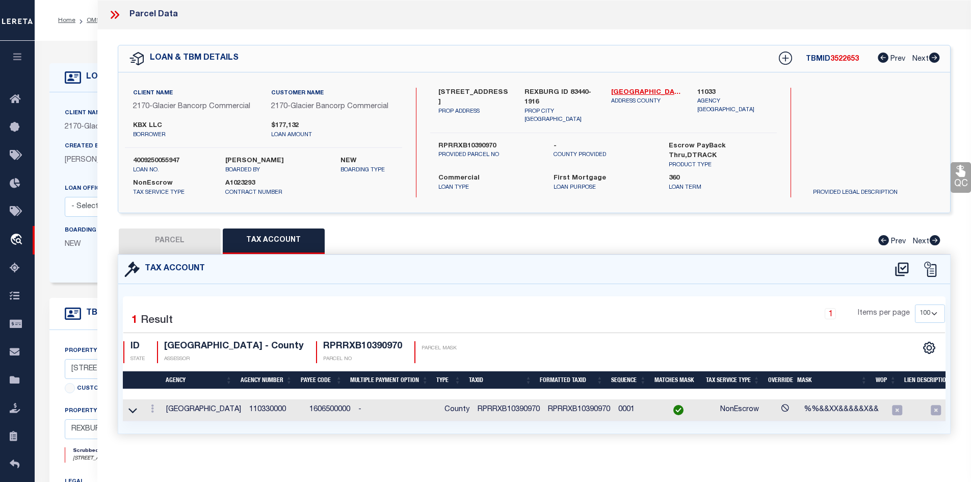
click at [191, 245] on button "PARCEL" at bounding box center [170, 240] width 102 height 25
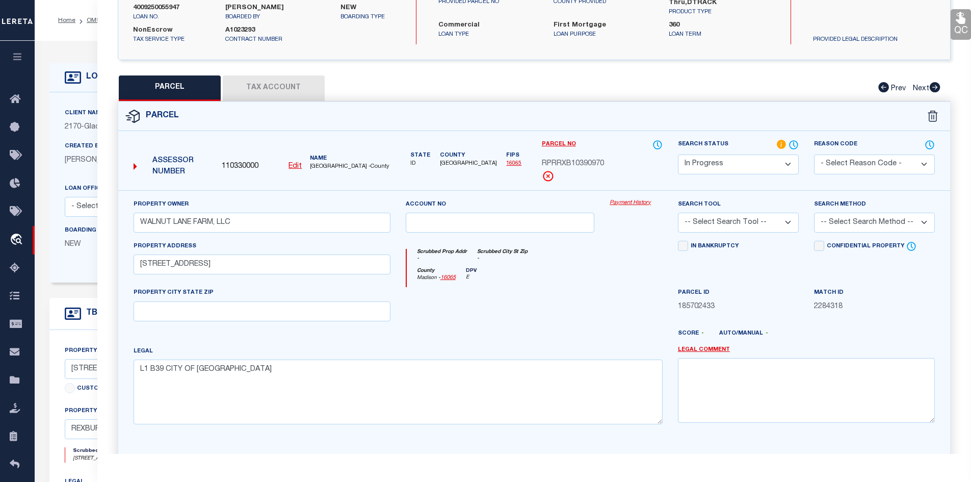
click at [788, 220] on select "-- Select Search Tool -- 3rd Party Website Agency File Agency Website ATLS CNV-…" at bounding box center [738, 223] width 121 height 20
click at [678, 213] on select "-- Select Search Tool -- 3rd Party Website Agency File Agency Website ATLS CNV-…" at bounding box center [738, 223] width 121 height 20
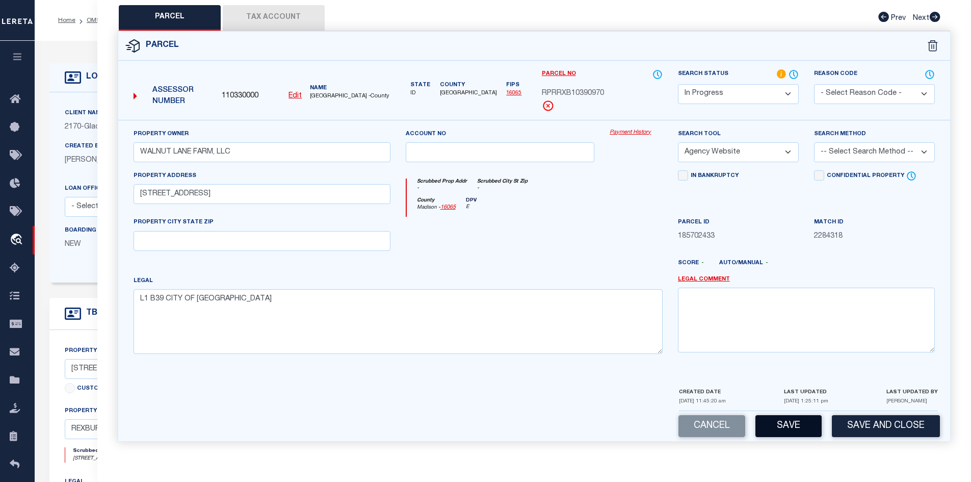
click at [785, 426] on button "Save" at bounding box center [788, 426] width 66 height 22
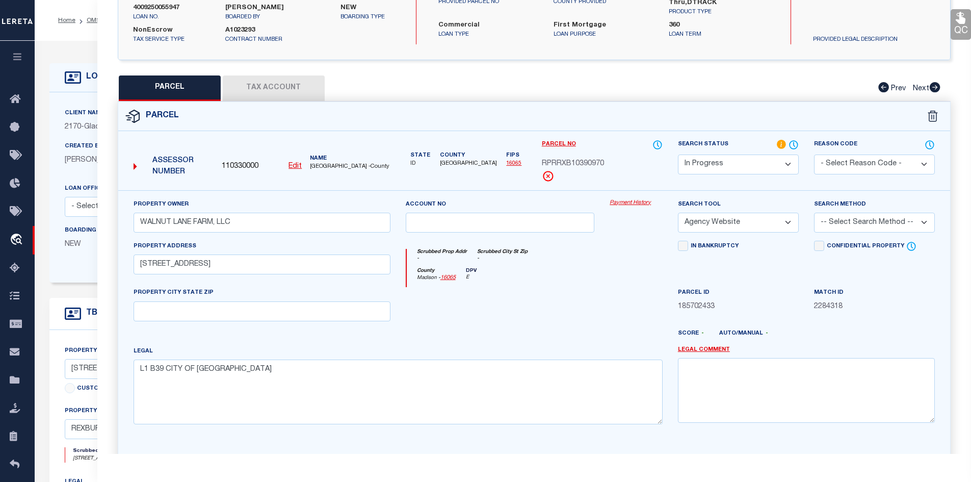
click at [922, 223] on select "-- Select Search Method -- Property Address Legal Liability Info Provided" at bounding box center [874, 223] width 121 height 20
click at [814, 213] on select "-- Select Search Method -- Property Address Legal Liability Info Provided" at bounding box center [874, 223] width 121 height 20
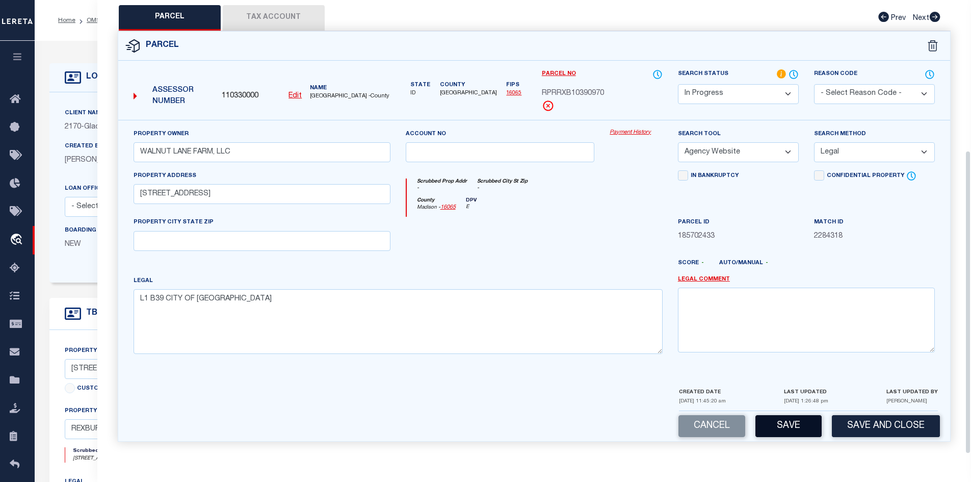
click at [780, 429] on button "Save" at bounding box center [788, 426] width 66 height 22
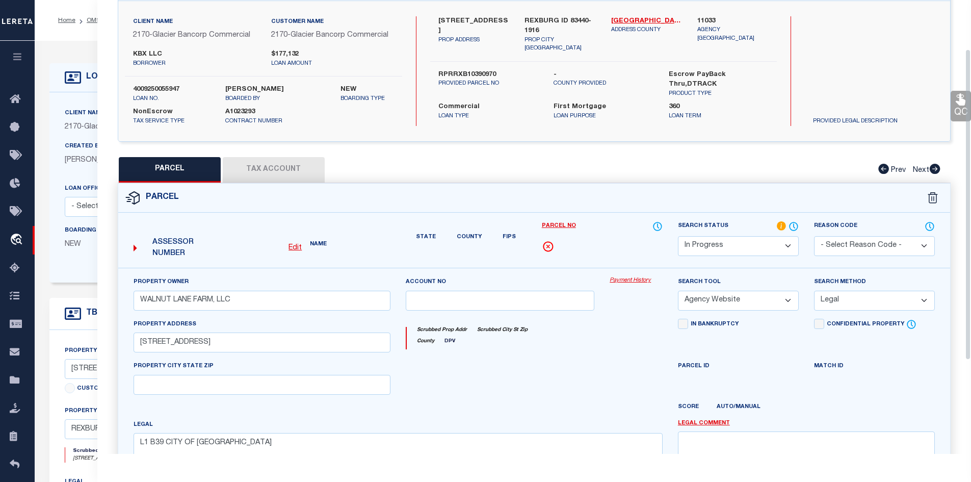
click at [277, 170] on button "Tax Account" at bounding box center [274, 169] width 102 height 25
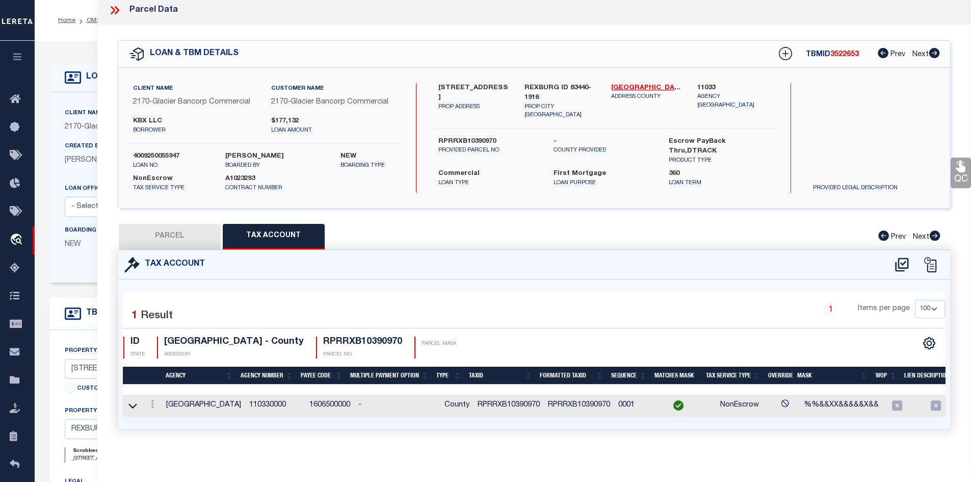
click at [193, 225] on button "PARCEL" at bounding box center [170, 236] width 102 height 25
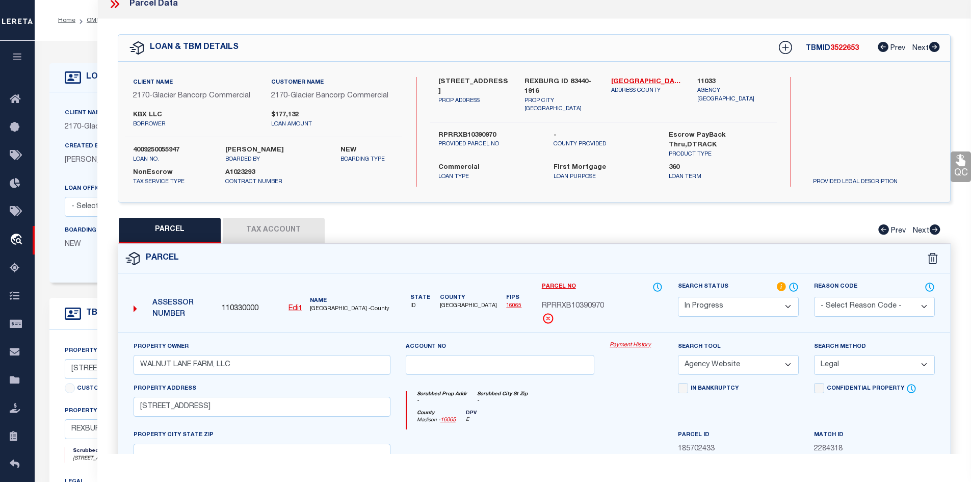
click at [252, 224] on button "Tax Account" at bounding box center [274, 230] width 102 height 25
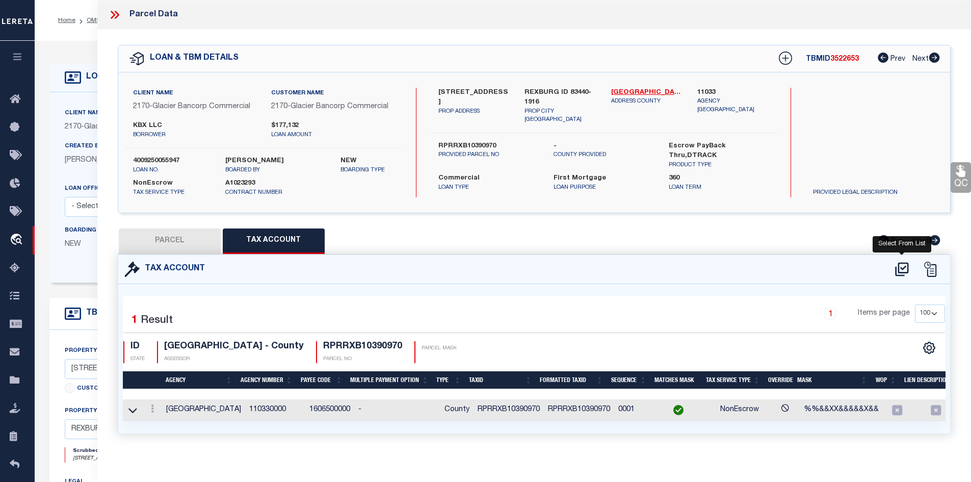
click at [904, 268] on icon at bounding box center [901, 269] width 17 height 16
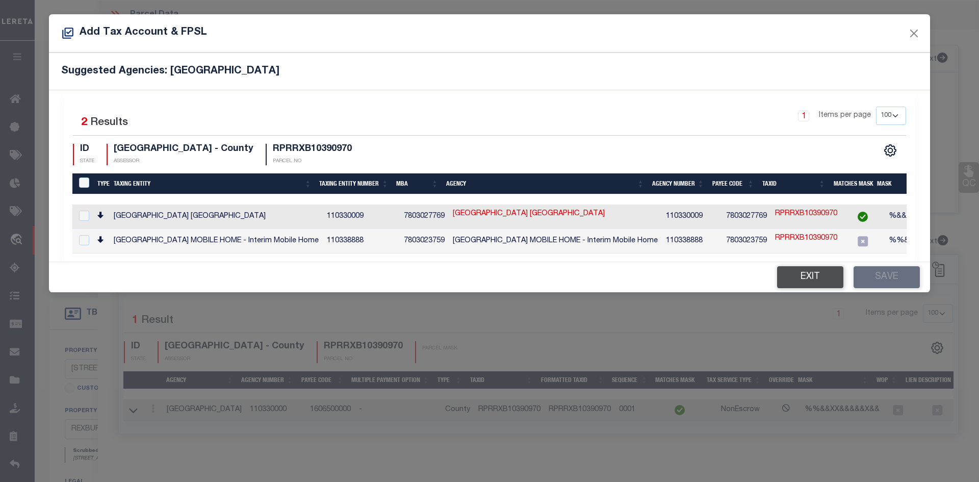
click at [800, 279] on button "Exit" at bounding box center [810, 277] width 66 height 22
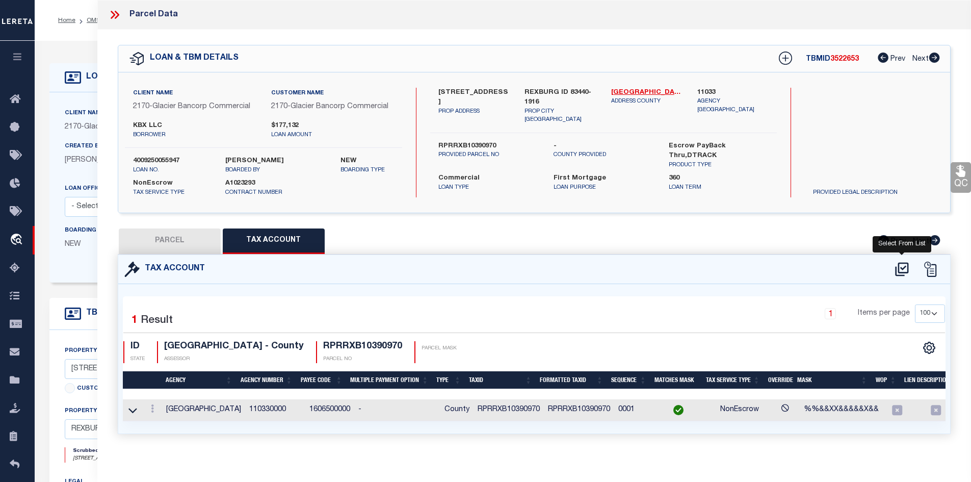
click at [901, 268] on icon at bounding box center [901, 269] width 17 height 16
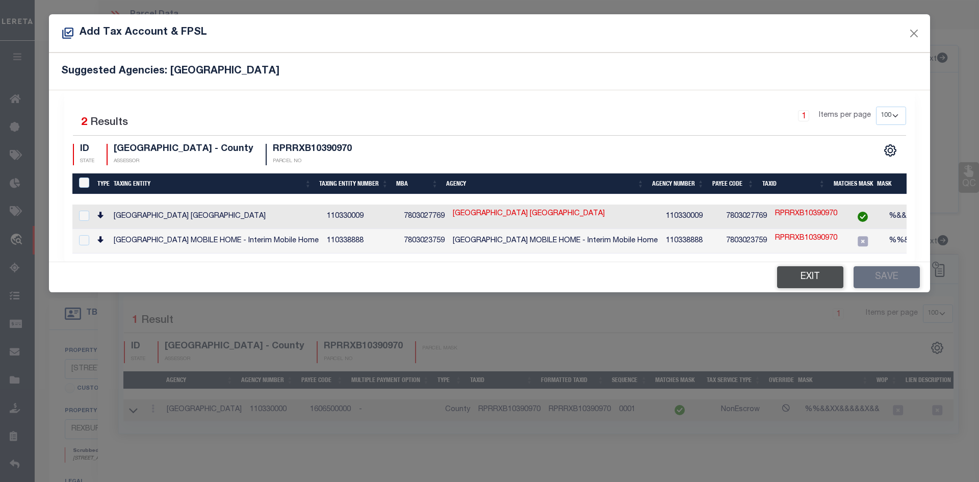
click at [813, 278] on button "Exit" at bounding box center [810, 277] width 66 height 22
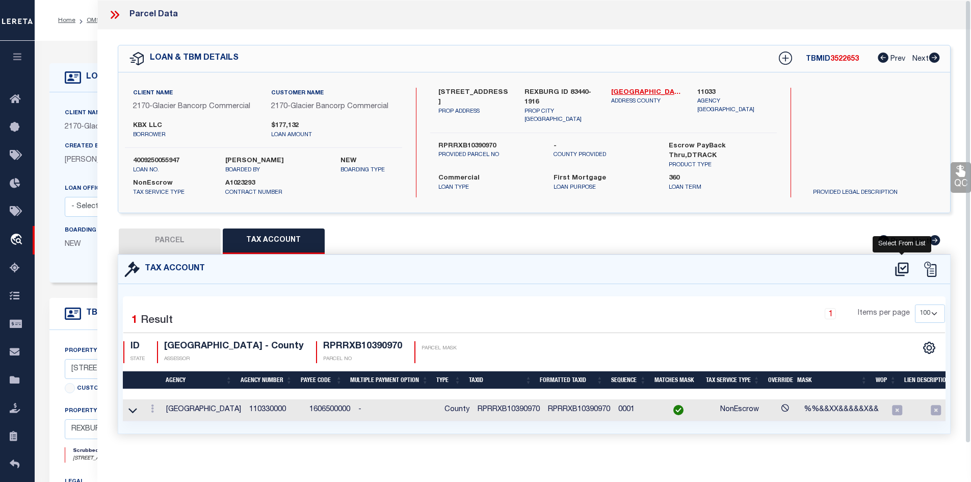
click at [899, 269] on icon at bounding box center [901, 269] width 13 height 14
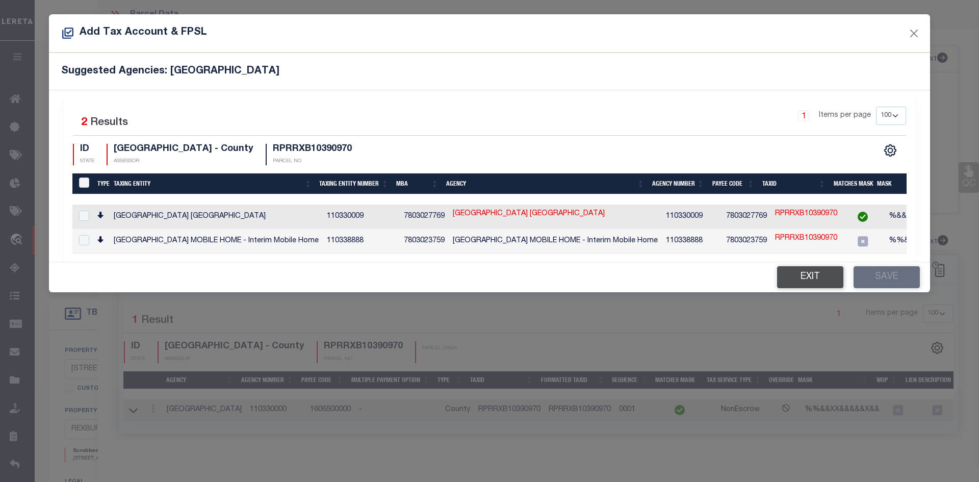
click at [813, 281] on button "Exit" at bounding box center [810, 277] width 66 height 22
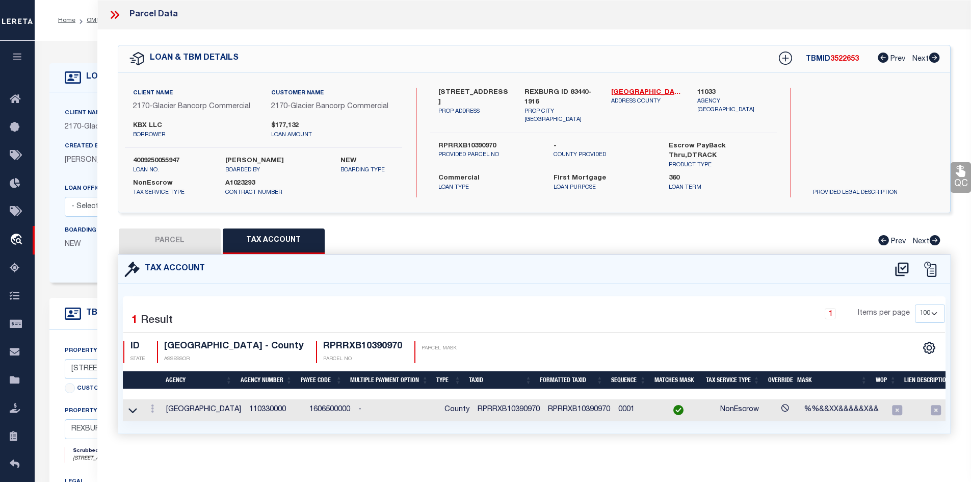
drag, startPoint x: 191, startPoint y: 233, endPoint x: 327, endPoint y: 284, distance: 145.6
click at [192, 233] on button "PARCEL" at bounding box center [170, 240] width 102 height 25
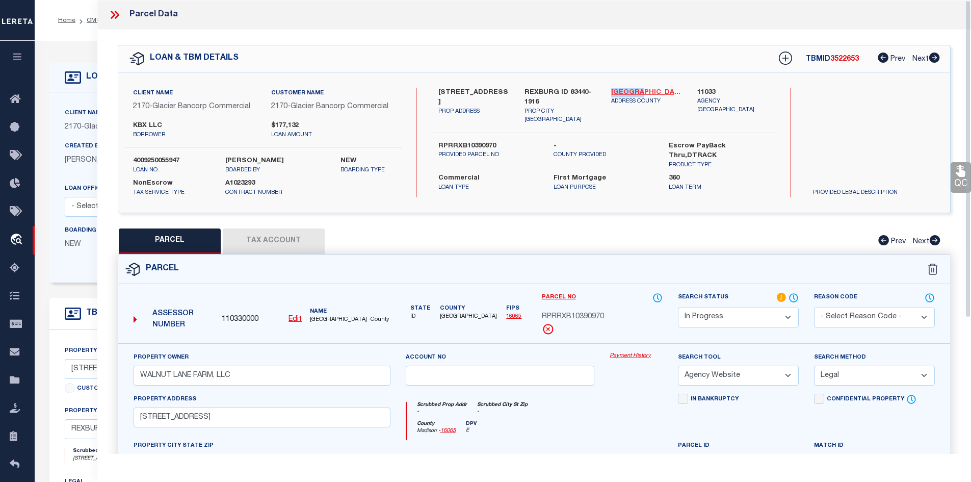
drag, startPoint x: 610, startPoint y: 89, endPoint x: 638, endPoint y: 90, distance: 28.0
click at [638, 90] on div "[GEOGRAPHIC_DATA] - 16065 ADDRESS COUNTY" at bounding box center [646, 106] width 87 height 37
click at [254, 235] on button "Tax Account" at bounding box center [274, 240] width 102 height 25
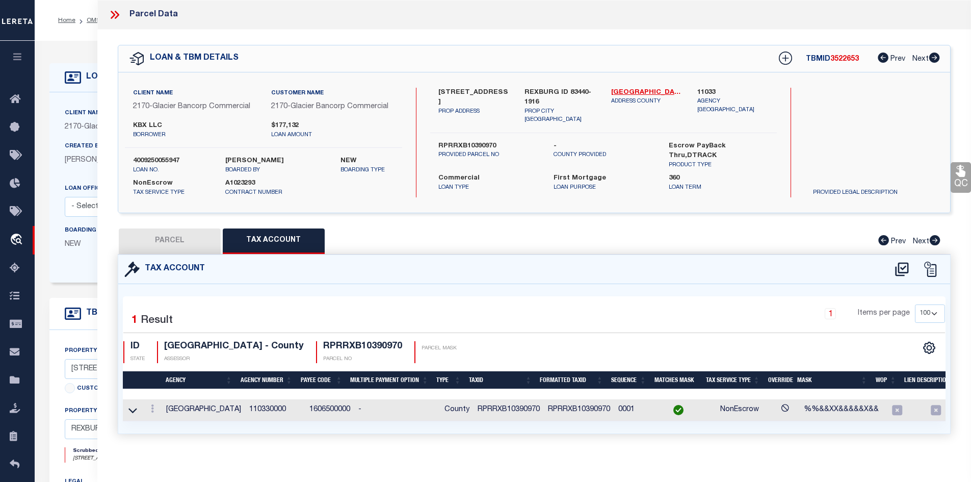
click at [505, 409] on td "RPRRXB10390970" at bounding box center [508, 410] width 70 height 22
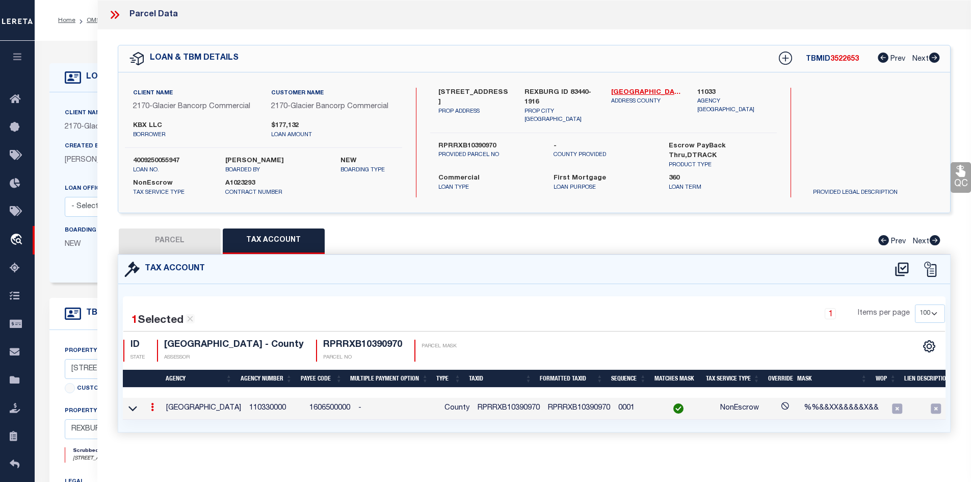
click at [505, 409] on td "RPRRXB10390970" at bounding box center [508, 409] width 70 height 22
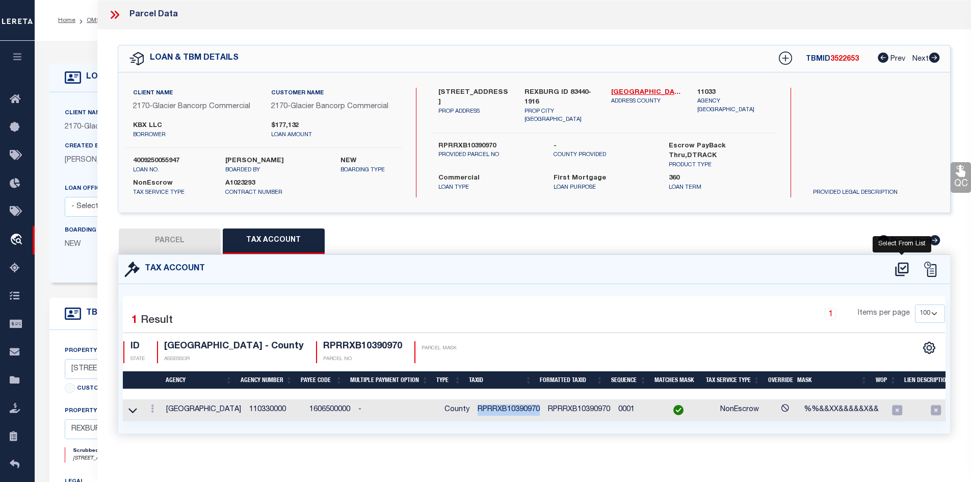
click at [900, 271] on icon at bounding box center [901, 269] width 13 height 14
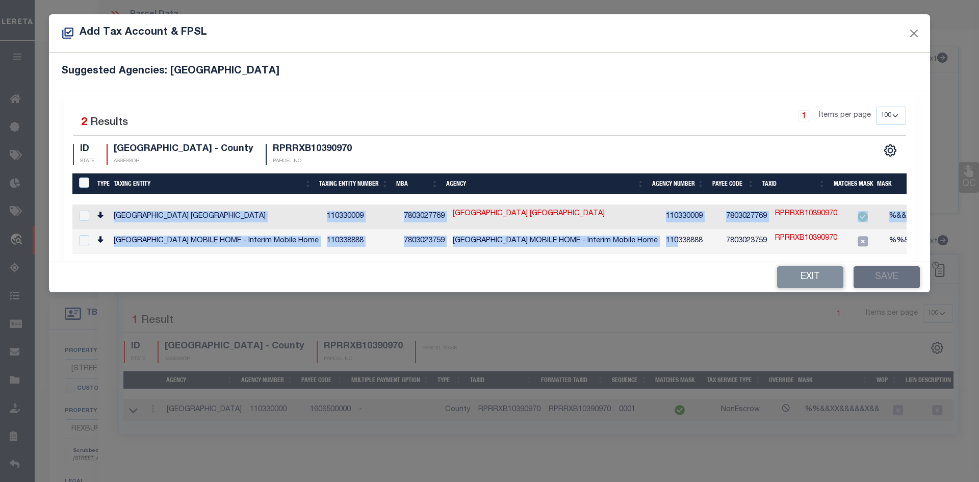
drag, startPoint x: 666, startPoint y: 250, endPoint x: 817, endPoint y: 256, distance: 151.0
click at [817, 253] on div "Type Taxing Entity Taxing Entity Number MBA Agency Agency Number Payee Code Tax…" at bounding box center [489, 228] width 834 height 49
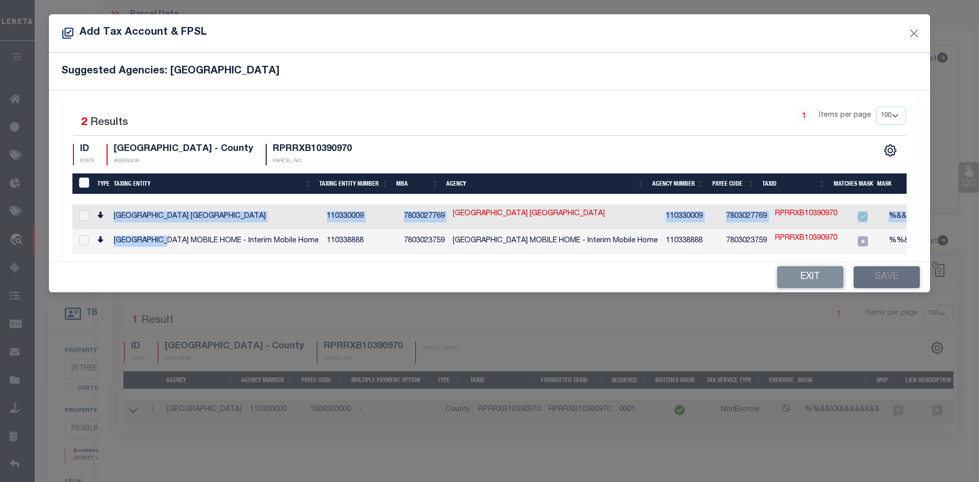
drag, startPoint x: 130, startPoint y: 246, endPoint x: 43, endPoint y: 242, distance: 87.7
click at [43, 242] on form "Add Tax Account & FPSL Suggested Agencies: [GEOGRAPHIC_DATA] Selected 2 Results…" at bounding box center [489, 153] width 979 height 278
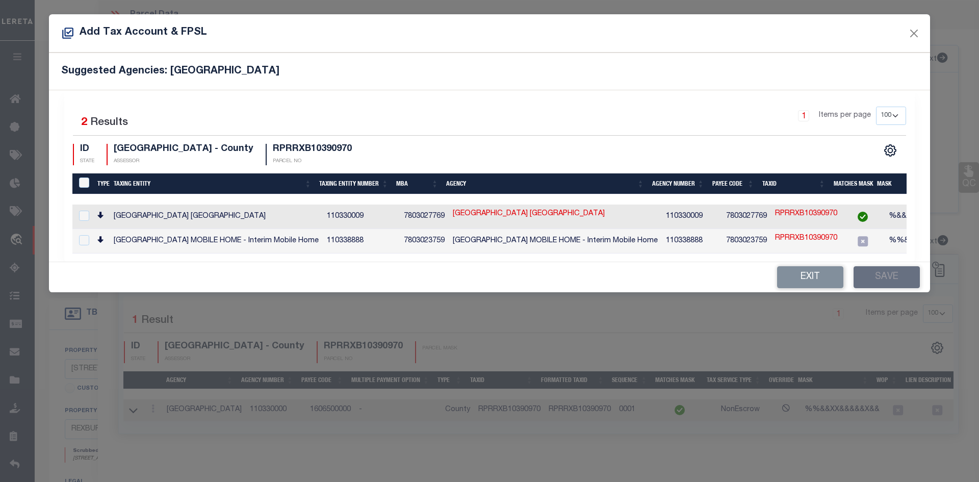
click at [407, 114] on div "1 Items per page 10 25 50 100 200" at bounding box center [595, 120] width 621 height 27
click at [797, 284] on button "Exit" at bounding box center [810, 277] width 66 height 22
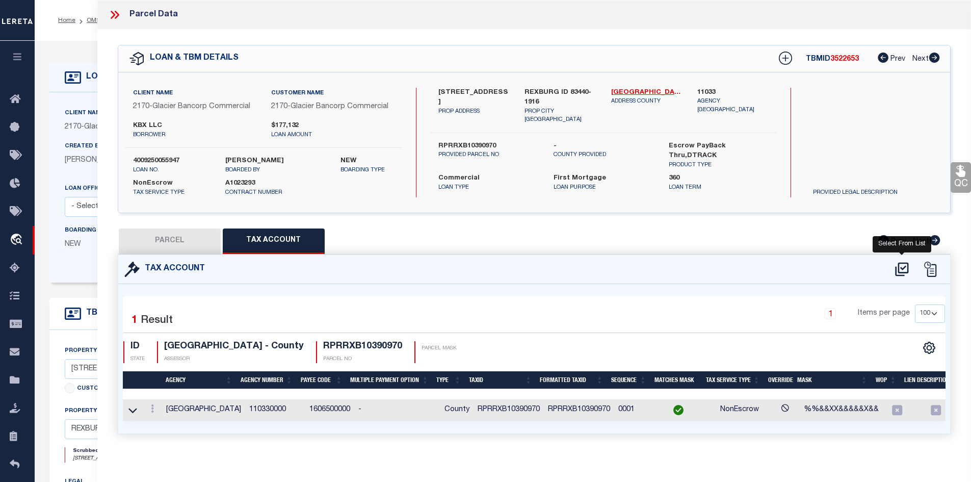
click at [900, 270] on icon at bounding box center [901, 269] width 17 height 16
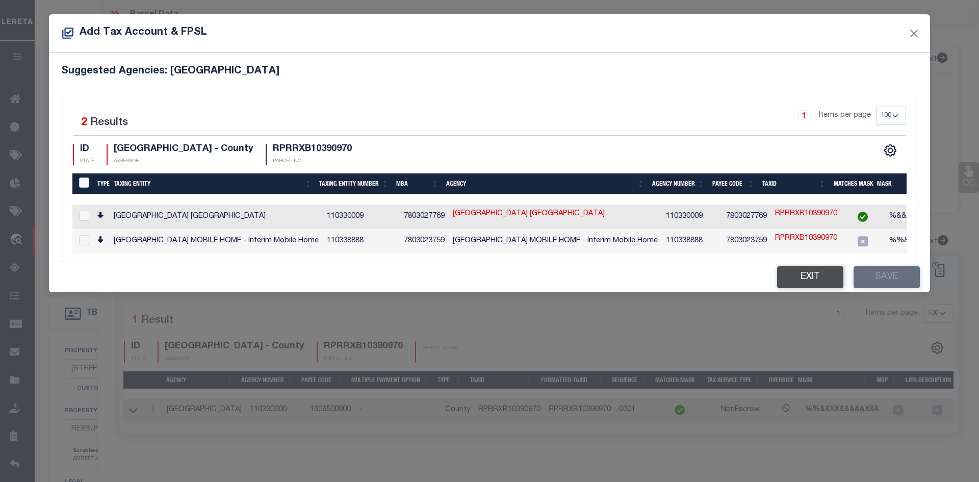
click at [811, 277] on button "Exit" at bounding box center [810, 277] width 66 height 22
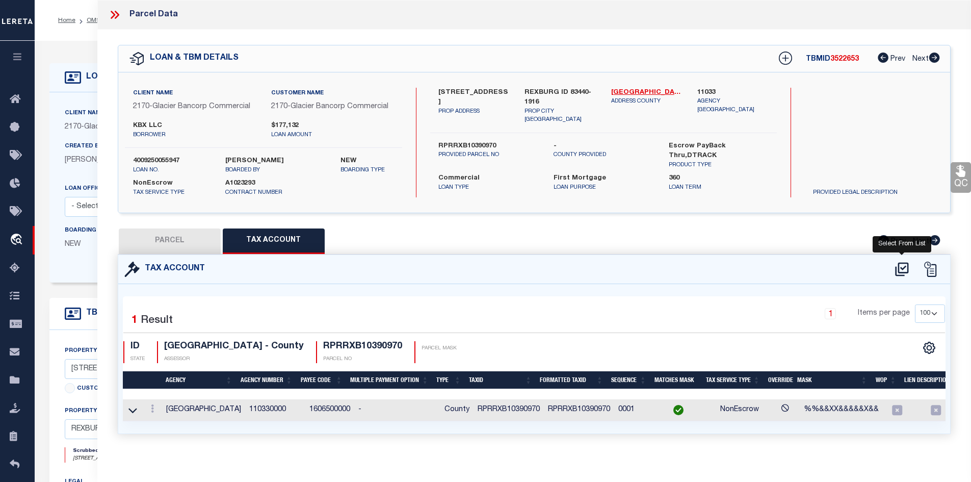
click at [903, 266] on icon at bounding box center [901, 269] width 17 height 16
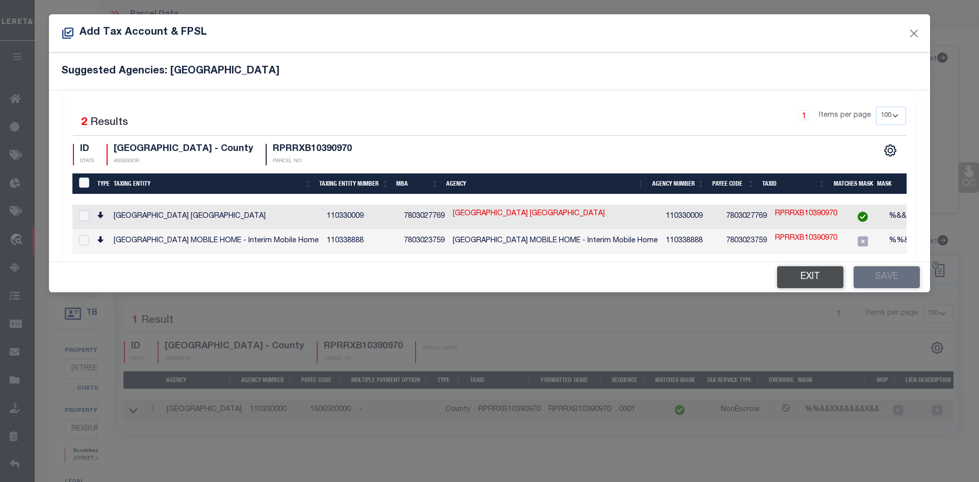
click at [797, 281] on button "Exit" at bounding box center [810, 277] width 66 height 22
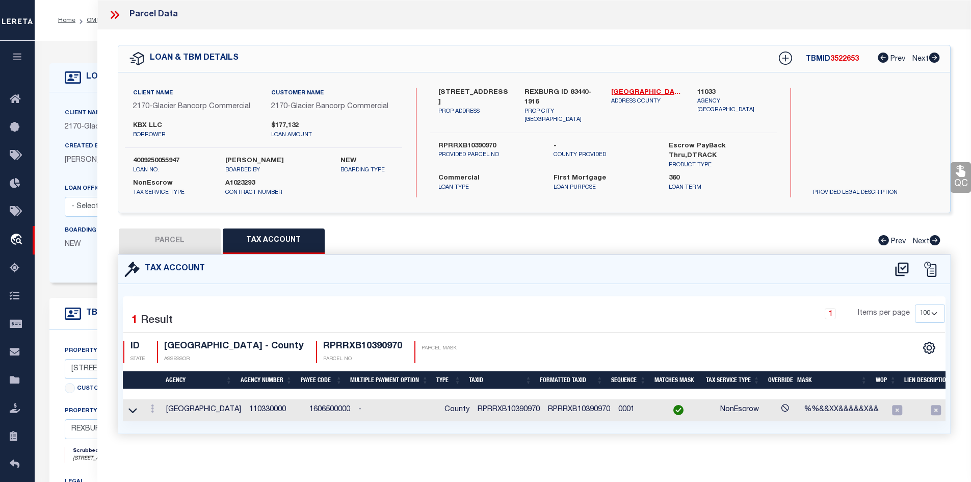
drag, startPoint x: 175, startPoint y: 242, endPoint x: 501, endPoint y: 264, distance: 326.9
click at [174, 242] on button "PARCEL" at bounding box center [170, 240] width 102 height 25
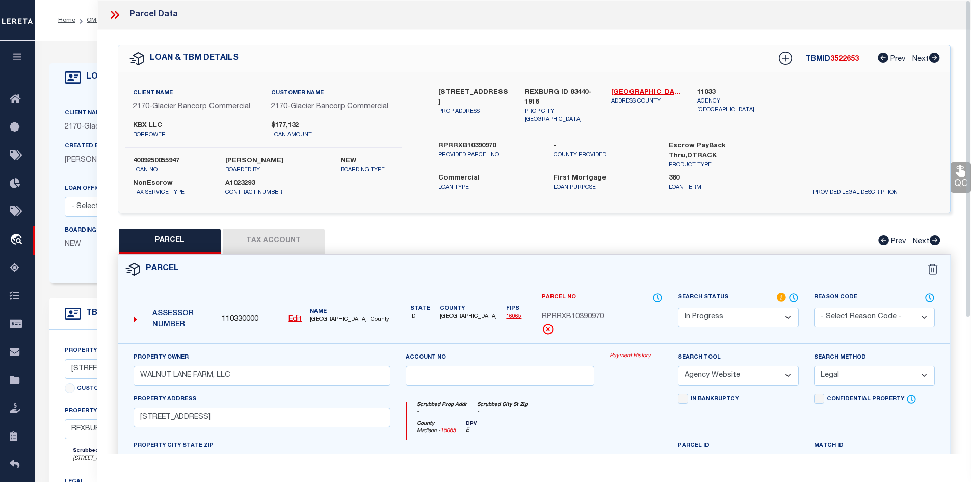
scroll to position [102, 0]
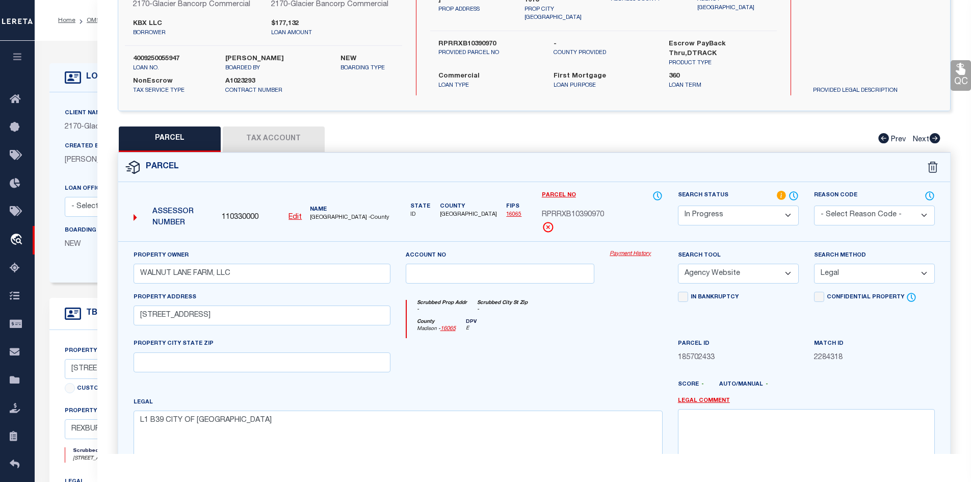
click at [780, 270] on select "-- Select Search Tool -- 3rd Party Website Agency File Agency Website ATLS CNV-…" at bounding box center [738, 273] width 121 height 20
click at [601, 297] on div "Scrubbed Prop Addr - Scrubbed City [GEOGRAPHIC_DATA] - [GEOGRAPHIC_DATA] - 1606…" at bounding box center [534, 315] width 272 height 47
click at [784, 209] on select "Automated Search Bad Parcel Complete Duplicate Parcel High Dollar Reporting In …" at bounding box center [738, 215] width 121 height 20
click at [678, 205] on select "Automated Search Bad Parcel Complete Duplicate Parcel High Dollar Reporting In …" at bounding box center [738, 215] width 121 height 20
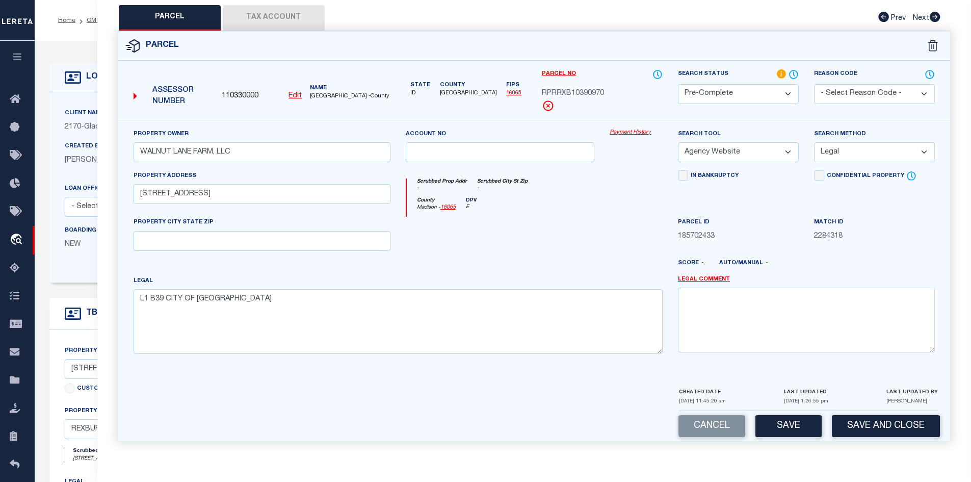
click at [264, 16] on button "Tax Account" at bounding box center [274, 17] width 102 height 25
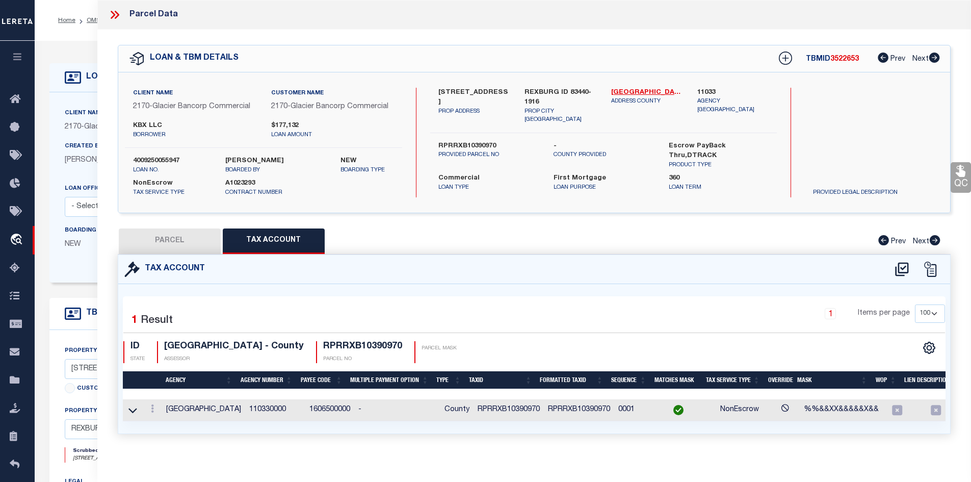
scroll to position [11, 0]
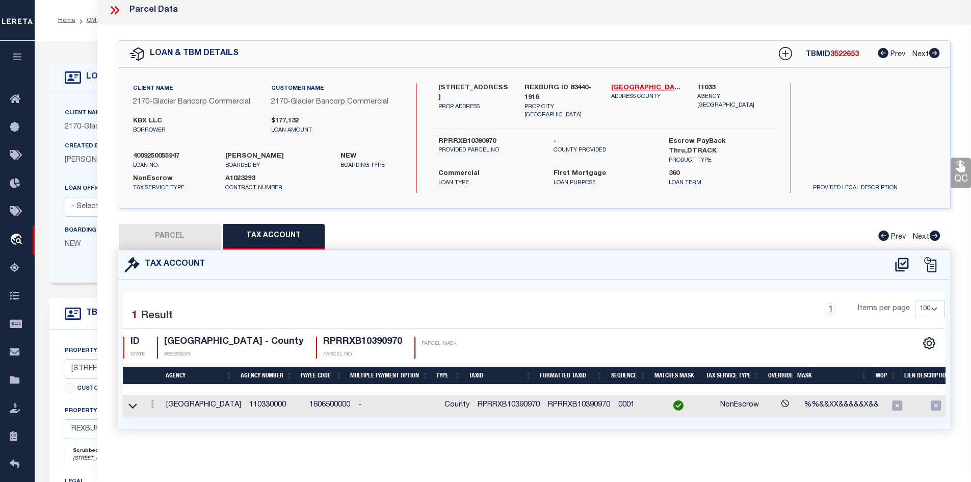
click at [190, 233] on button "PARCEL" at bounding box center [170, 236] width 102 height 25
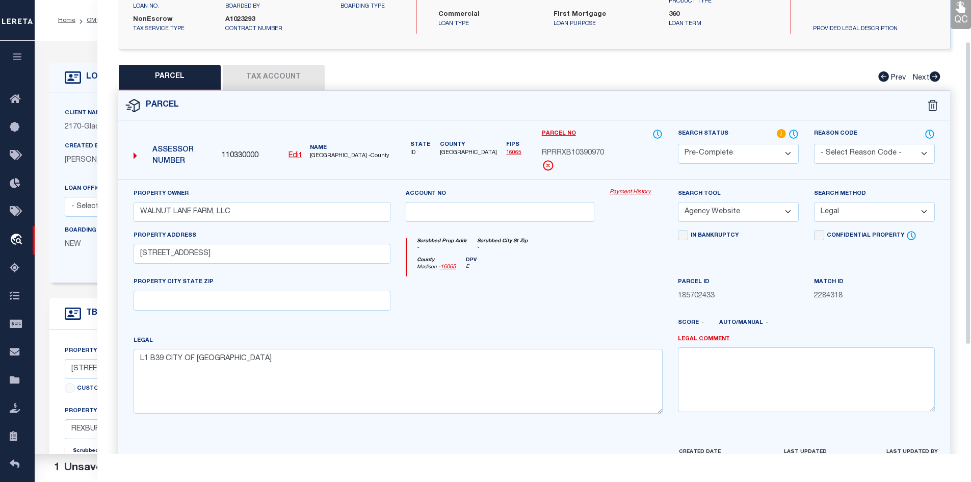
scroll to position [215, 0]
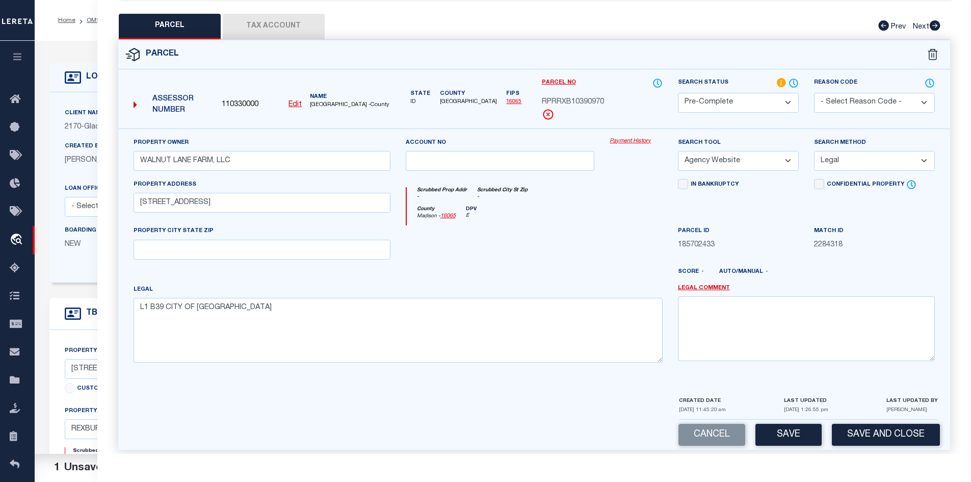
click at [784, 161] on select "-- Select Search Tool -- 3rd Party Website Agency File Agency Website ATLS CNV-…" at bounding box center [738, 161] width 121 height 20
click at [605, 251] on div at bounding box center [636, 246] width 68 height 42
click at [785, 435] on button "Save" at bounding box center [788, 435] width 66 height 22
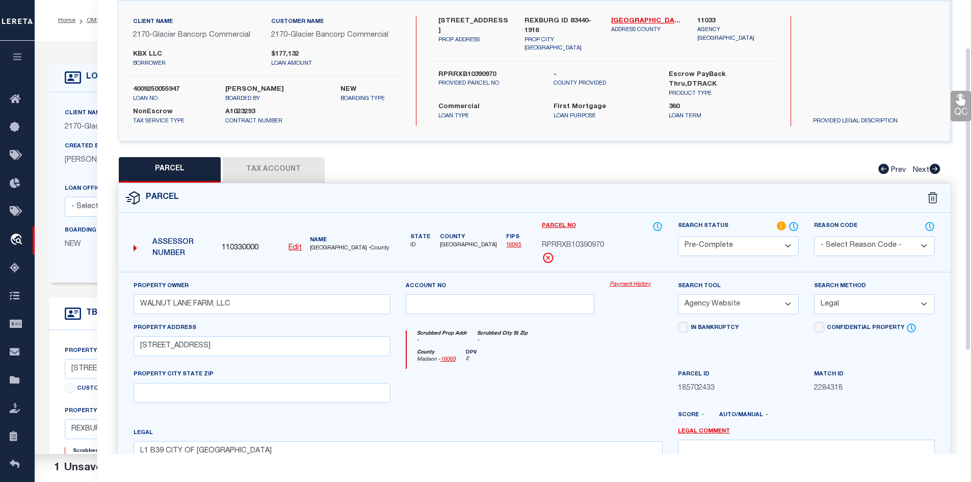
scroll to position [0, 0]
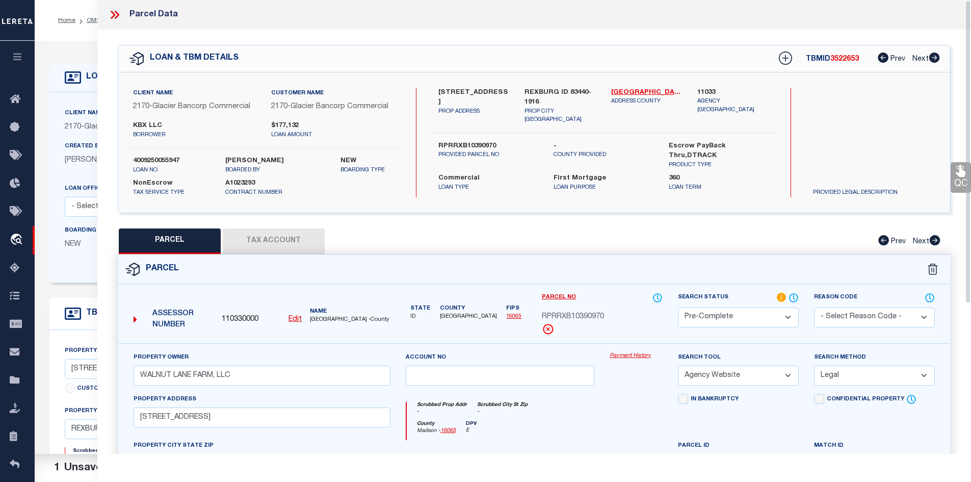
click at [118, 12] on icon at bounding box center [114, 14] width 13 height 13
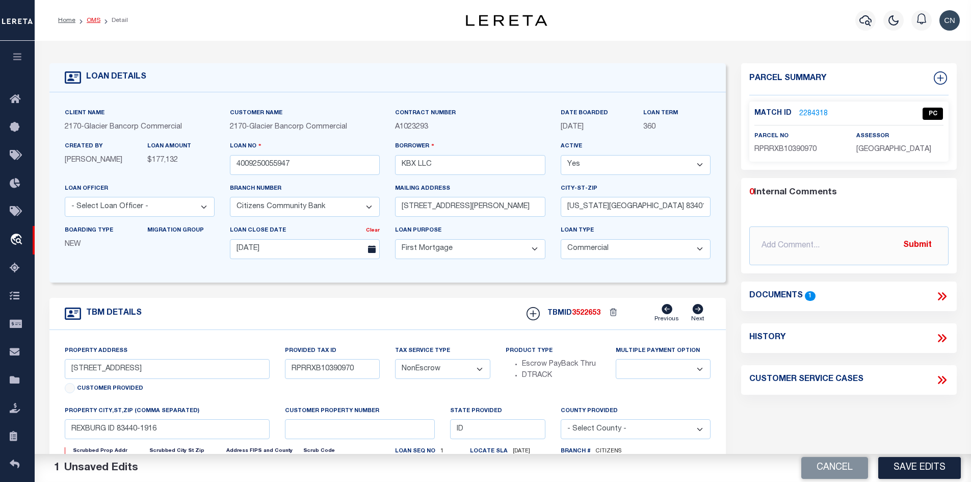
click at [98, 19] on link "OMS" at bounding box center [94, 20] width 14 height 6
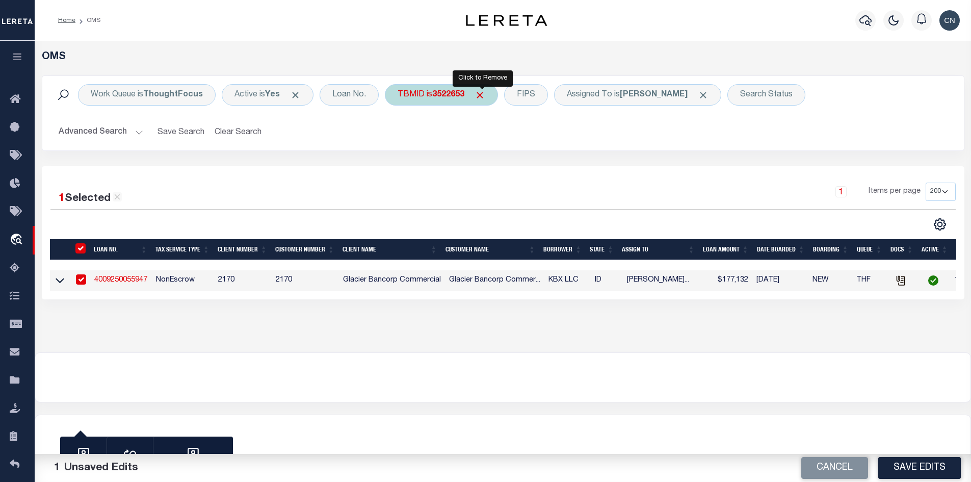
click at [481, 94] on span "Click to Remove" at bounding box center [479, 95] width 11 height 11
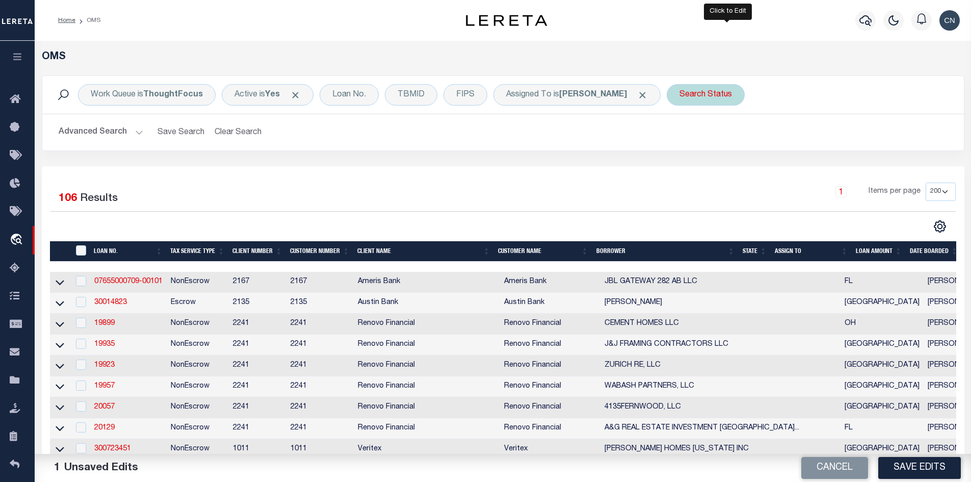
click at [723, 93] on div "Search Status" at bounding box center [706, 94] width 78 height 21
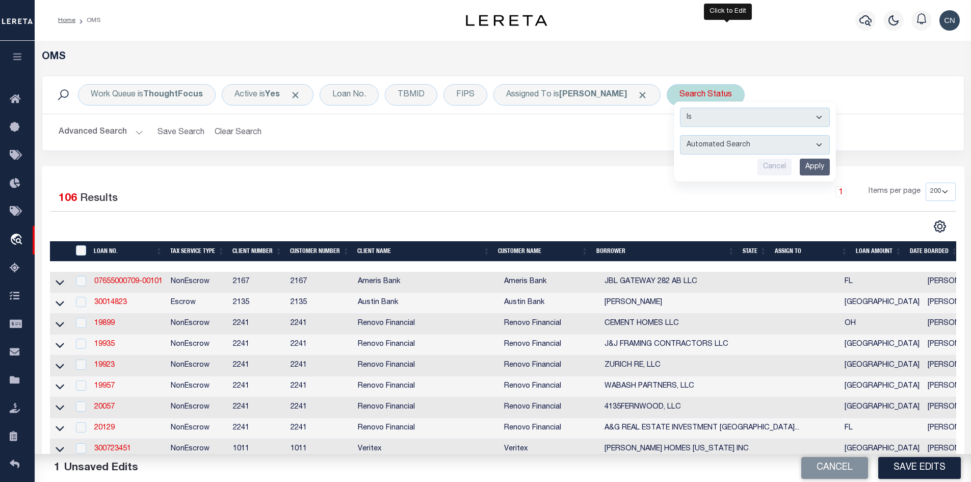
click at [783, 131] on div "Is Contains Automated Search Bad Parcel Complete Duplicate Parcel High Dollar R…" at bounding box center [755, 141] width 162 height 80
click at [815, 143] on select "Automated Search Bad Parcel Complete Duplicate Parcel High Dollar Reporting In …" at bounding box center [755, 144] width 150 height 19
click at [702, 135] on select "Automated Search Bad Parcel Complete Duplicate Parcel High Dollar Reporting In …" at bounding box center [755, 144] width 150 height 19
click at [830, 163] on input "Apply" at bounding box center [815, 166] width 30 height 17
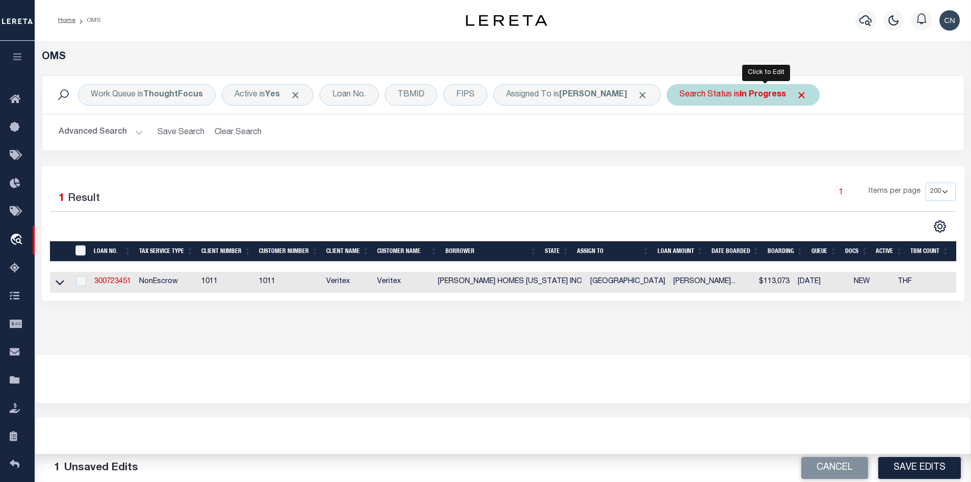
click at [763, 95] on b "In Progress" at bounding box center [762, 95] width 46 height 8
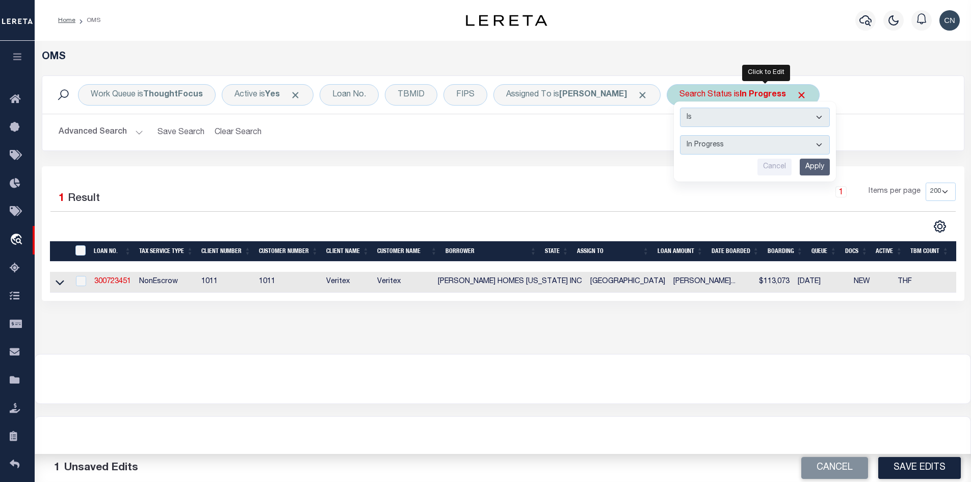
click at [759, 146] on select "Automated Search Bad Parcel Complete Duplicate Parcel High Dollar Reporting In …" at bounding box center [755, 144] width 150 height 19
click at [702, 135] on select "Automated Search Bad Parcel Complete Duplicate Parcel High Dollar Reporting In …" at bounding box center [755, 144] width 150 height 19
click at [830, 167] on input "Apply" at bounding box center [815, 166] width 30 height 17
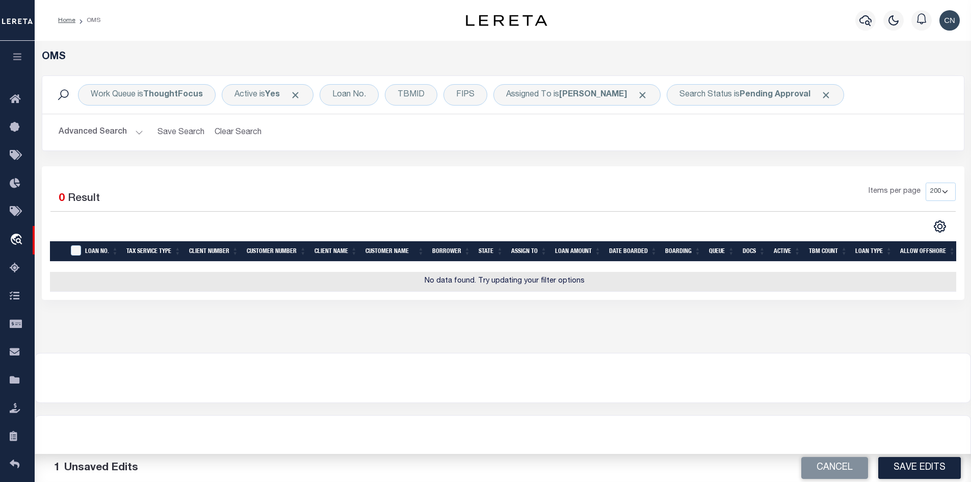
click at [134, 133] on button "Advanced Search" at bounding box center [101, 132] width 85 height 20
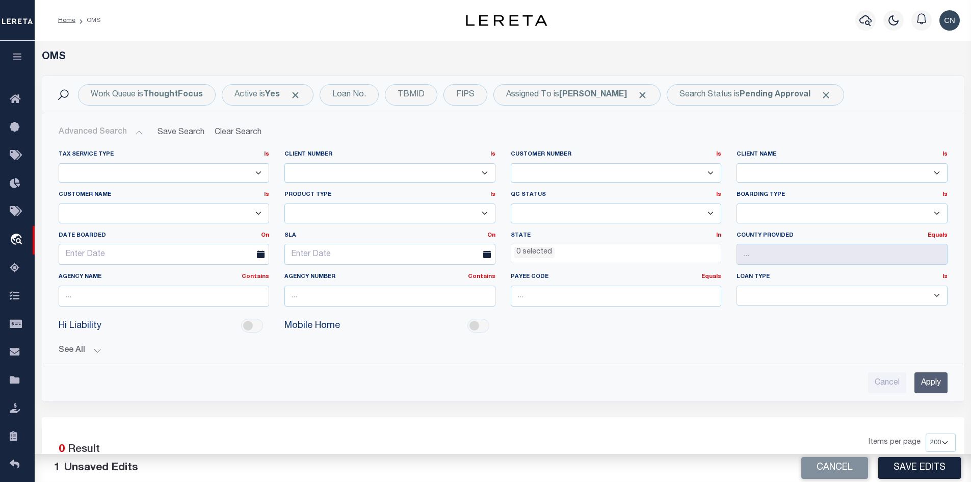
click at [139, 134] on button "Advanced Search" at bounding box center [101, 132] width 85 height 20
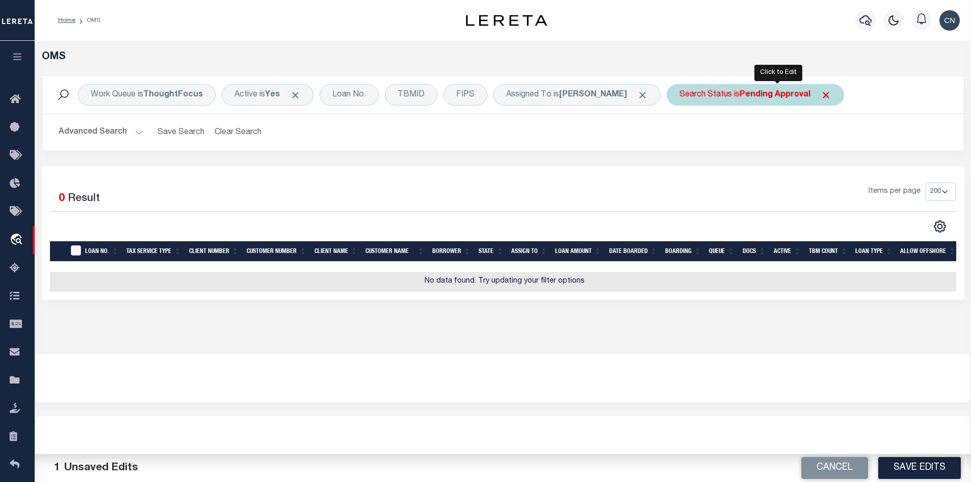
click at [737, 89] on div "Search Status is Pending Approval" at bounding box center [755, 94] width 177 height 21
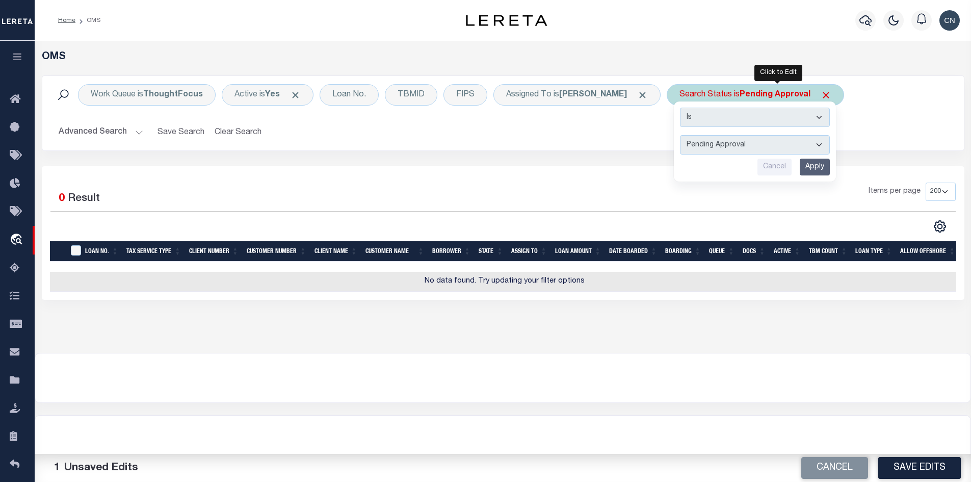
click at [806, 146] on select "Automated Search Bad Parcel Complete Duplicate Parcel High Dollar Reporting In …" at bounding box center [755, 144] width 150 height 19
click at [702, 135] on select "Automated Search Bad Parcel Complete Duplicate Parcel High Dollar Reporting In …" at bounding box center [755, 144] width 150 height 19
click at [830, 168] on input "Apply" at bounding box center [815, 166] width 30 height 17
